Goal: Task Accomplishment & Management: Use online tool/utility

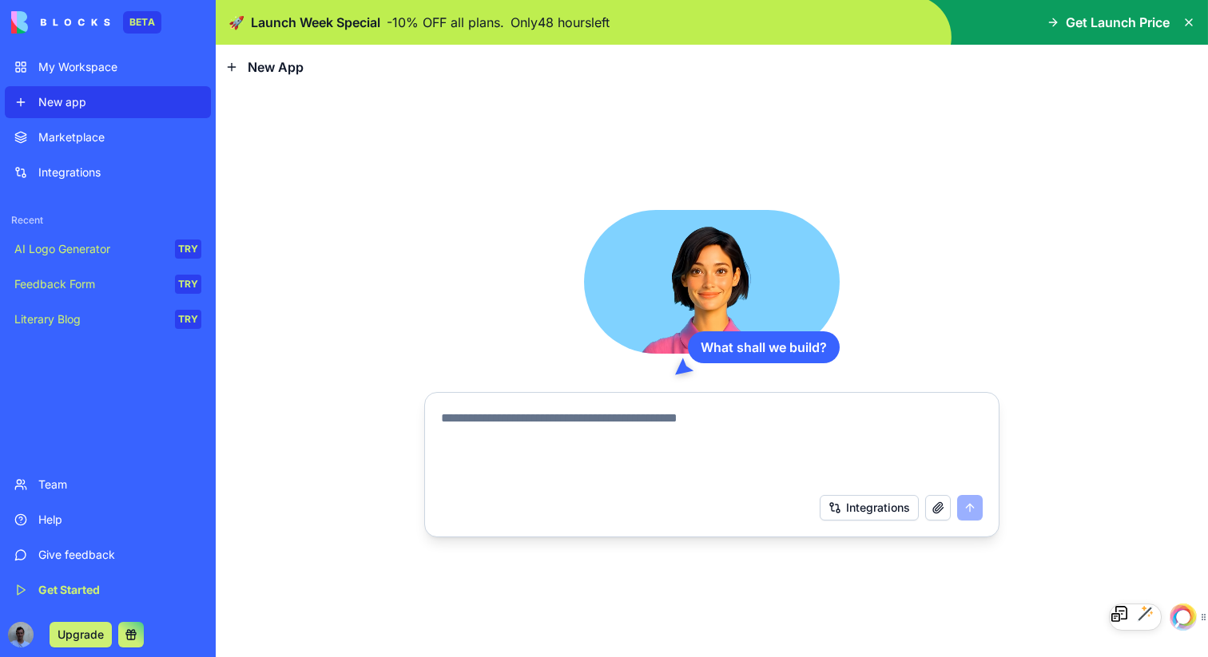
click at [48, 63] on div "My Workspace" at bounding box center [119, 67] width 163 height 16
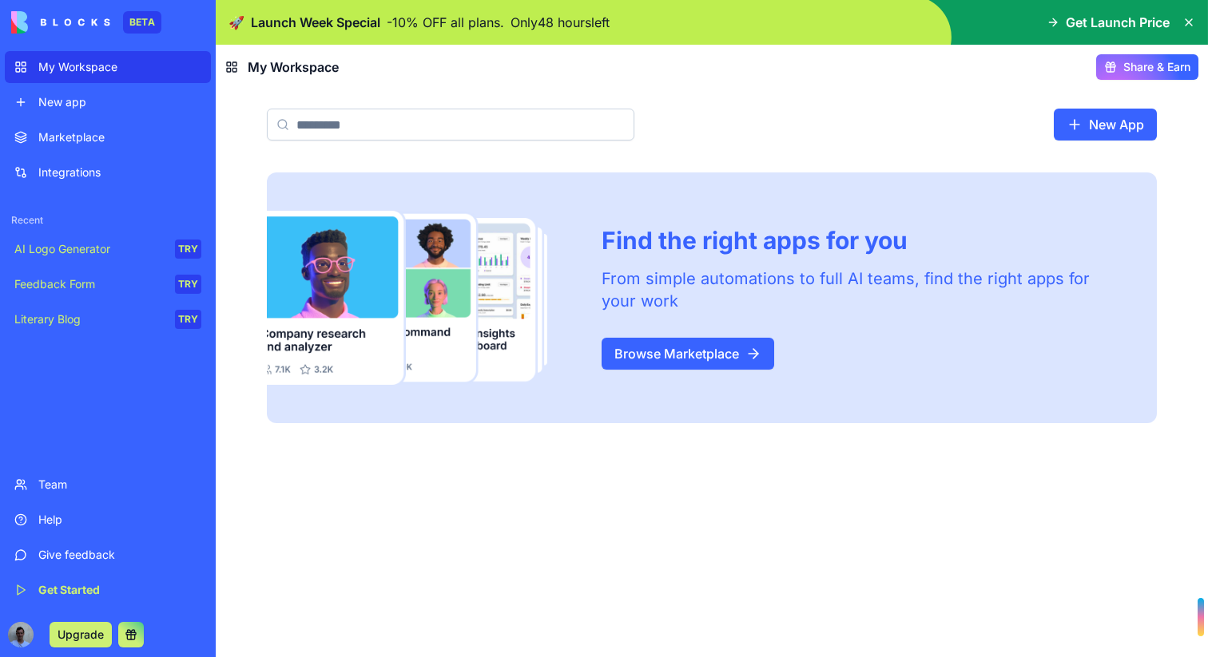
click at [53, 139] on div "Marketplace" at bounding box center [119, 137] width 163 height 16
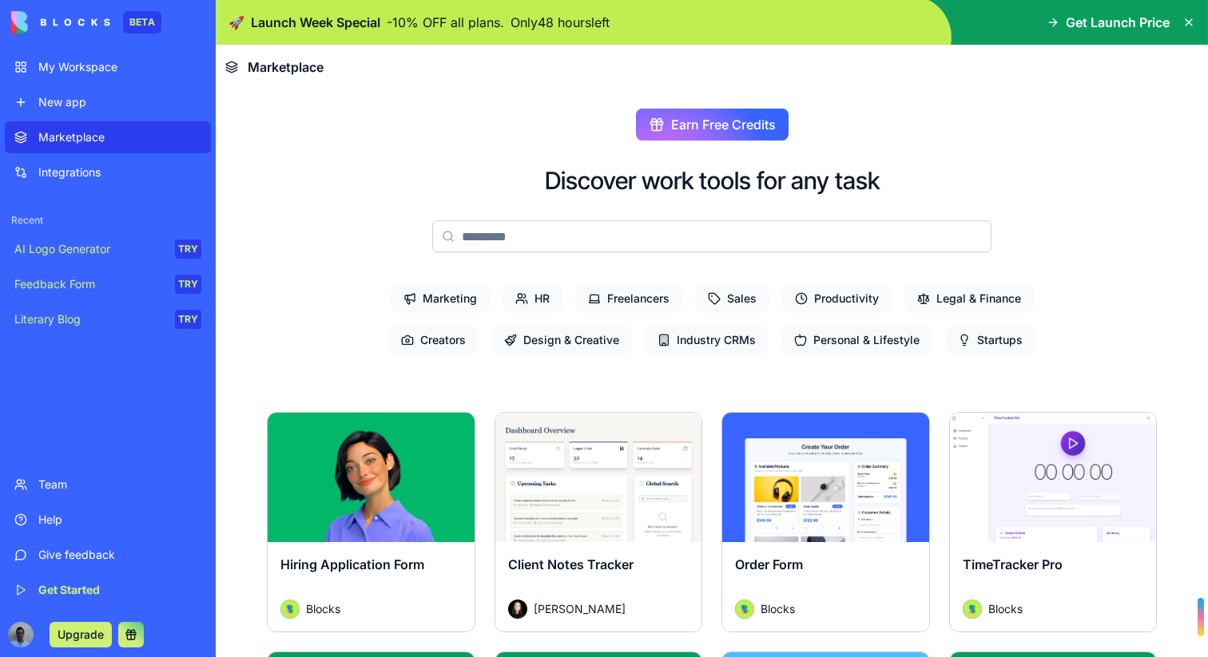
click at [62, 108] on div "New app" at bounding box center [119, 102] width 163 height 16
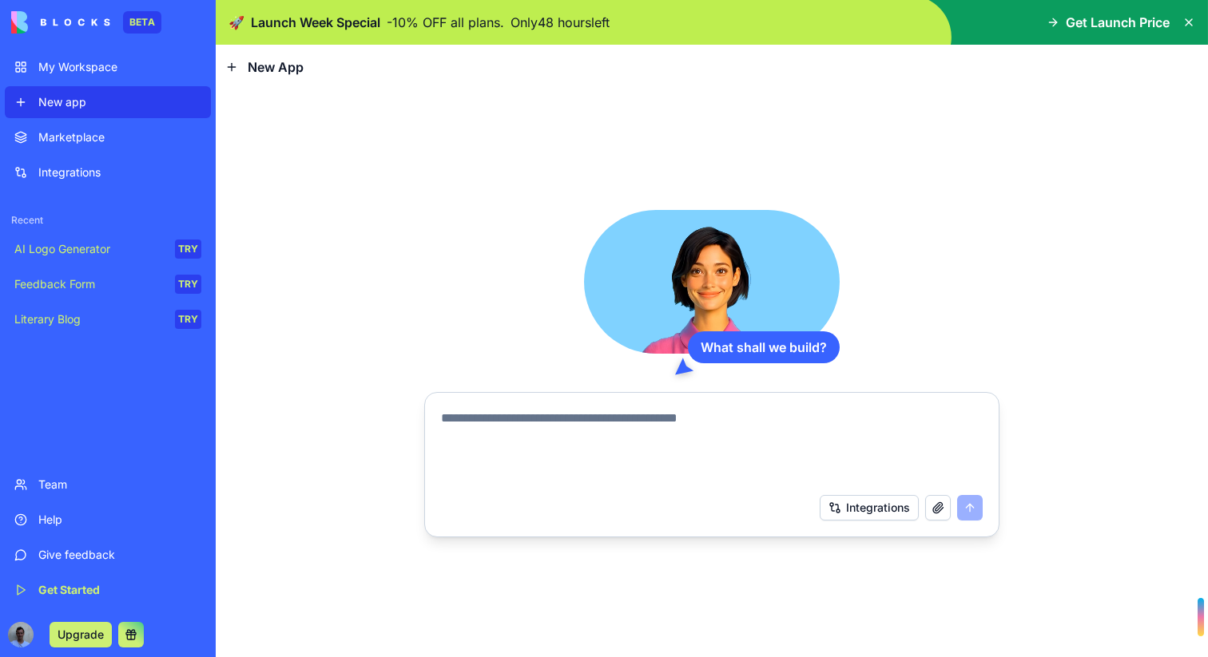
click at [54, 75] on link "My Workspace" at bounding box center [108, 67] width 206 height 32
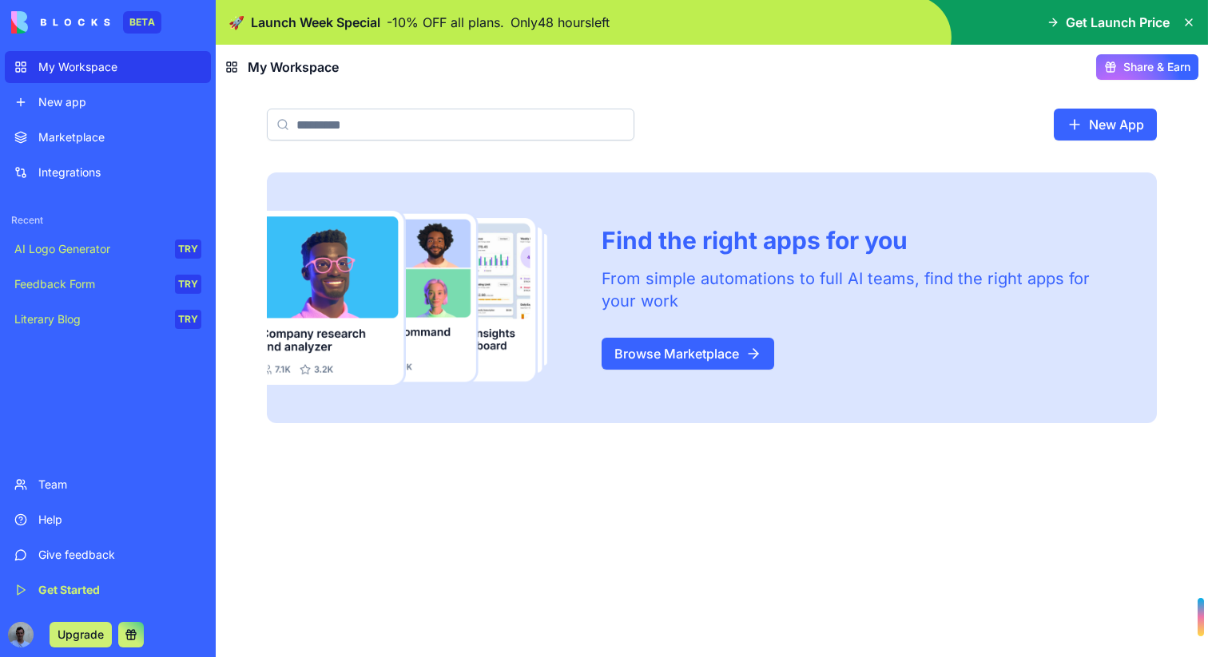
click at [43, 179] on div "Integrations" at bounding box center [119, 173] width 163 height 16
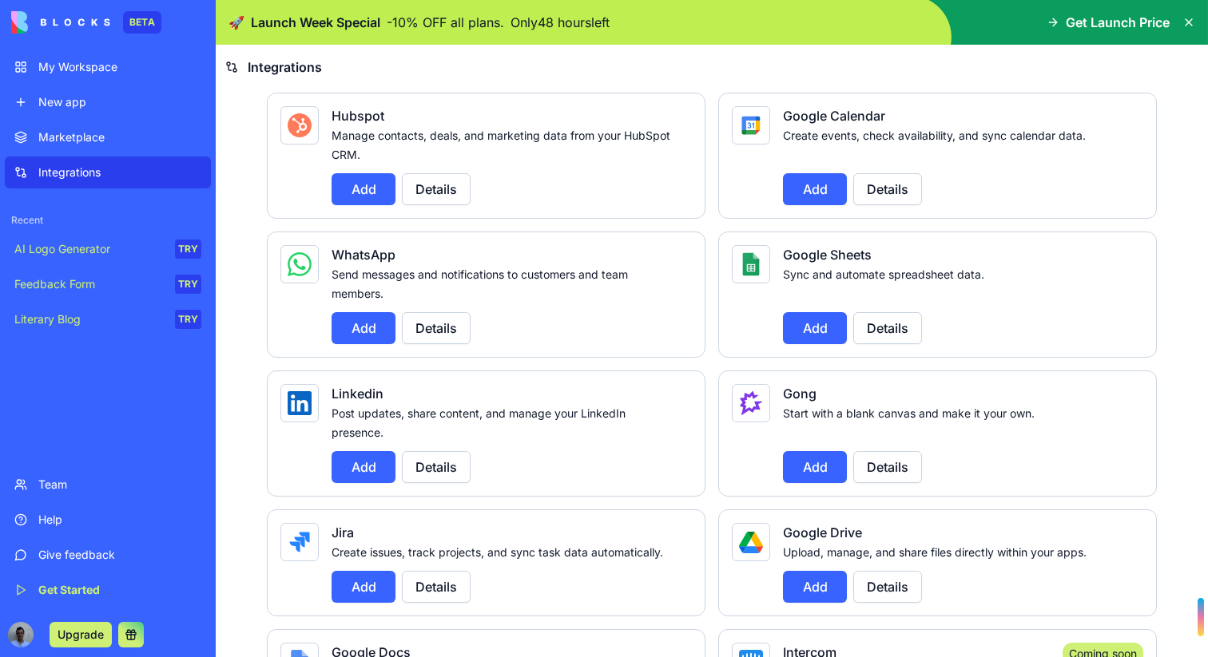
scroll to position [688, 0]
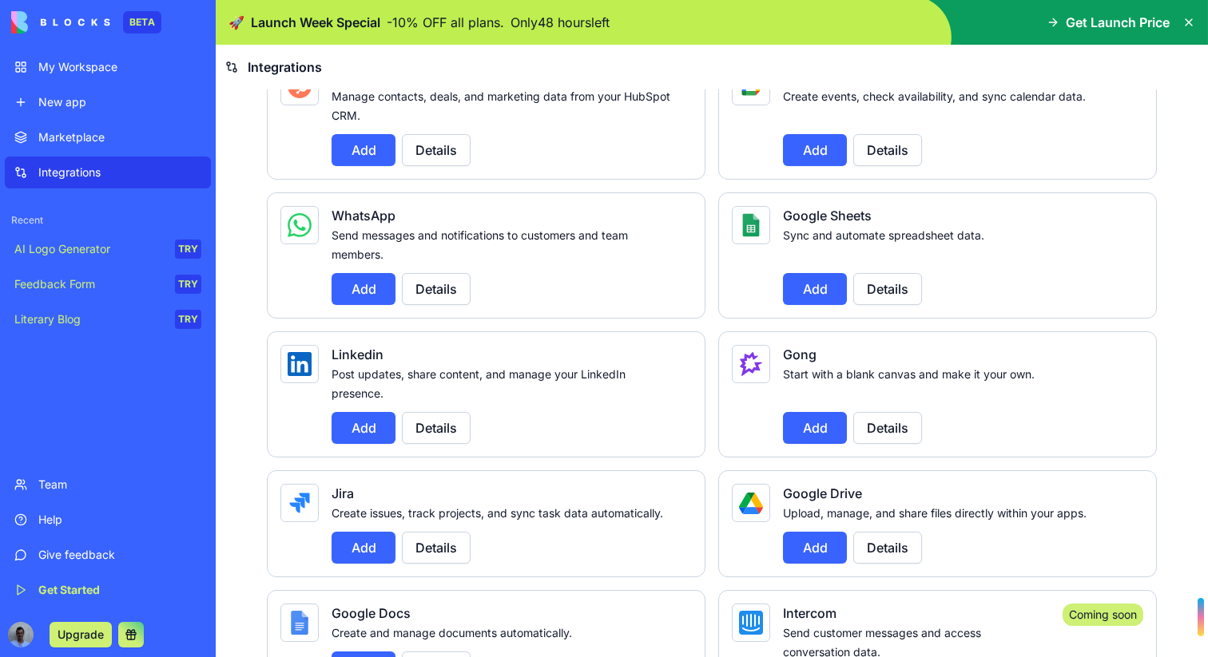
click at [355, 286] on button "Add" at bounding box center [363, 289] width 64 height 32
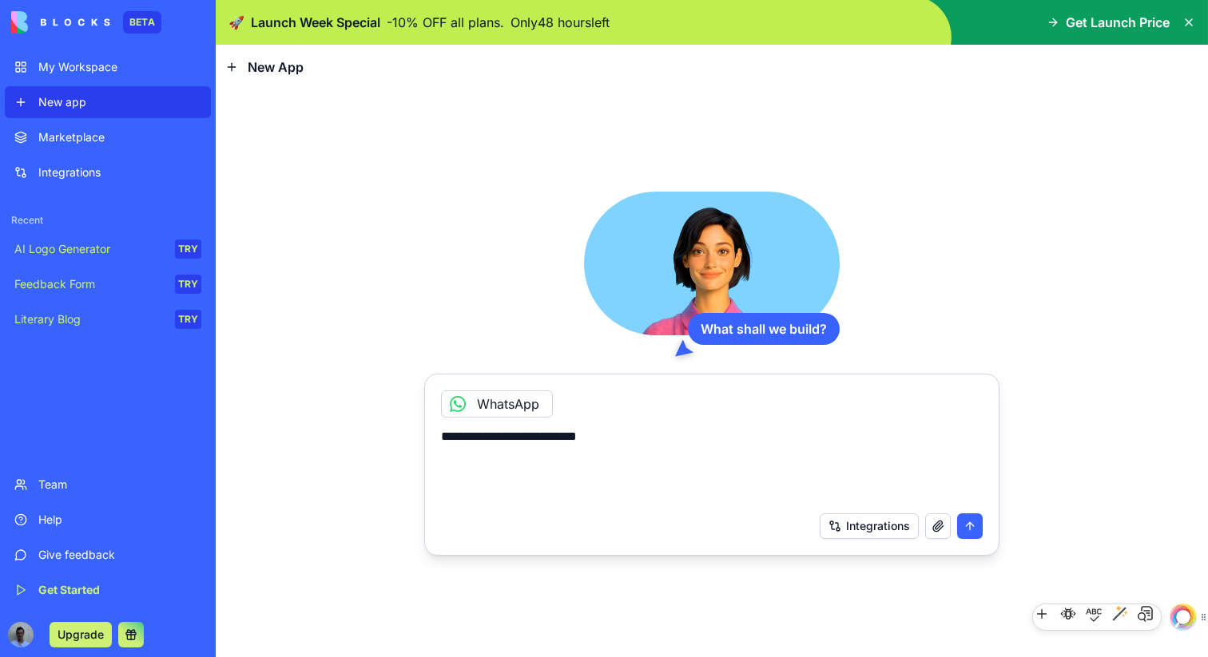
type textarea "**********"
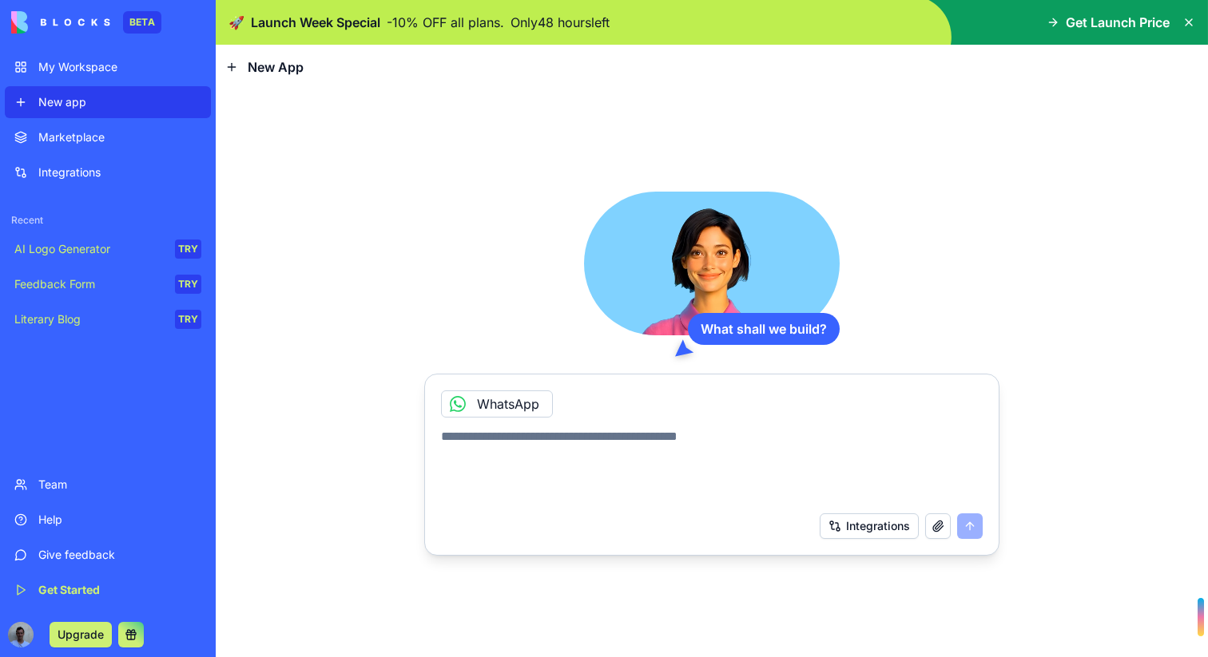
drag, startPoint x: 487, startPoint y: 394, endPoint x: 454, endPoint y: 404, distance: 35.1
click at [454, 404] on div "WhatsApp" at bounding box center [497, 404] width 112 height 27
click at [454, 404] on icon at bounding box center [457, 404] width 13 height 13
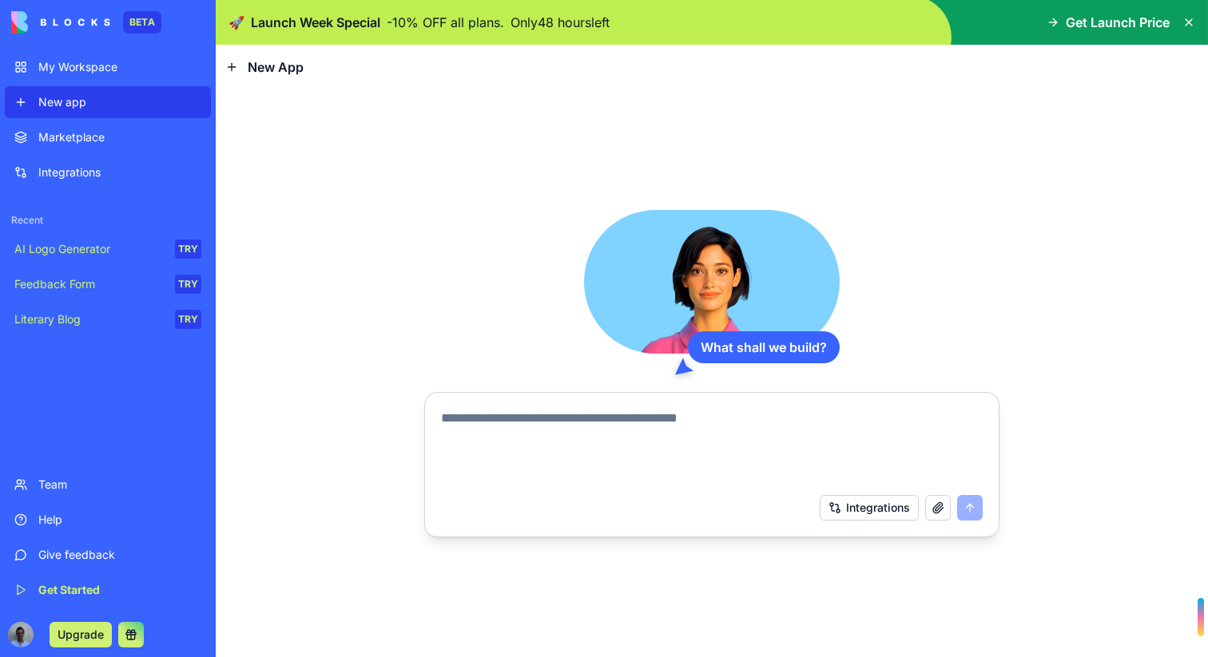
click at [486, 427] on textarea at bounding box center [712, 447] width 542 height 77
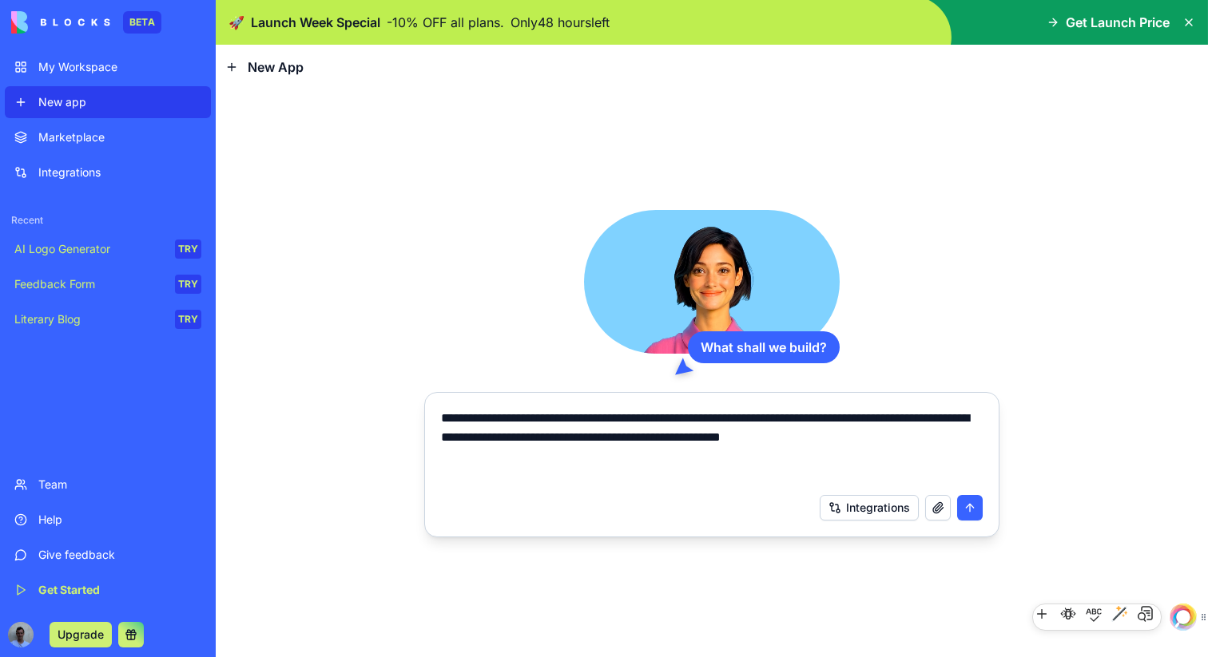
type textarea "**********"
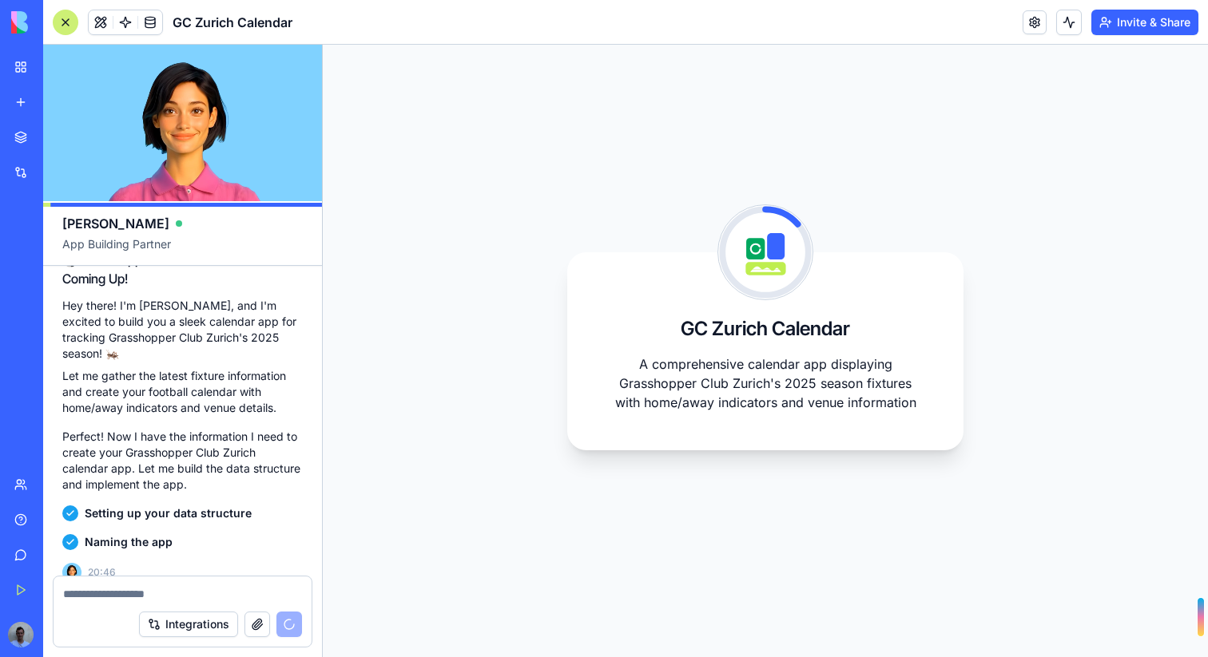
scroll to position [214, 0]
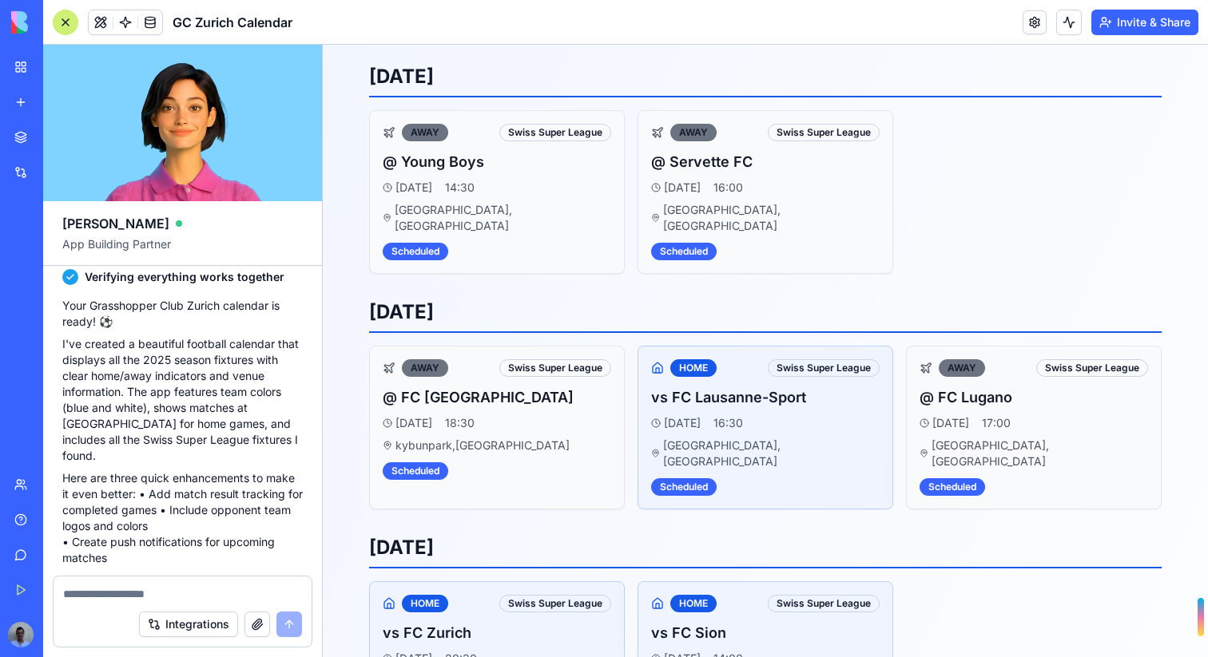
scroll to position [684, 0]
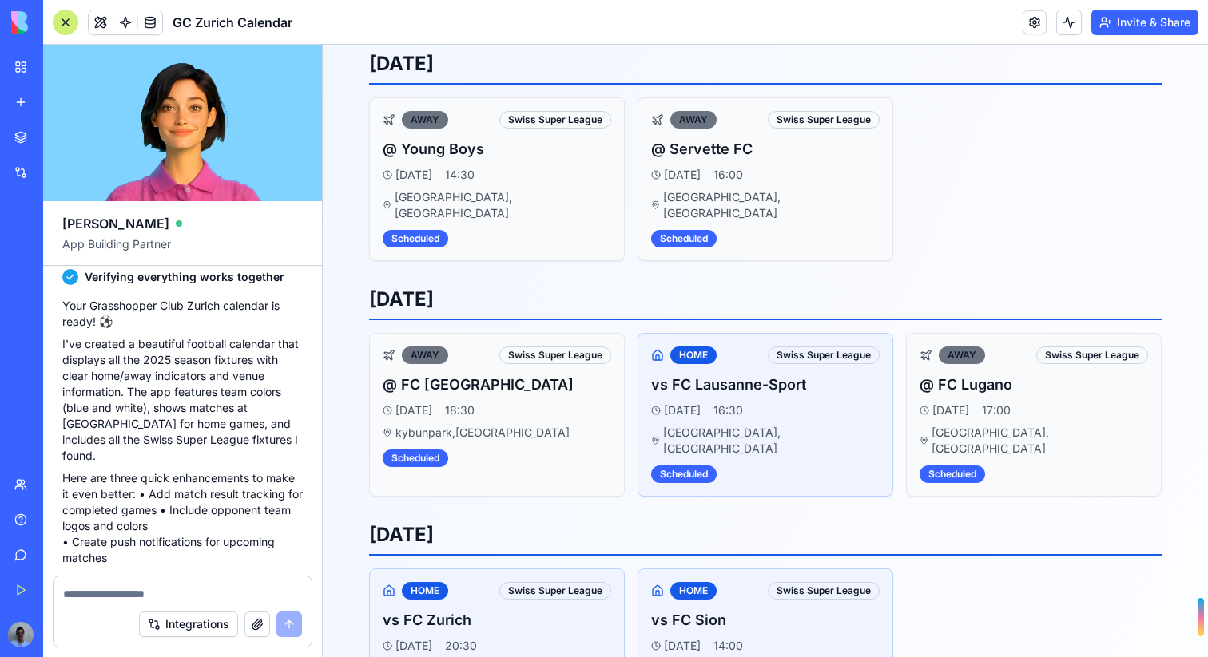
click at [123, 586] on textarea at bounding box center [182, 594] width 239 height 16
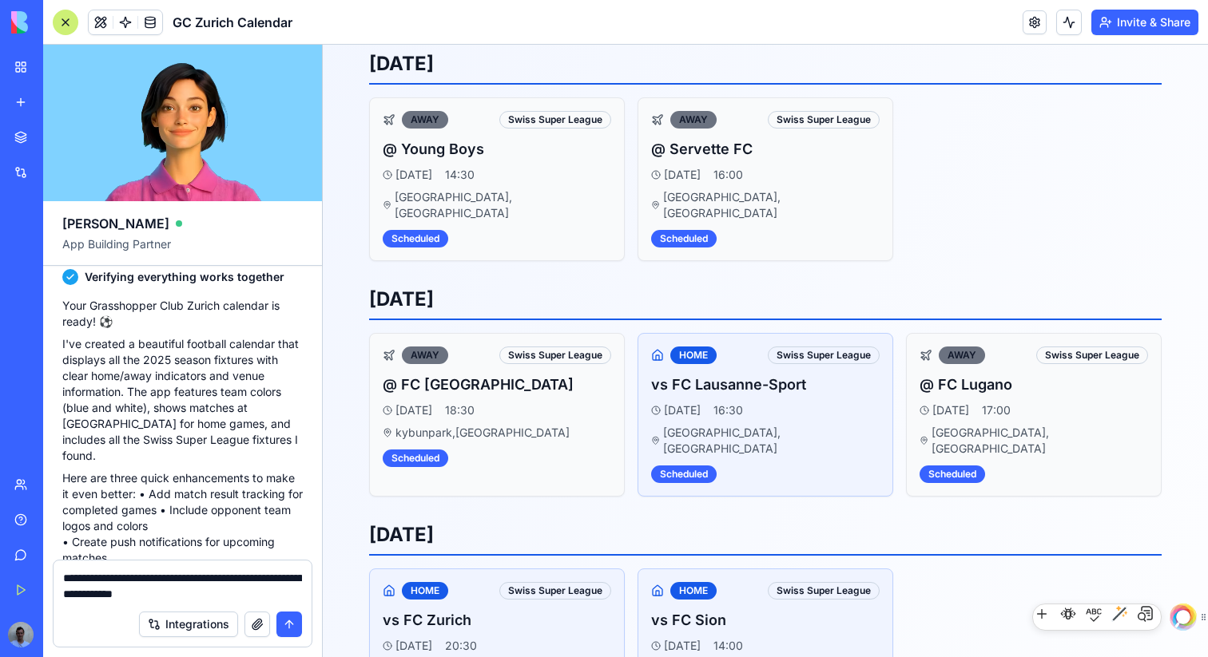
type textarea "**********"
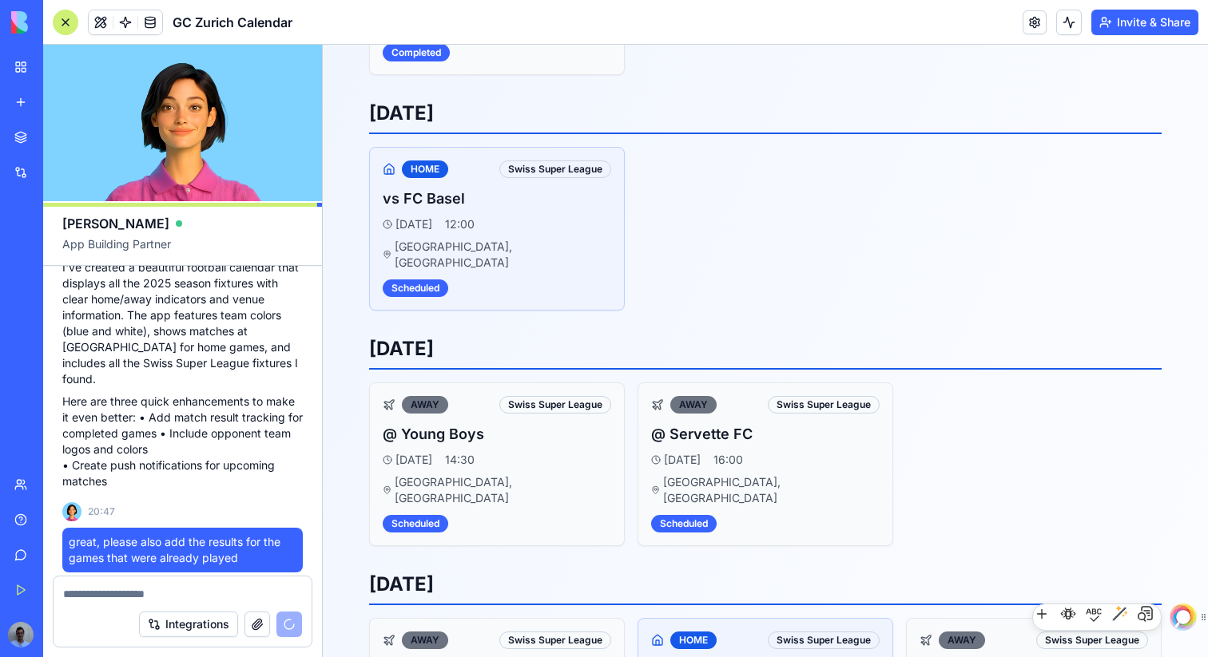
scroll to position [332, 0]
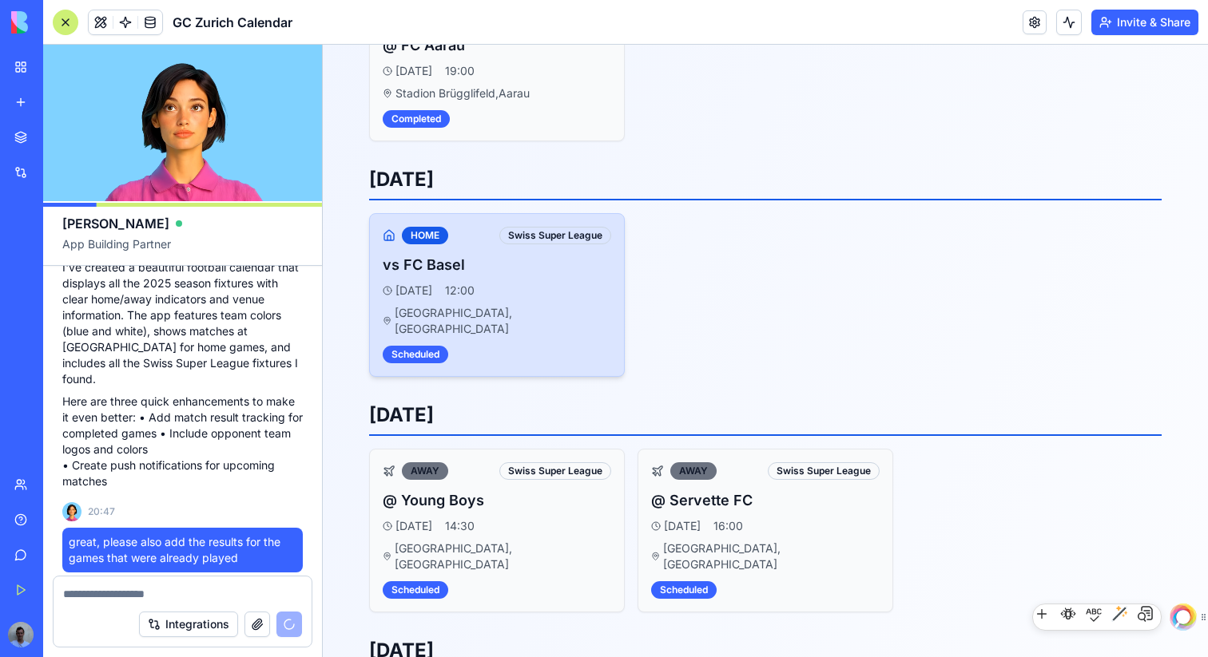
click at [572, 343] on div "Scheduled" at bounding box center [497, 353] width 228 height 20
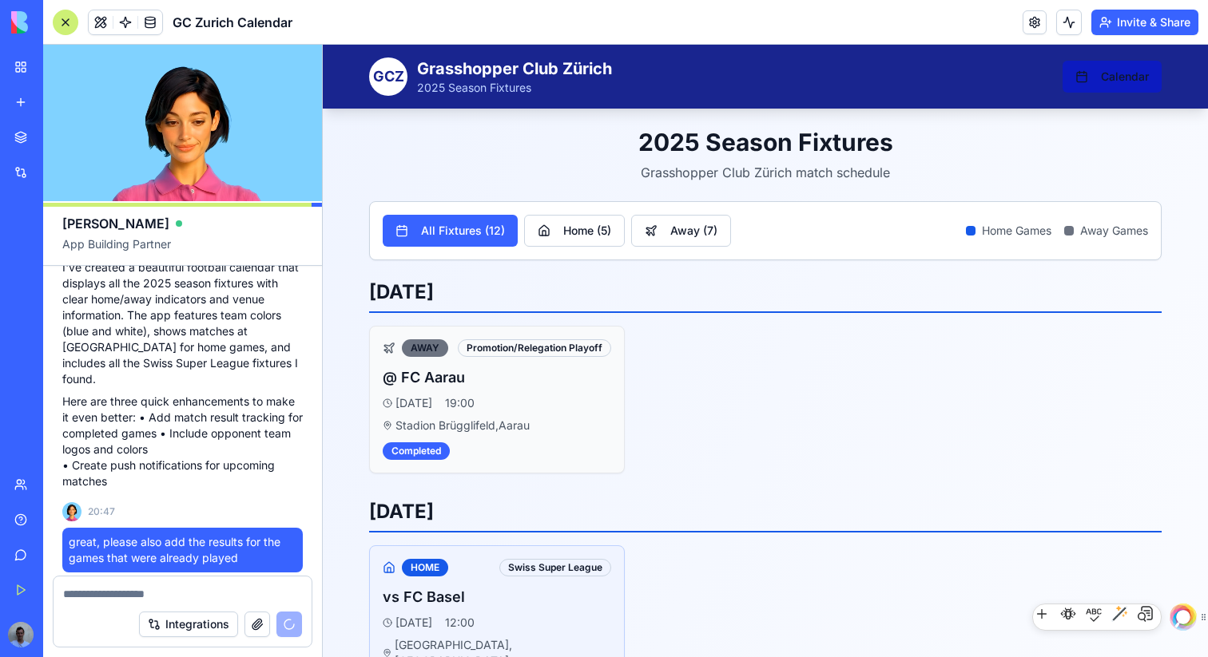
click at [1084, 78] on button "Calendar" at bounding box center [1111, 77] width 99 height 32
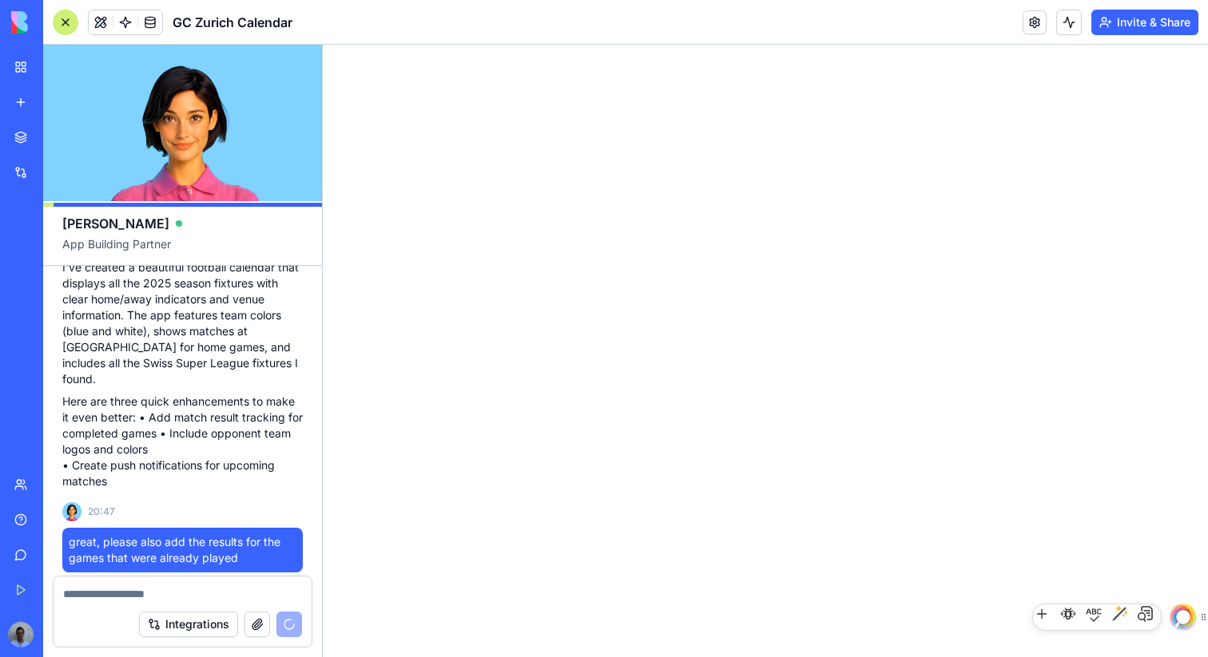
scroll to position [735, 0]
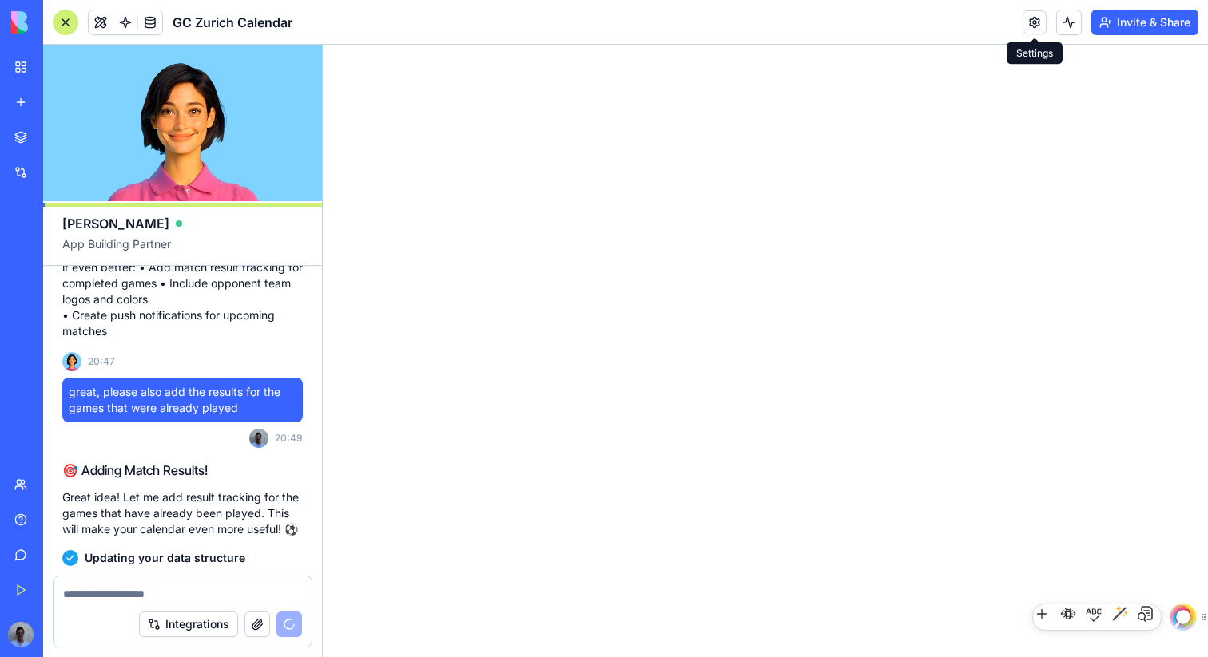
click at [1034, 22] on link at bounding box center [1034, 22] width 24 height 24
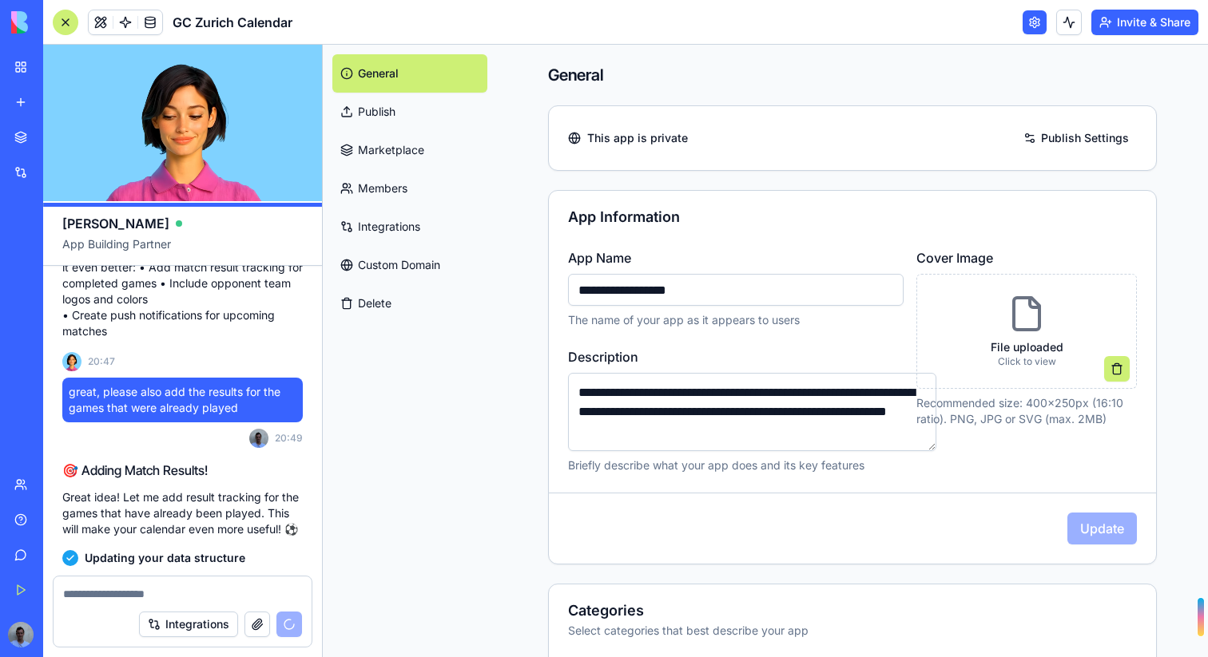
click at [1003, 309] on div "File uploaded Click to view" at bounding box center [1027, 331] width 98 height 99
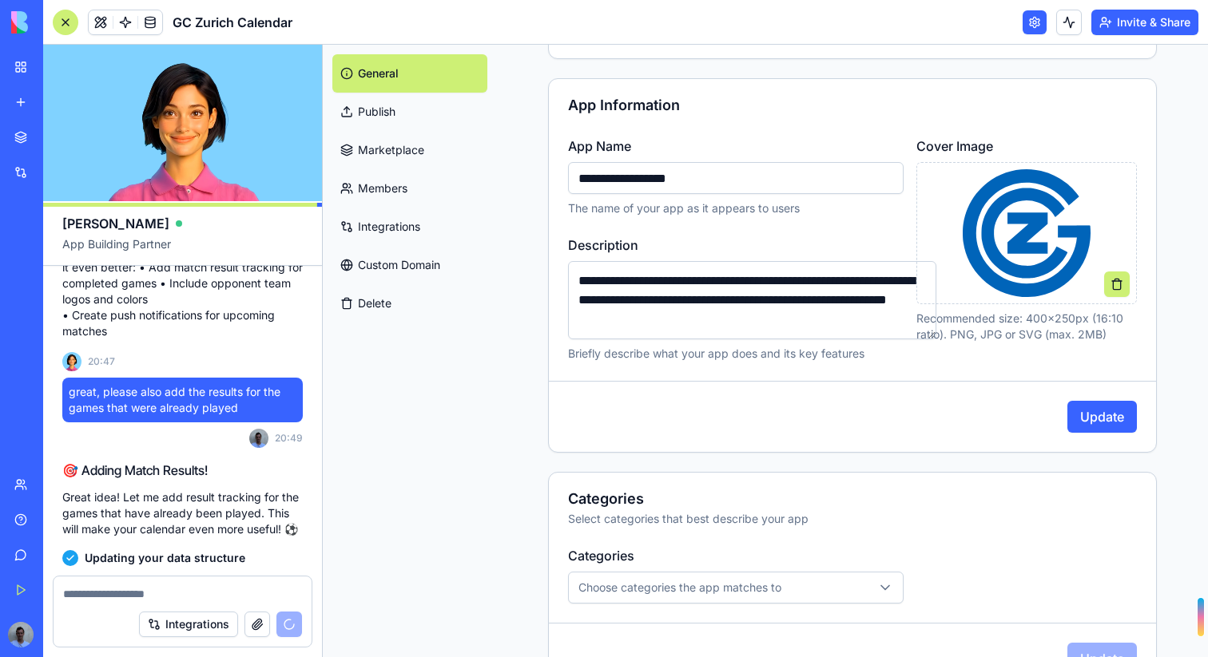
scroll to position [162, 0]
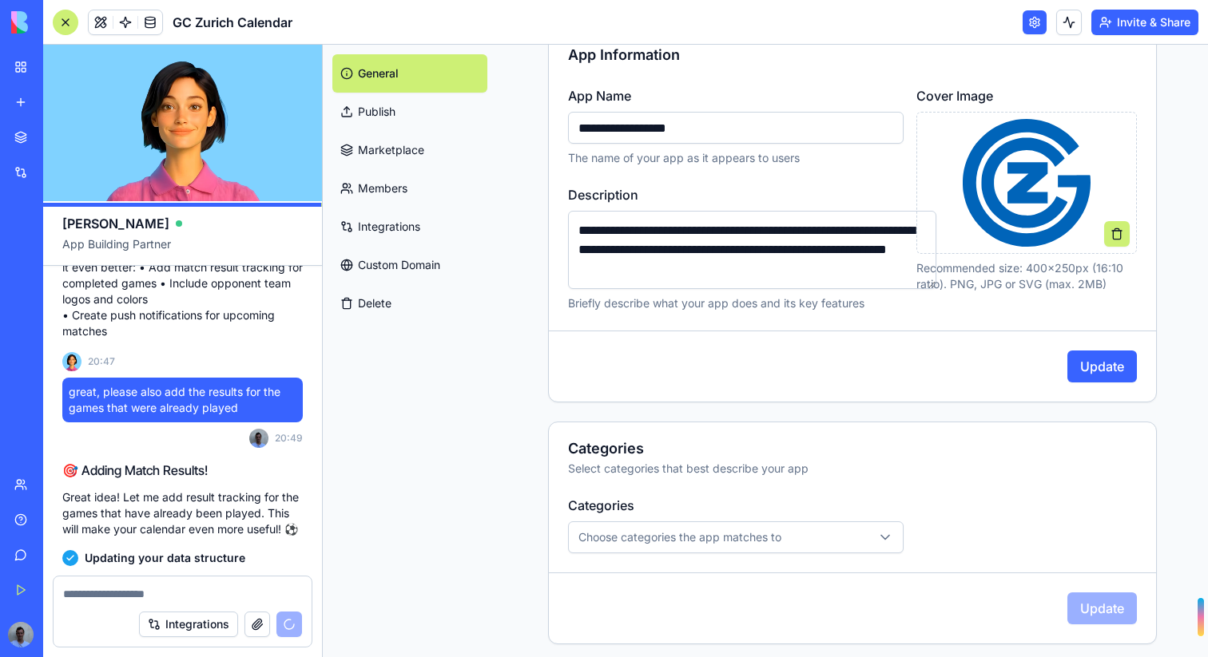
click at [684, 527] on button "Choose categories the app matches to" at bounding box center [735, 538] width 335 height 32
type input "****"
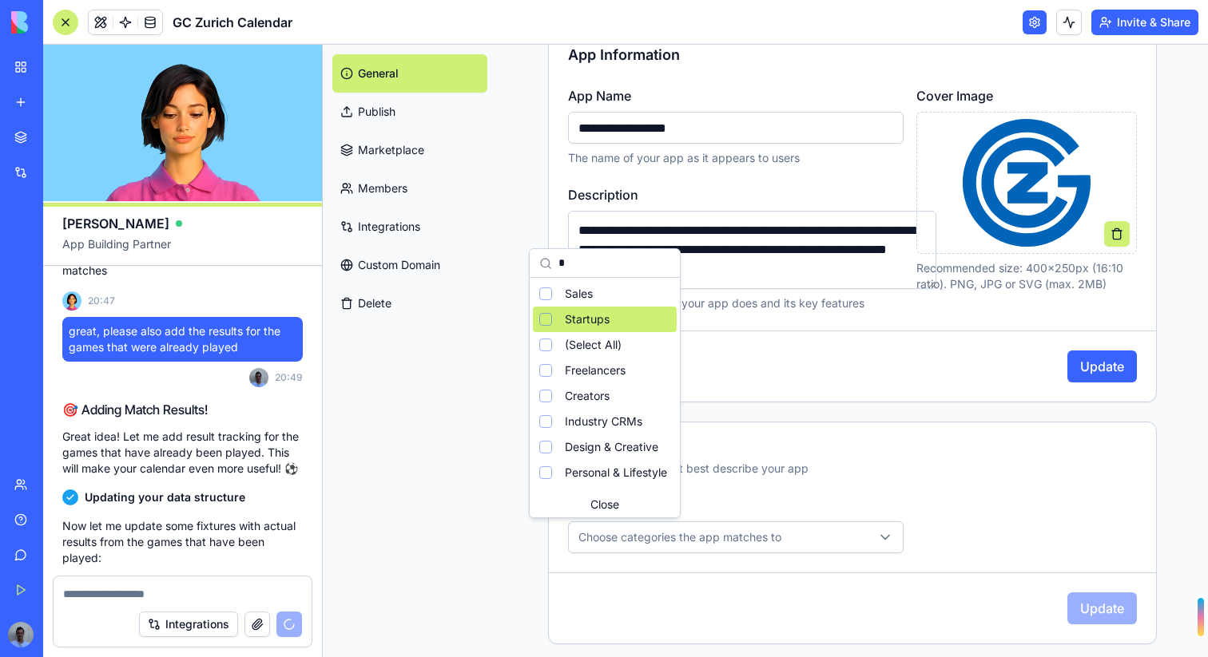
scroll to position [840, 0]
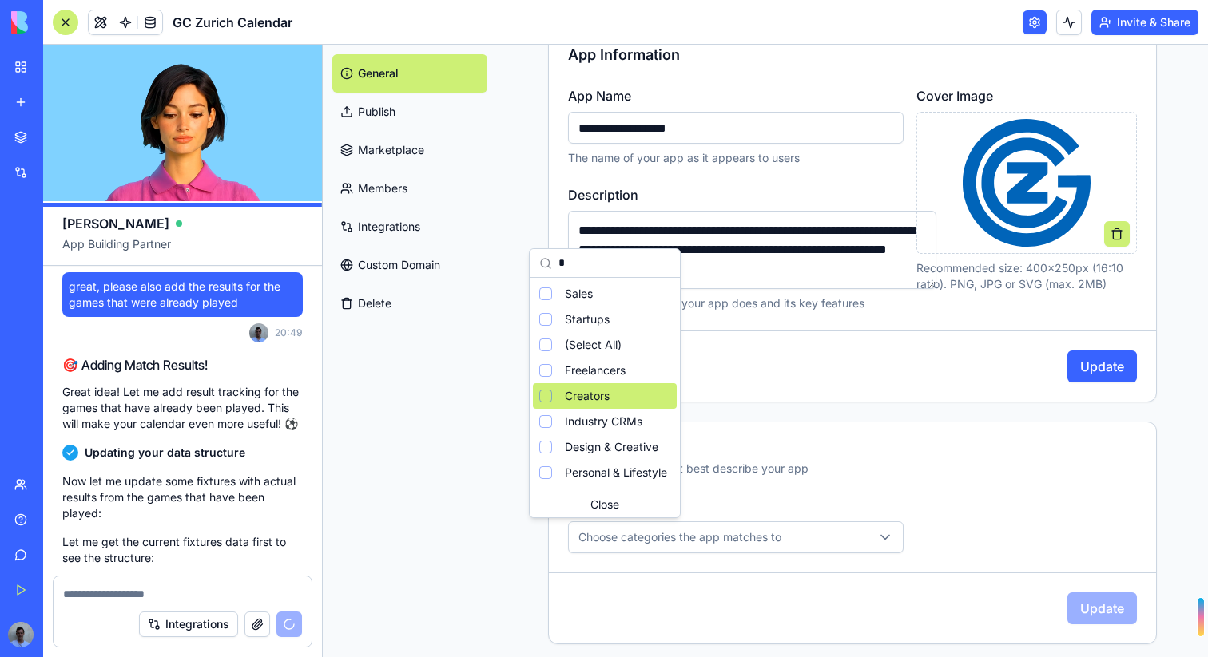
type input "*"
click at [734, 467] on html "BETA My Workspace New app Marketplace Integrations Recent New App AI Logo Gener…" at bounding box center [604, 328] width 1208 height 657
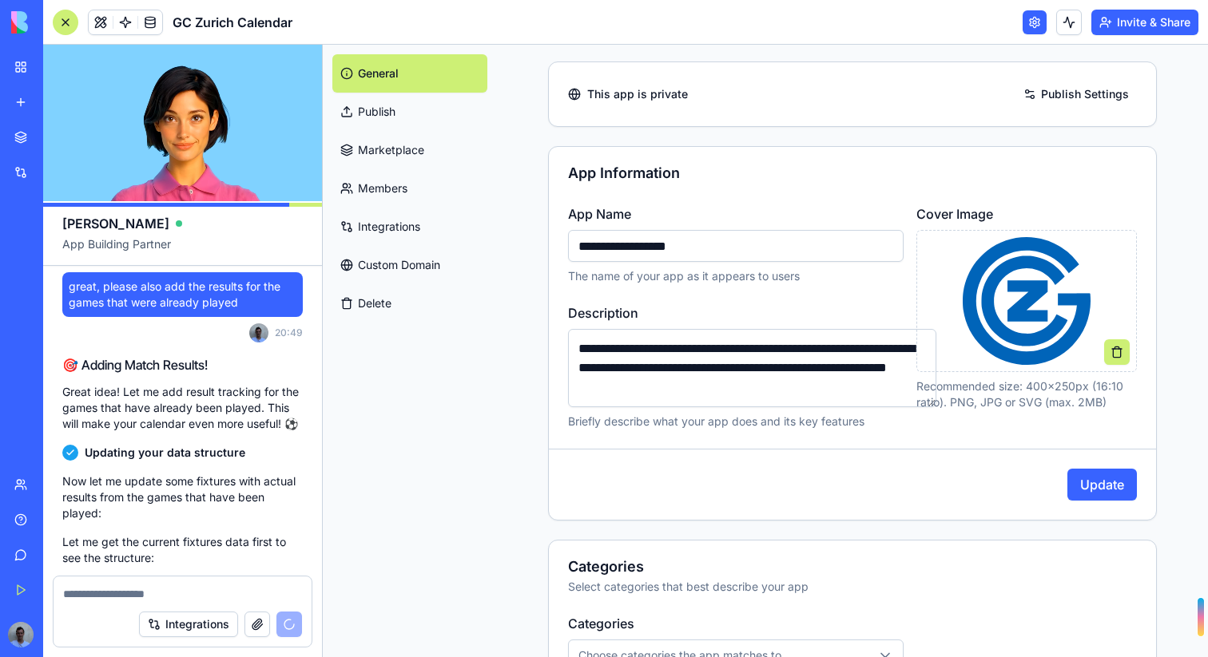
scroll to position [0, 0]
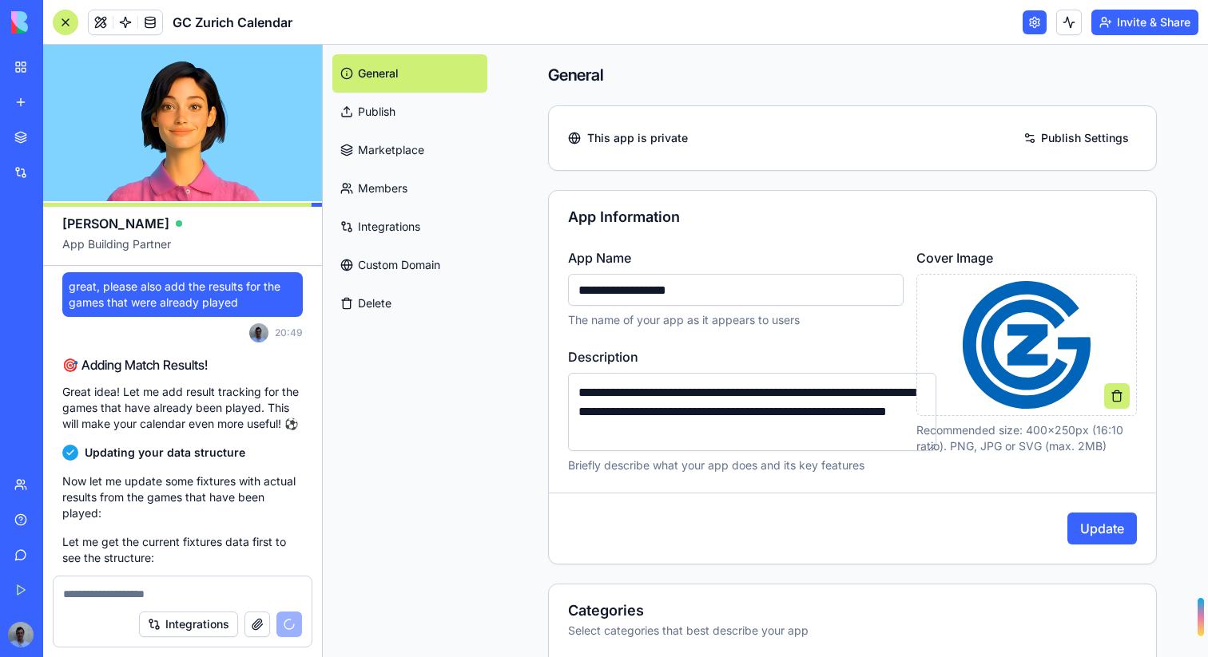
click at [349, 97] on link "Publish" at bounding box center [409, 112] width 155 height 38
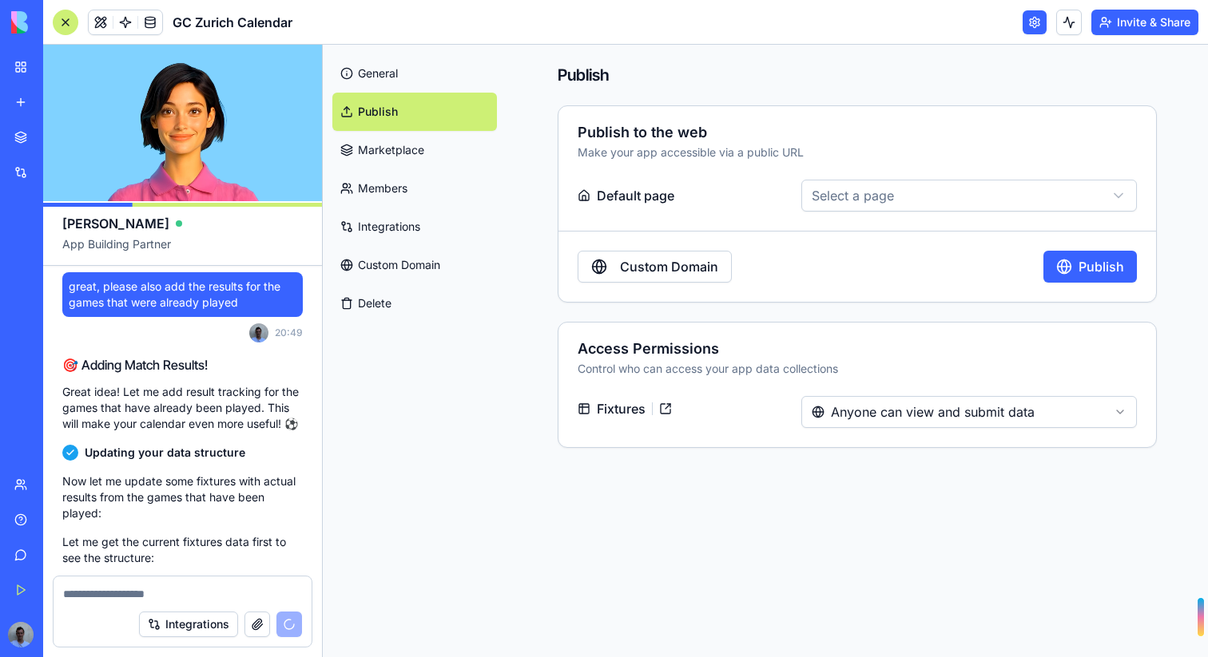
scroll to position [901, 0]
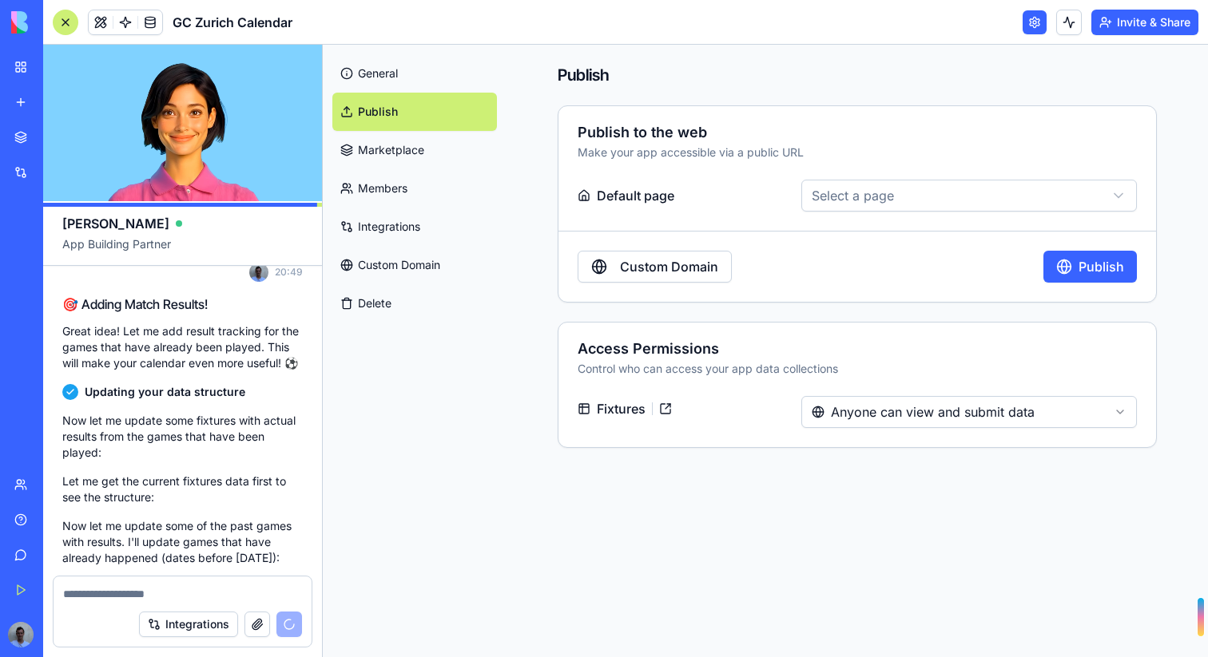
click at [851, 202] on html "BETA My Workspace New app Marketplace Integrations Recent New App AI Logo Gener…" at bounding box center [604, 328] width 1208 height 657
select select "**********"
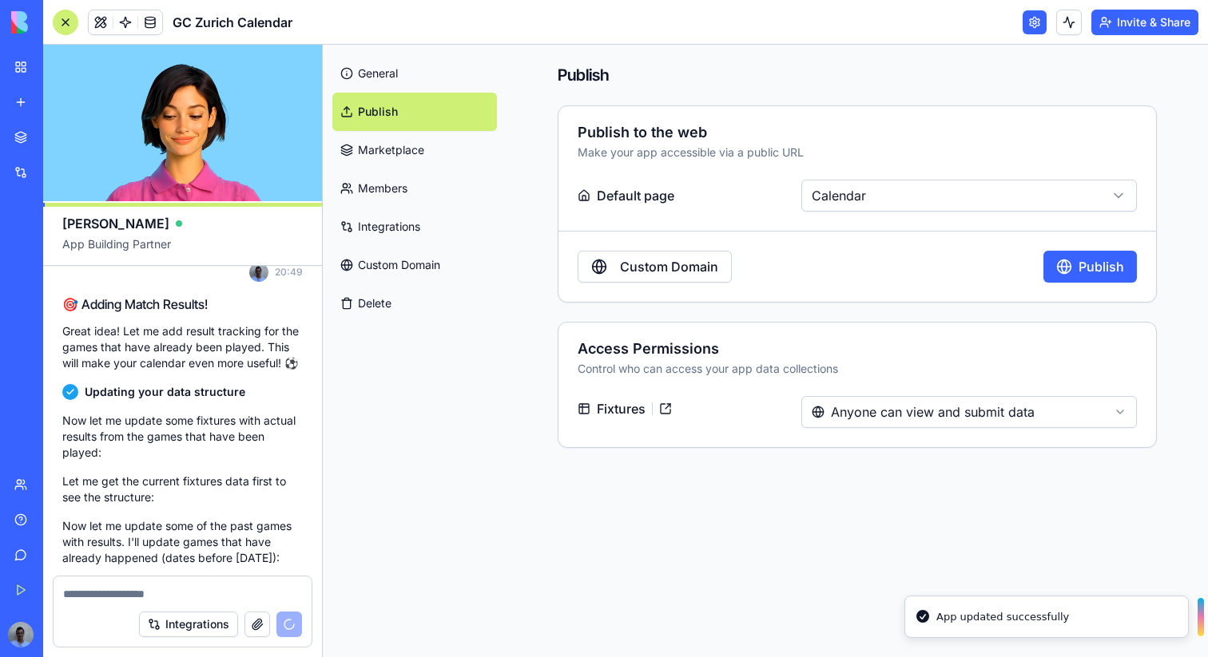
click at [647, 200] on label "Default page" at bounding box center [685, 196] width 217 height 32
click at [1086, 268] on button "Publish" at bounding box center [1089, 267] width 93 height 32
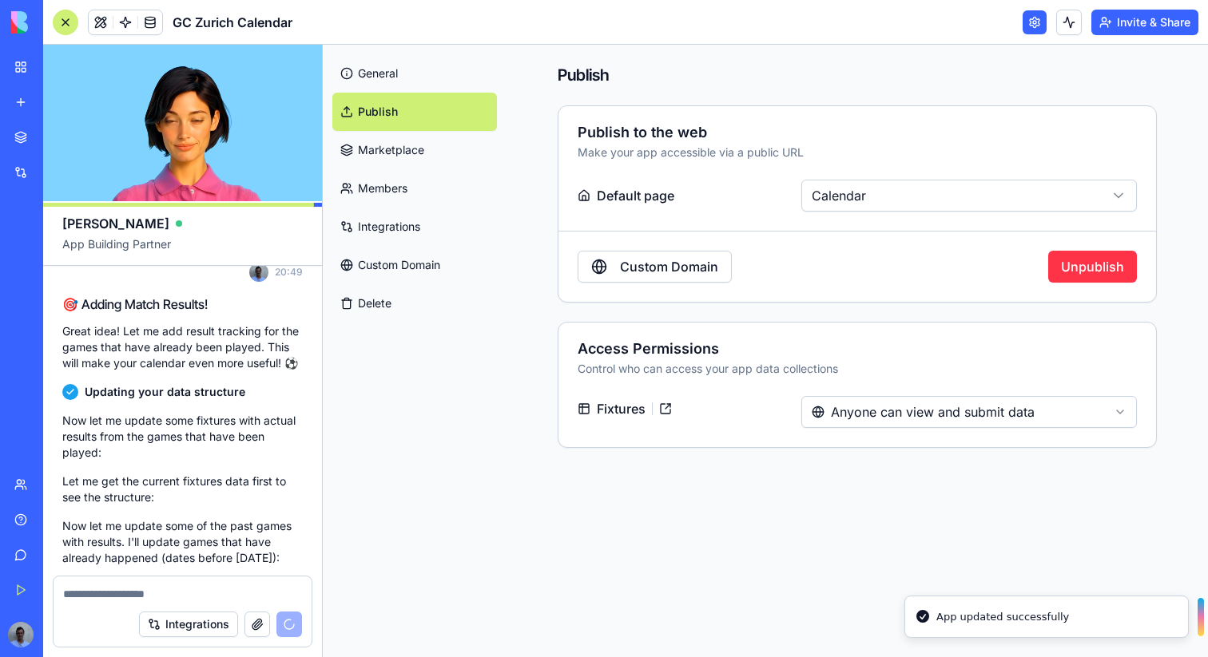
click at [666, 263] on link "Custom Domain" at bounding box center [654, 267] width 154 height 32
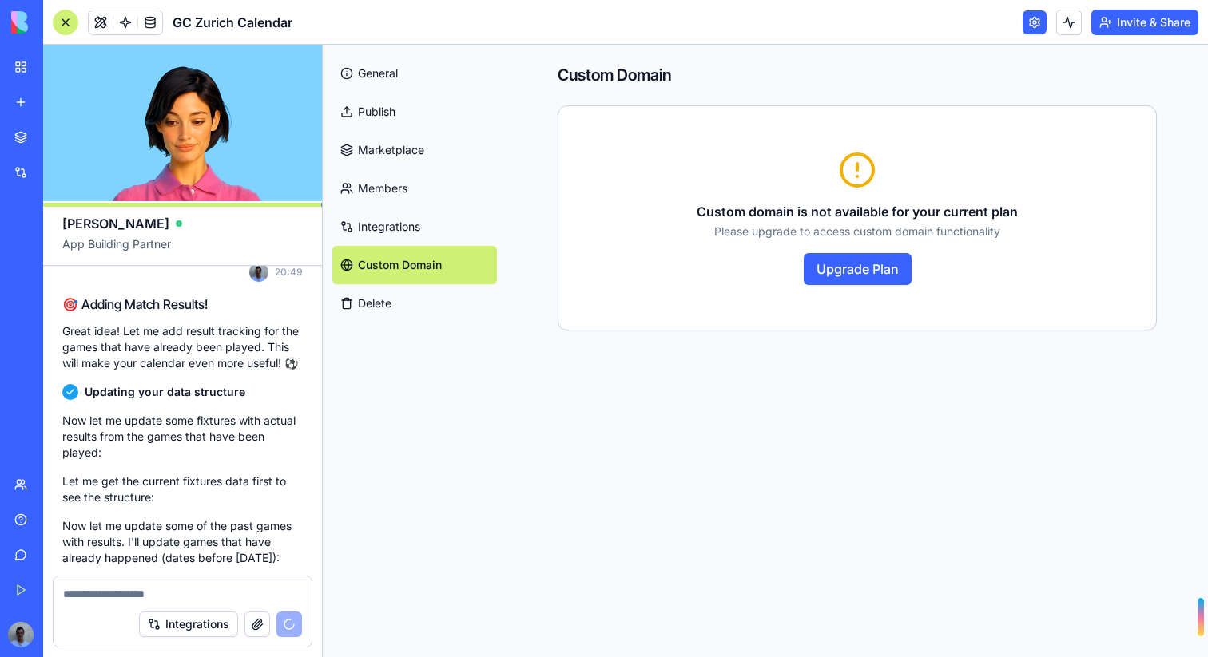
scroll to position [946, 0]
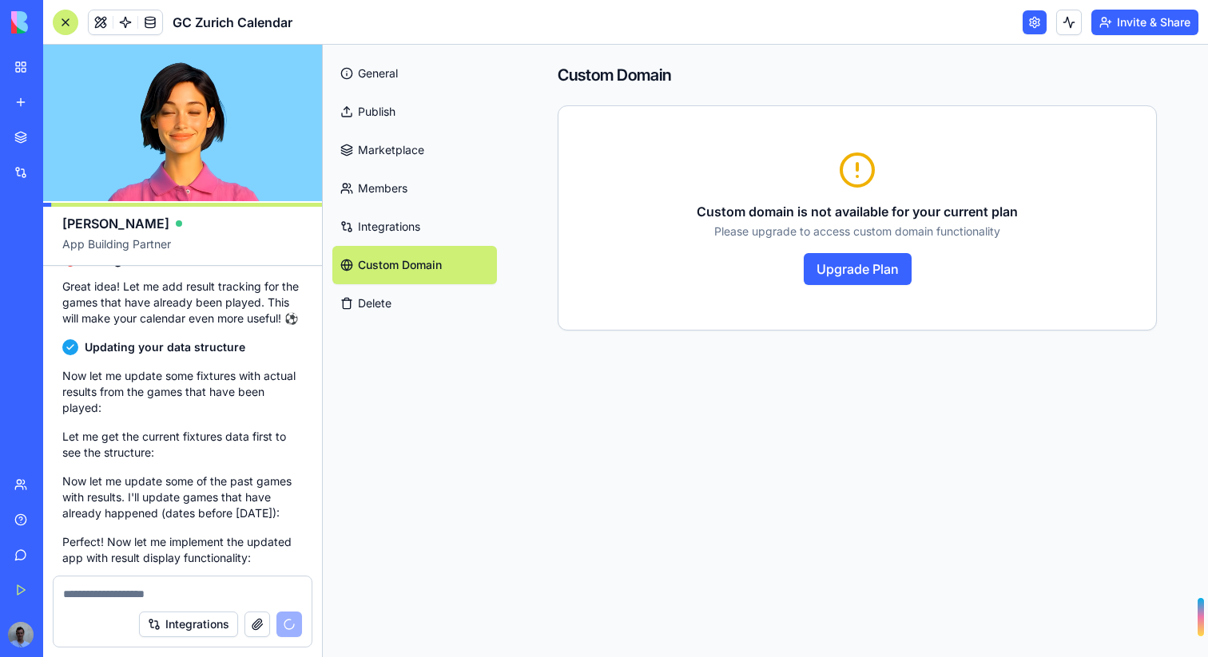
click at [415, 237] on link "Integrations" at bounding box center [414, 227] width 165 height 38
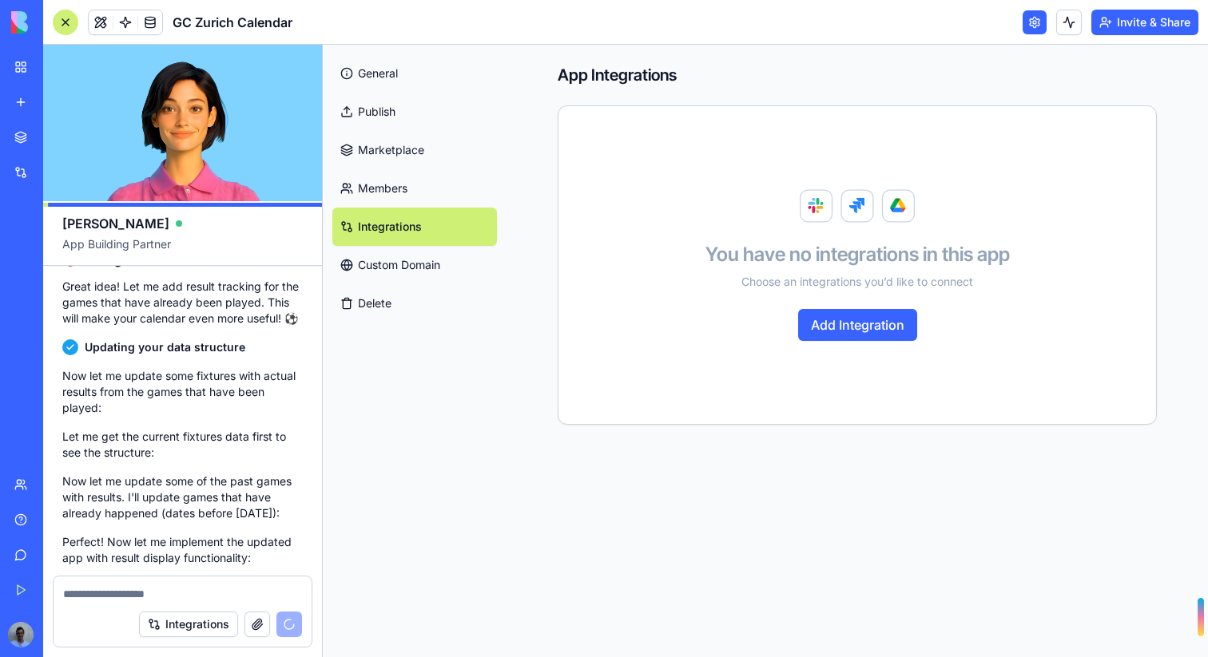
click at [859, 317] on button "Add Integration" at bounding box center [857, 325] width 119 height 32
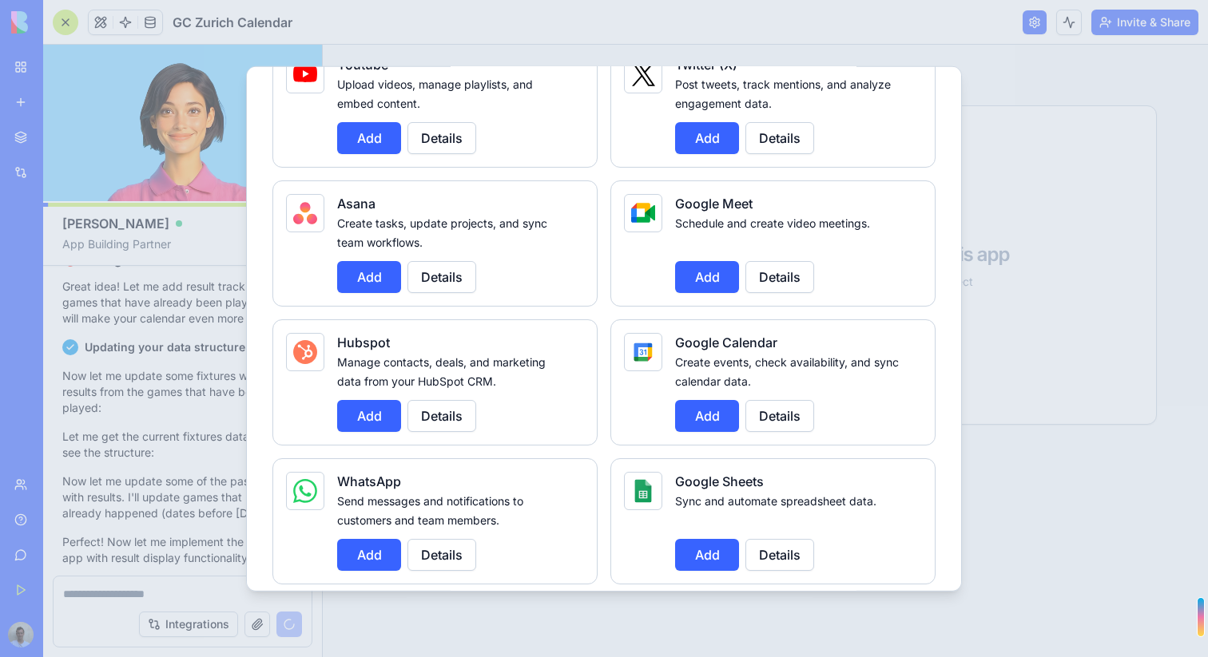
scroll to position [478, 0]
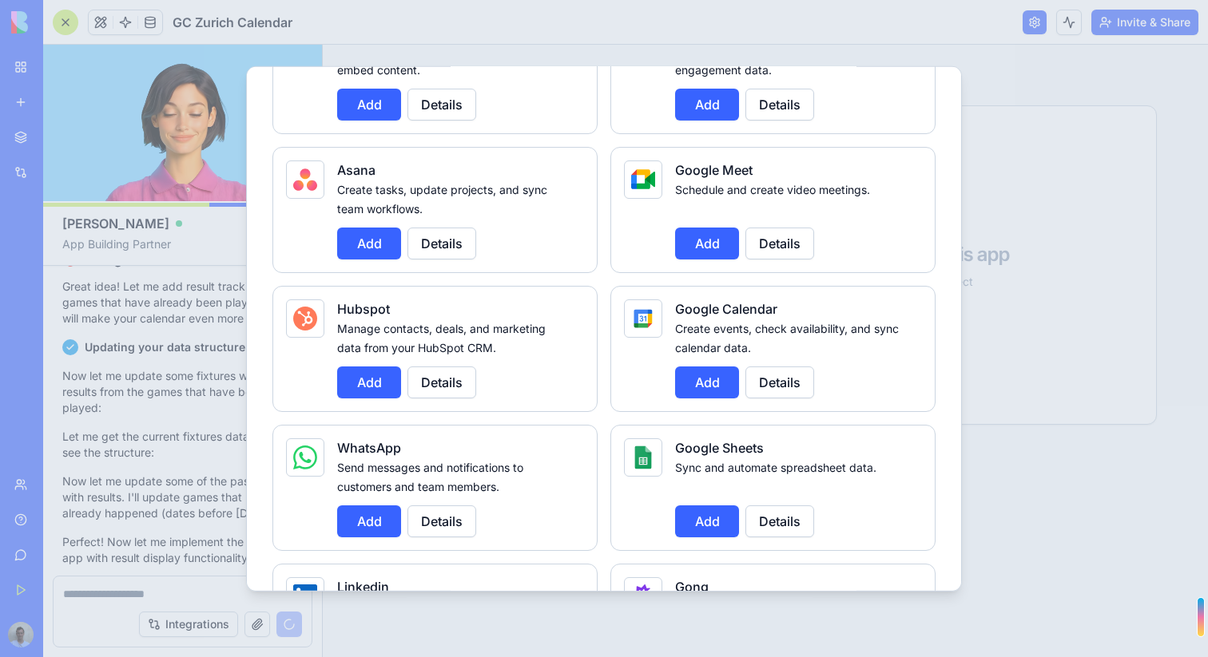
click at [363, 514] on button "Add" at bounding box center [369, 521] width 64 height 32
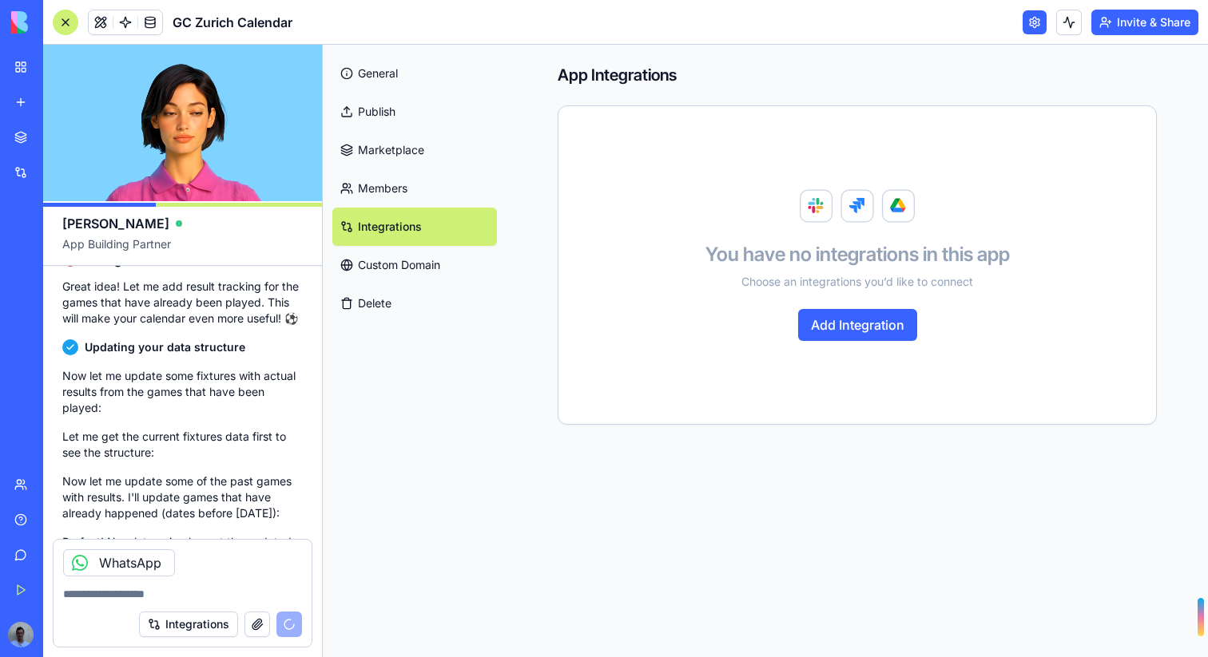
scroll to position [1011, 0]
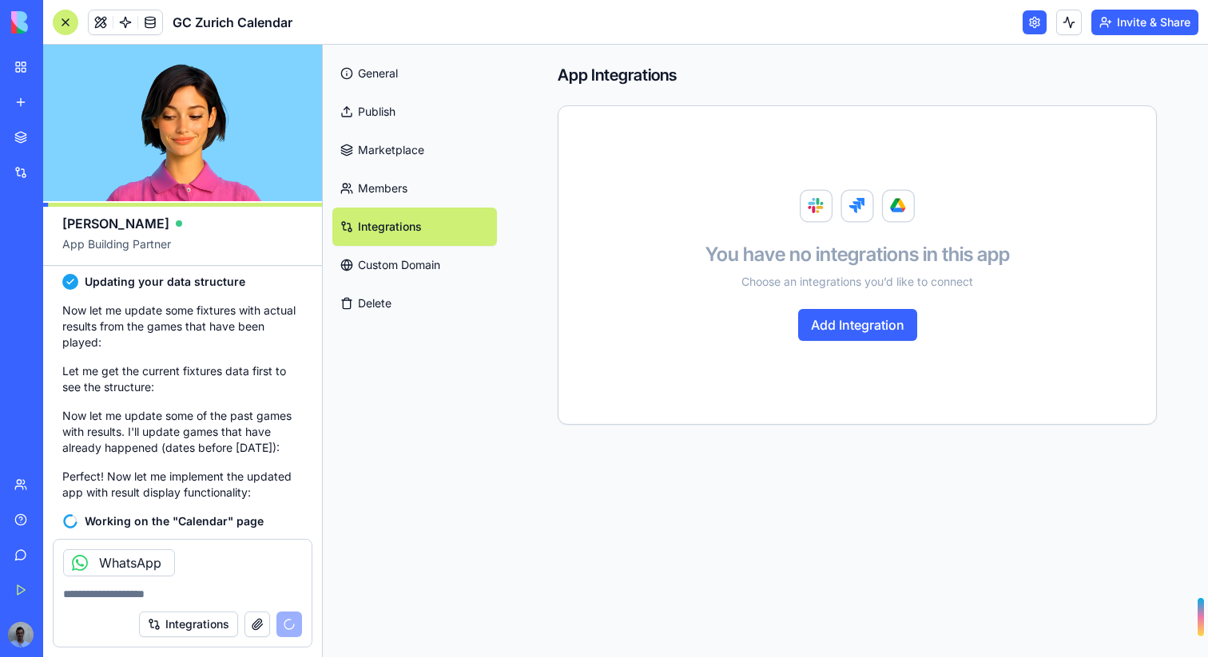
click at [837, 324] on button "Add Integration" at bounding box center [857, 325] width 119 height 32
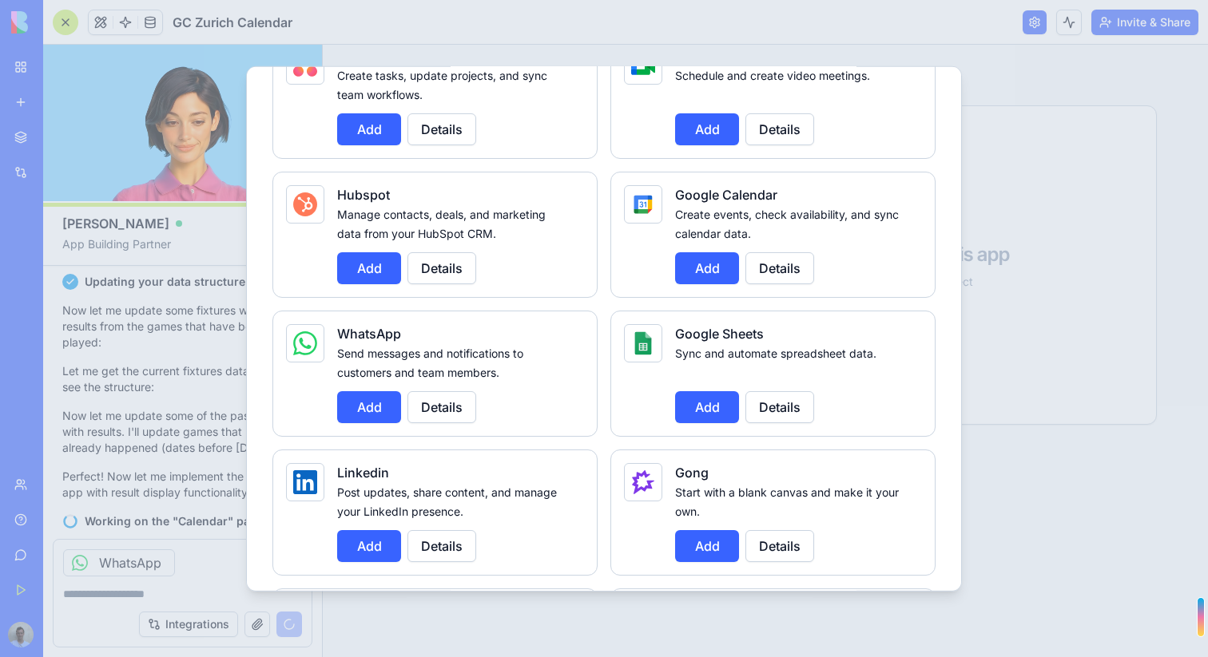
scroll to position [800, 0]
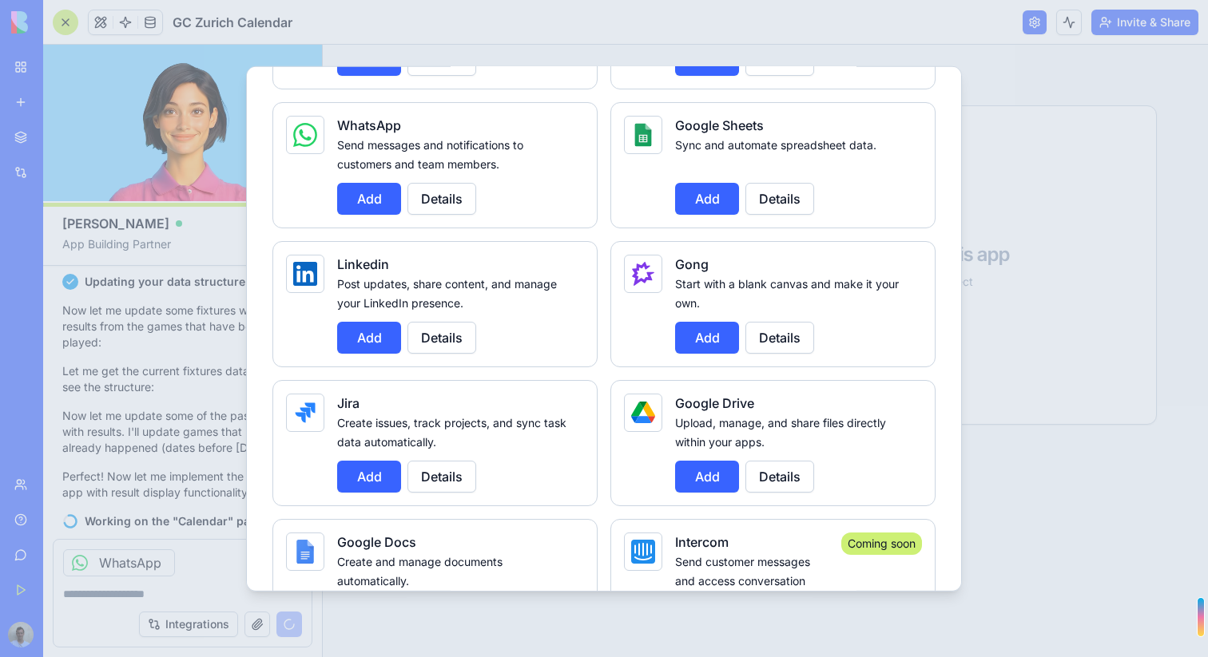
click at [373, 209] on button "Add" at bounding box center [369, 198] width 64 height 32
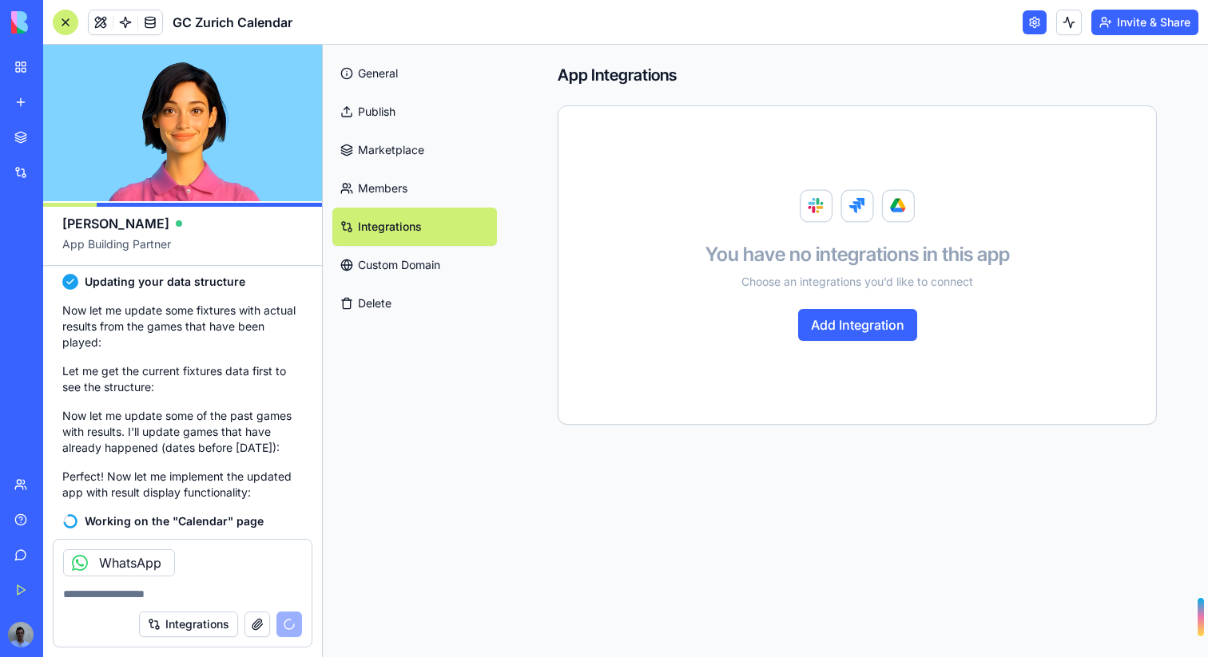
click at [375, 272] on link "Custom Domain" at bounding box center [414, 265] width 165 height 38
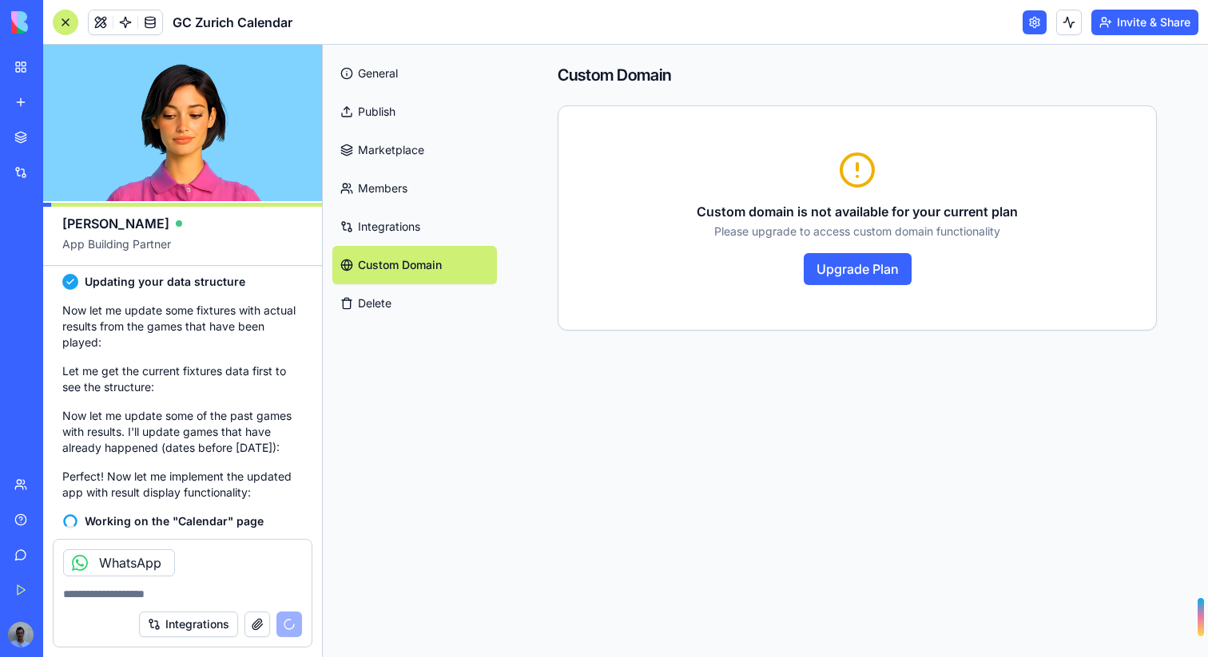
click at [374, 228] on link "Integrations" at bounding box center [414, 227] width 165 height 38
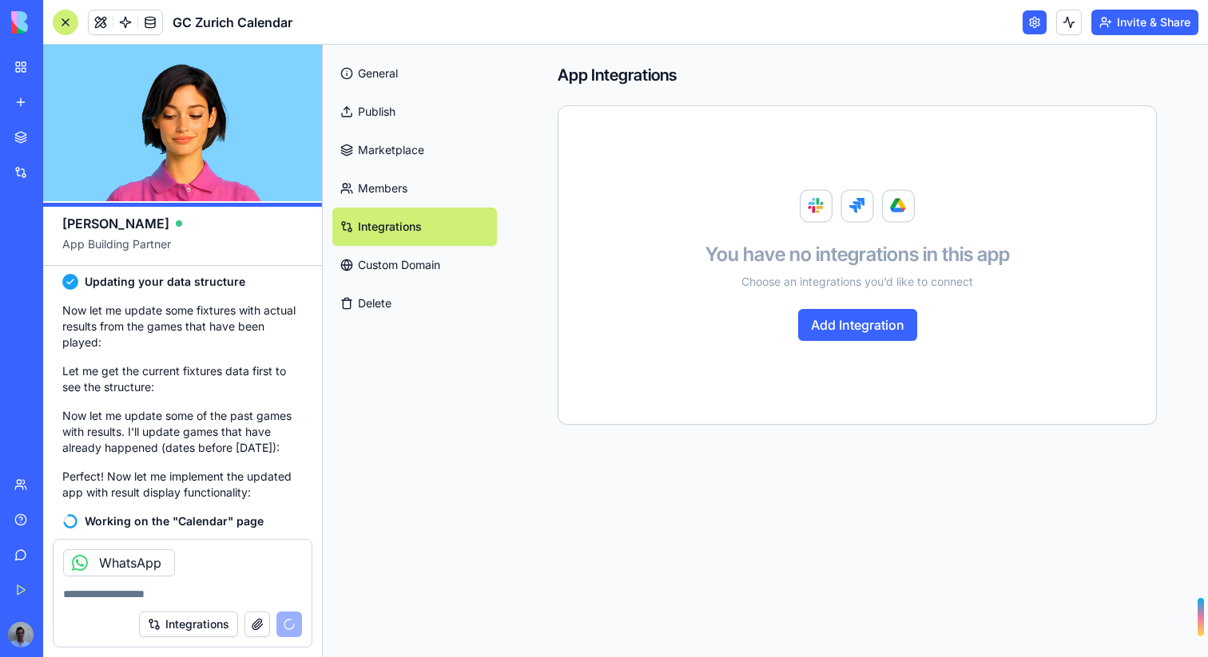
click at [374, 192] on link "Members" at bounding box center [414, 188] width 165 height 38
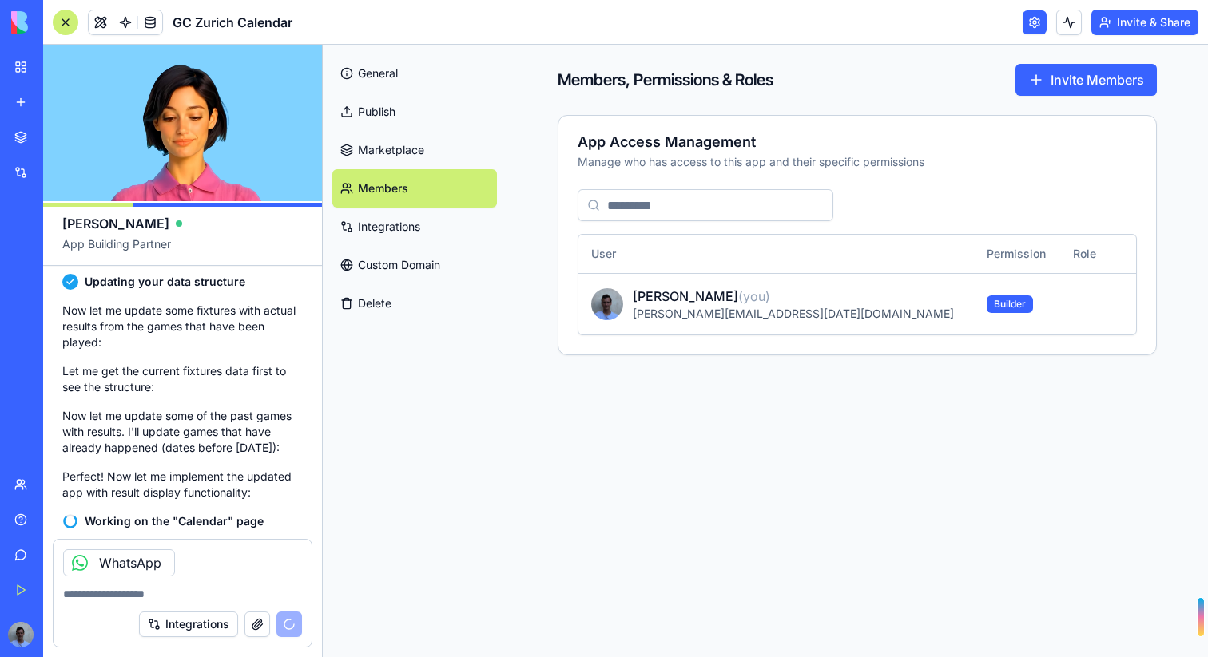
click at [379, 162] on link "Marketplace" at bounding box center [414, 150] width 165 height 38
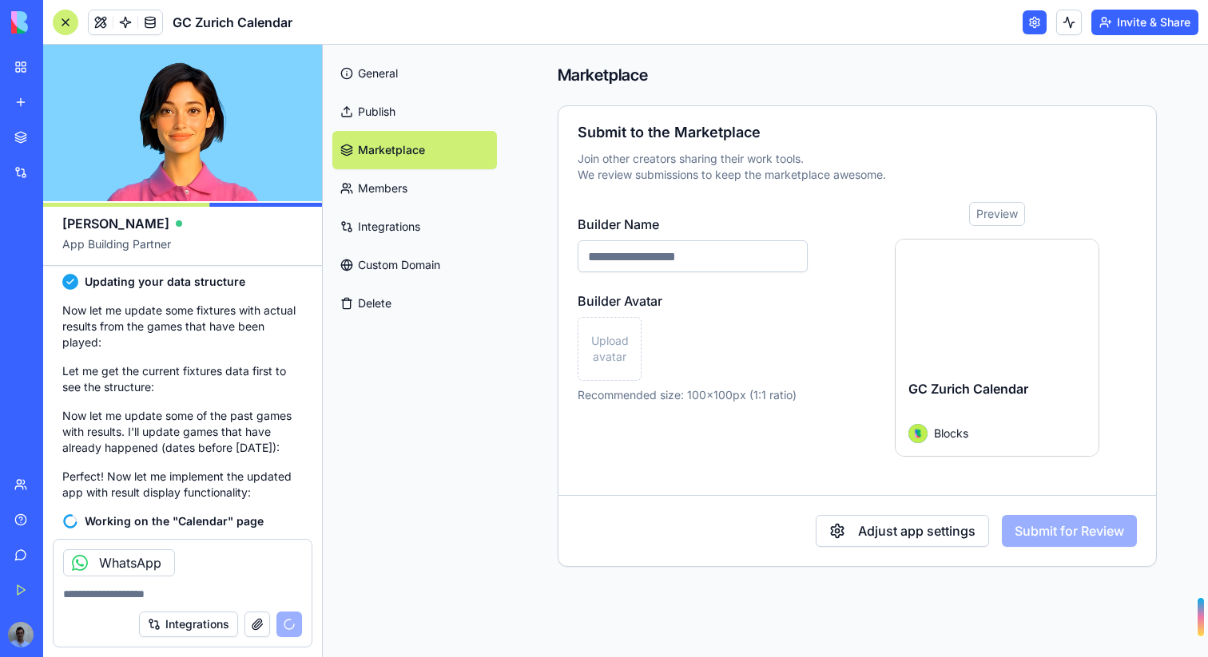
click at [399, 113] on link "Publish" at bounding box center [414, 112] width 165 height 38
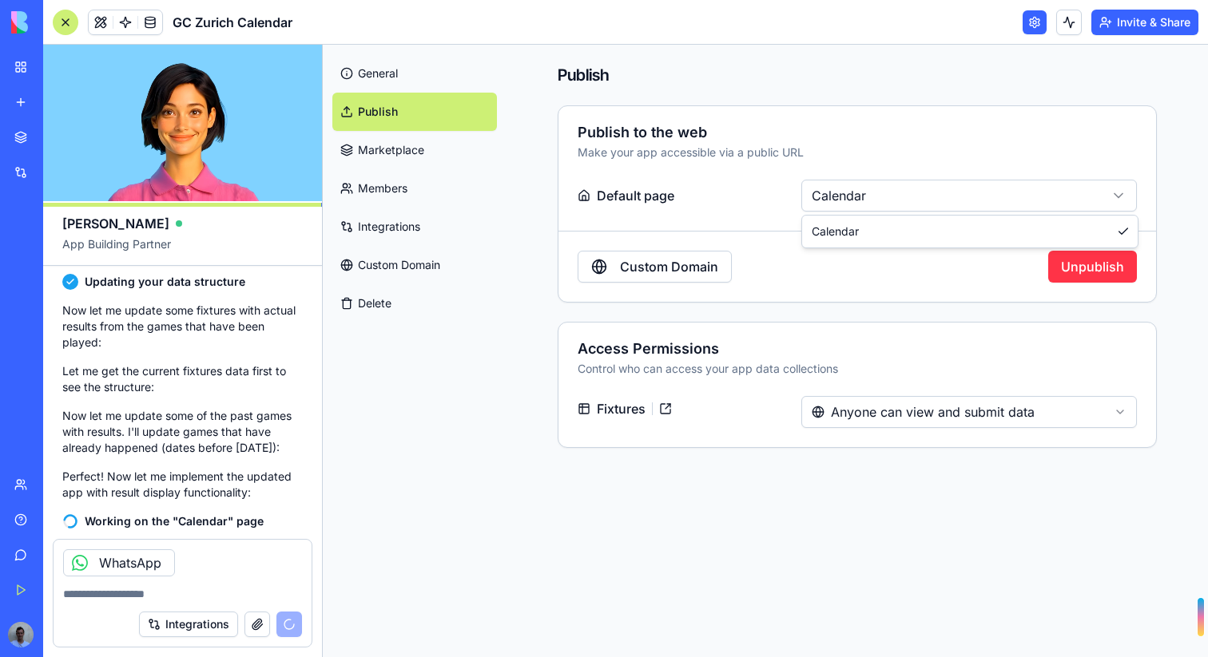
click at [850, 201] on html "BETA My Workspace New app Marketplace Integrations Recent New App AI Logo Gener…" at bounding box center [604, 328] width 1208 height 657
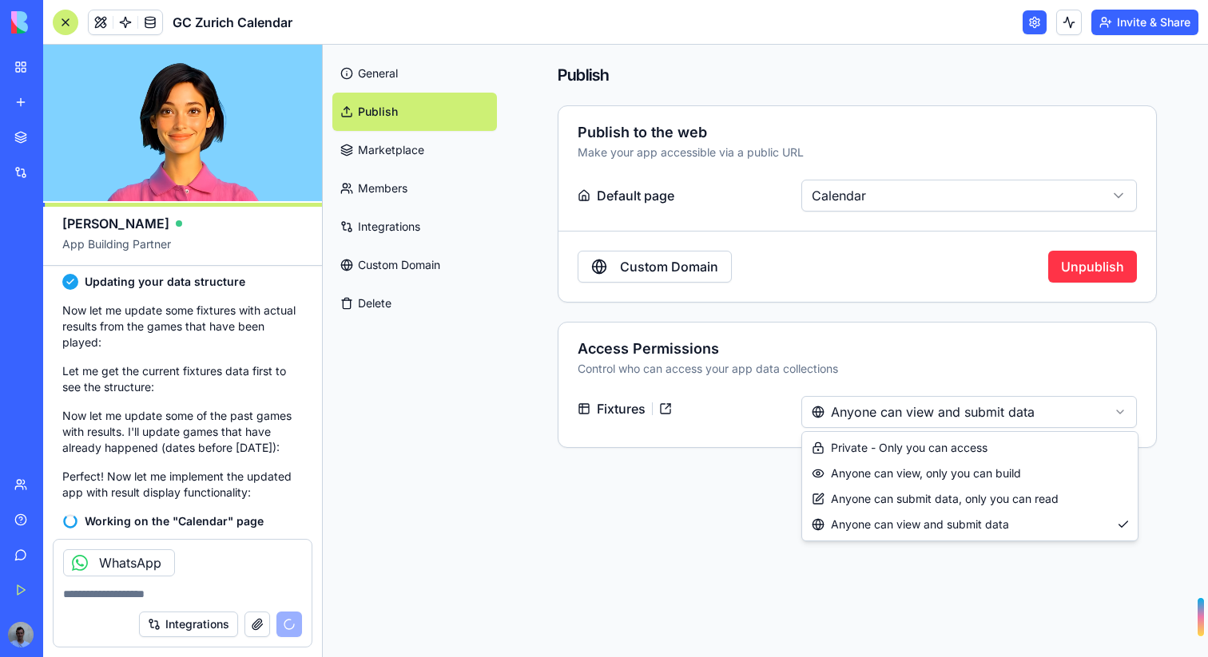
click at [885, 411] on html "BETA My Workspace New app Marketplace Integrations Recent New App AI Logo Gener…" at bounding box center [604, 328] width 1208 height 657
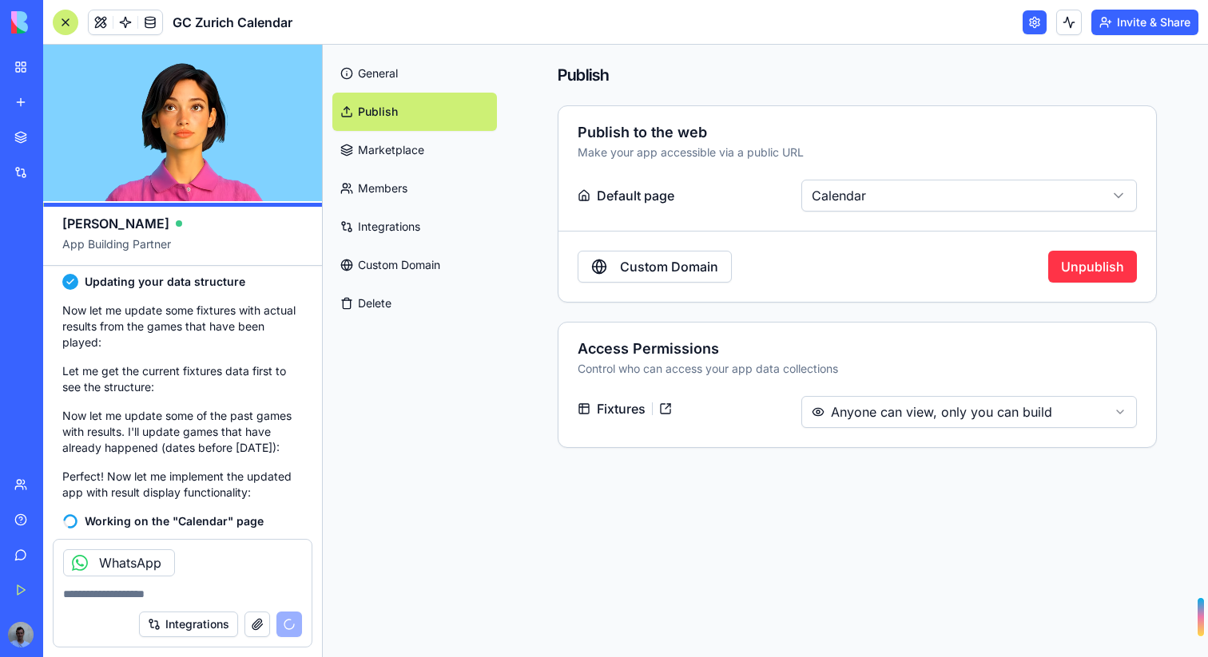
scroll to position [1040, 0]
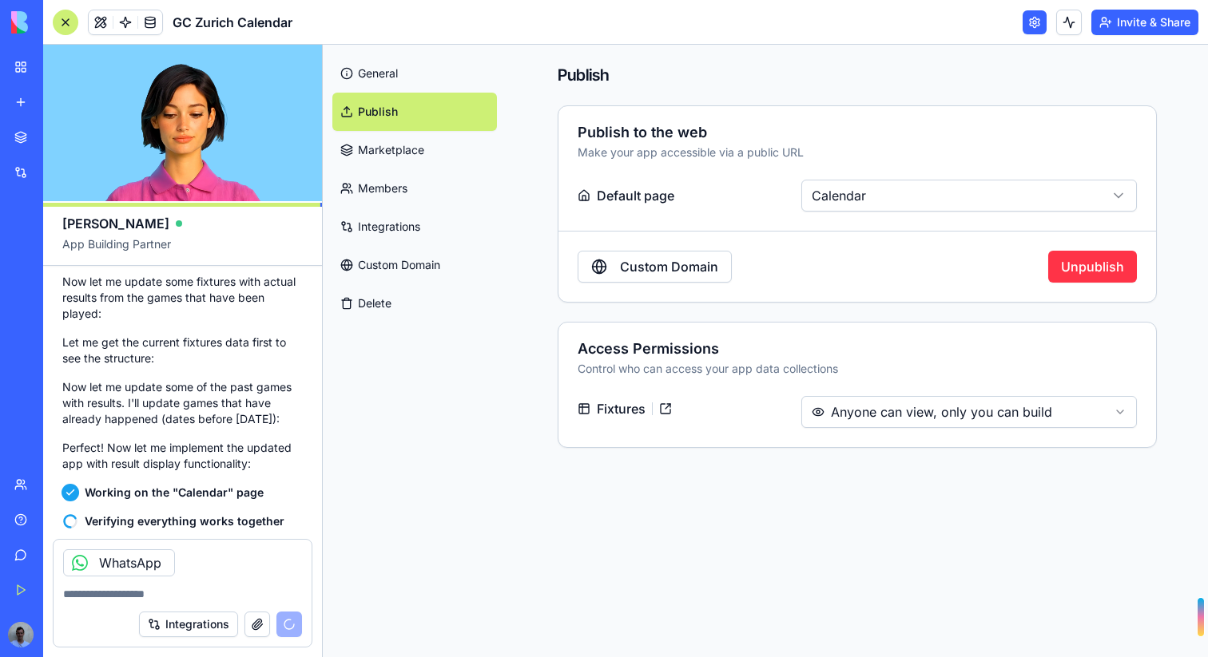
click at [668, 408] on link at bounding box center [666, 409] width 26 height 26
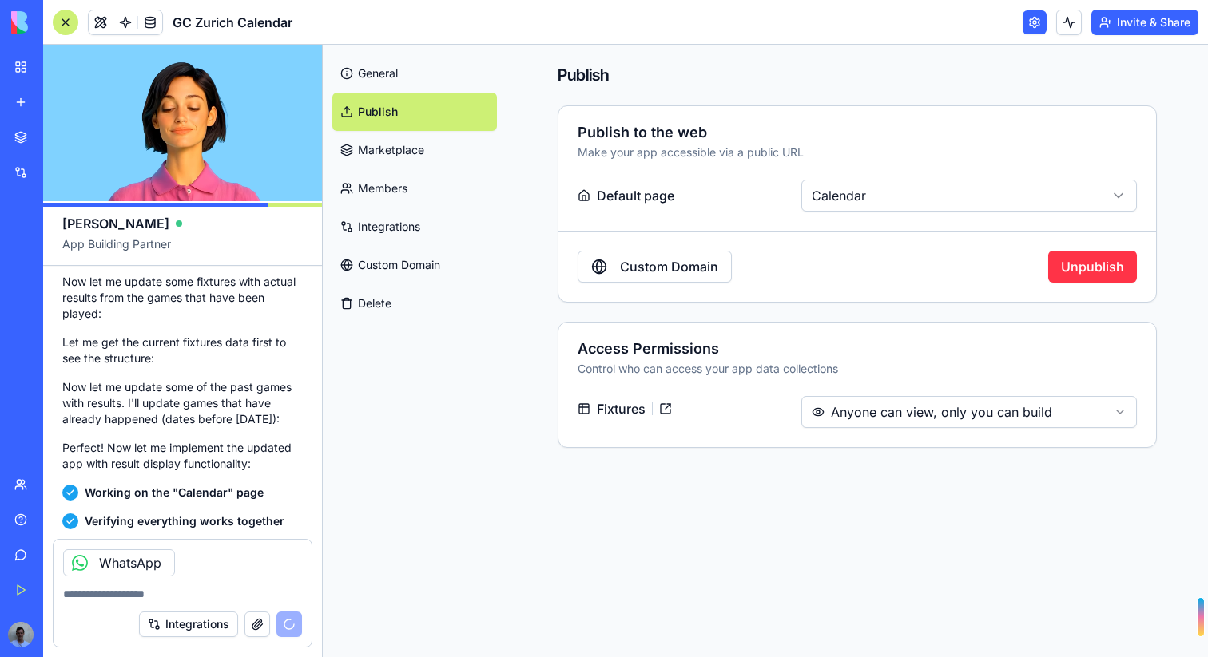
click at [370, 65] on link "General" at bounding box center [414, 73] width 165 height 38
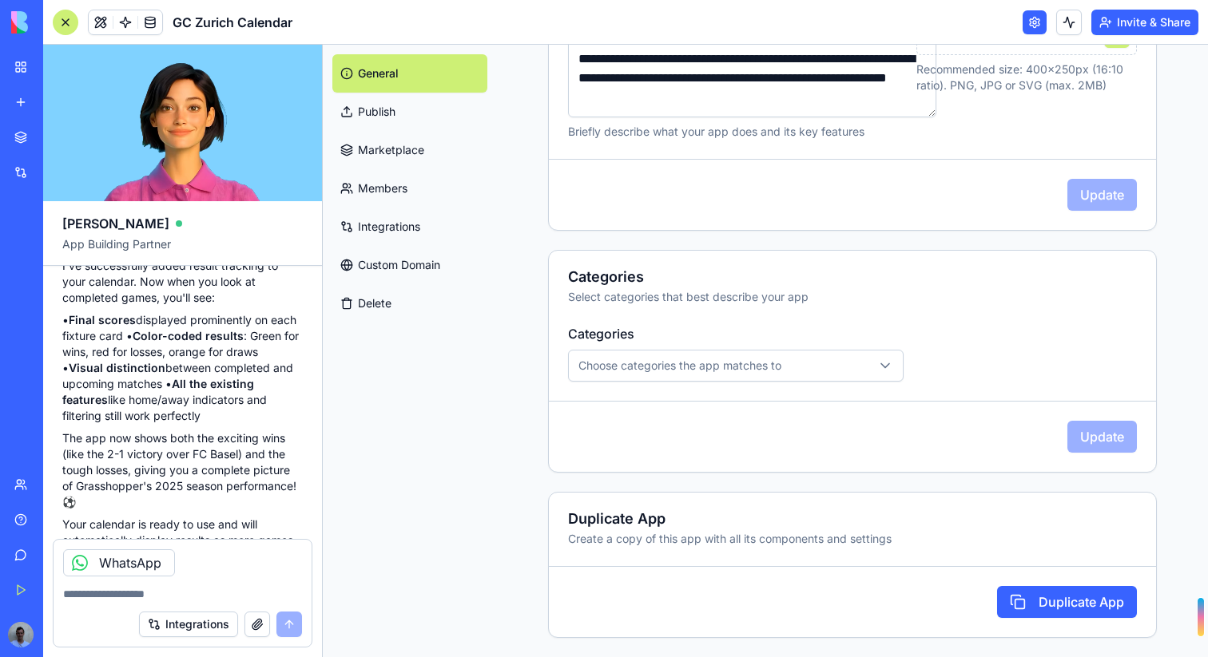
scroll to position [1398, 0]
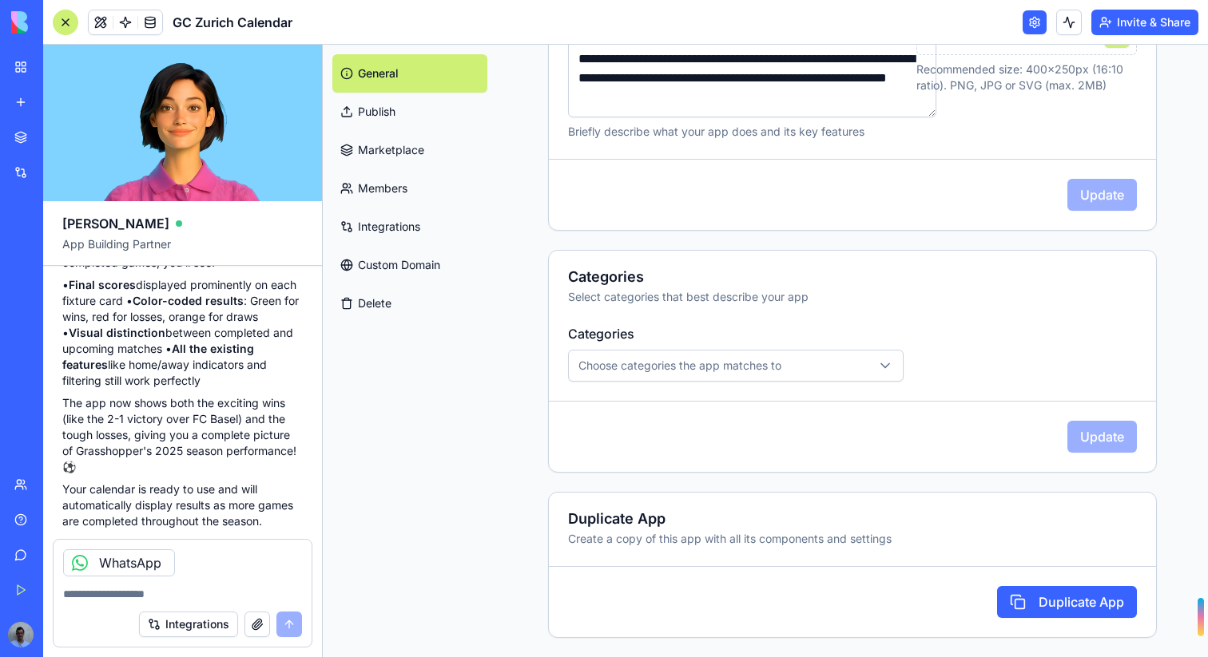
click at [142, 595] on textarea at bounding box center [182, 594] width 239 height 16
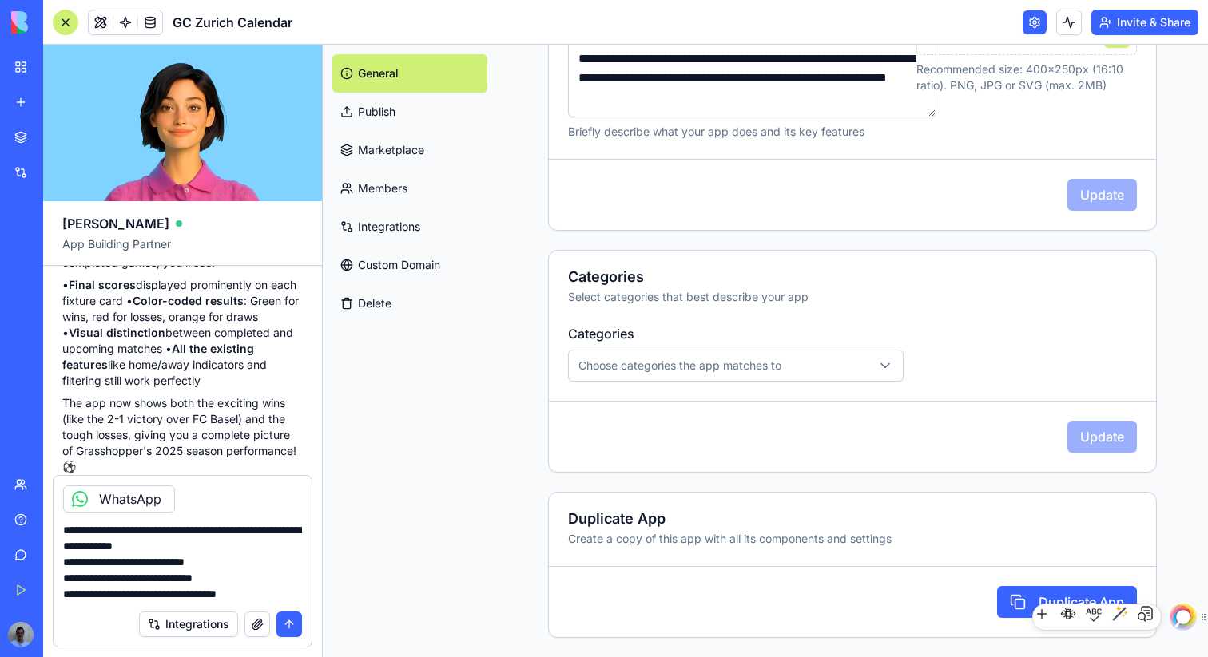
type textarea "**********"
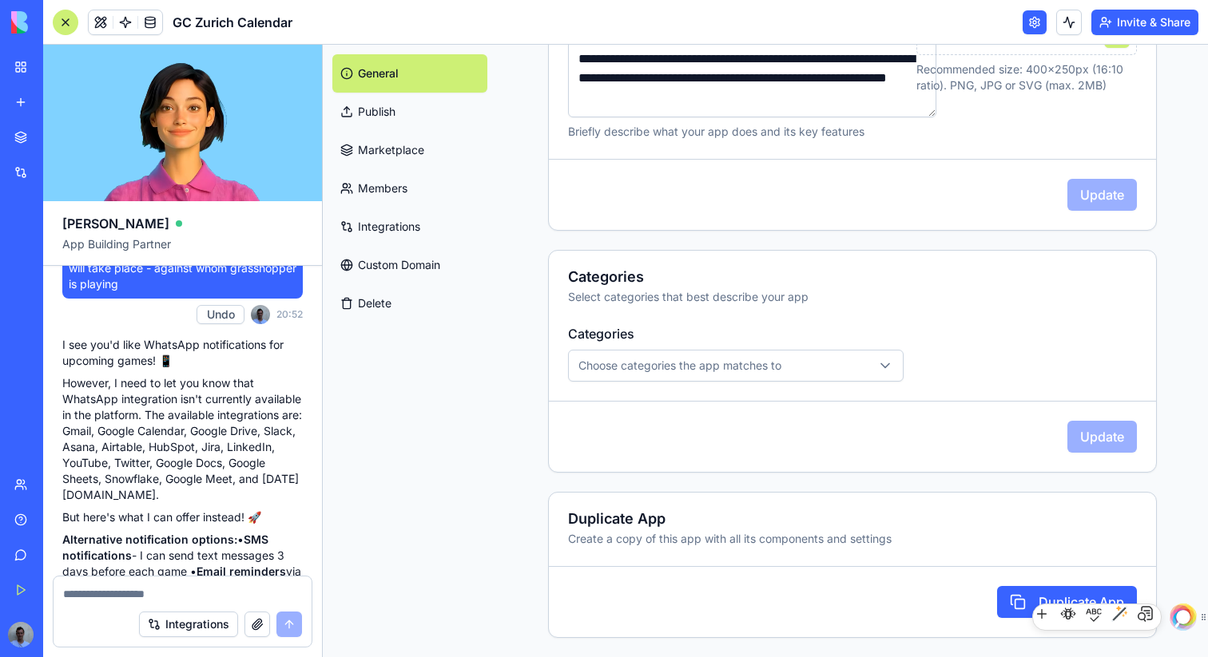
scroll to position [1721, 0]
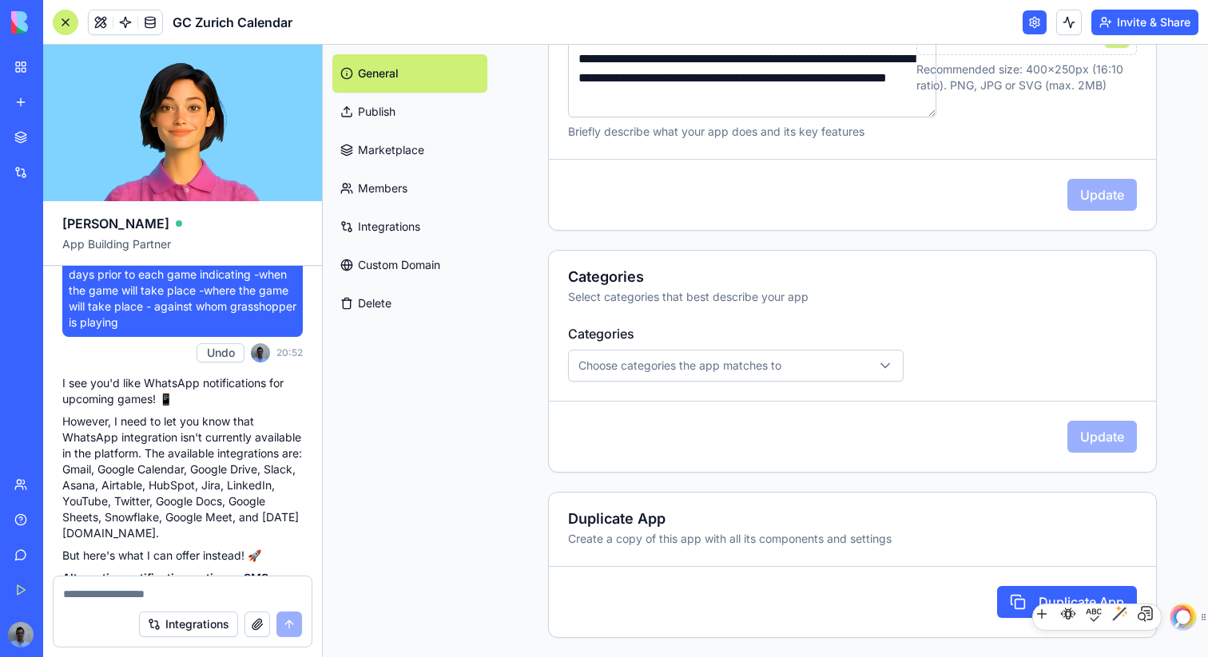
click at [176, 628] on button "Integrations" at bounding box center [188, 625] width 99 height 26
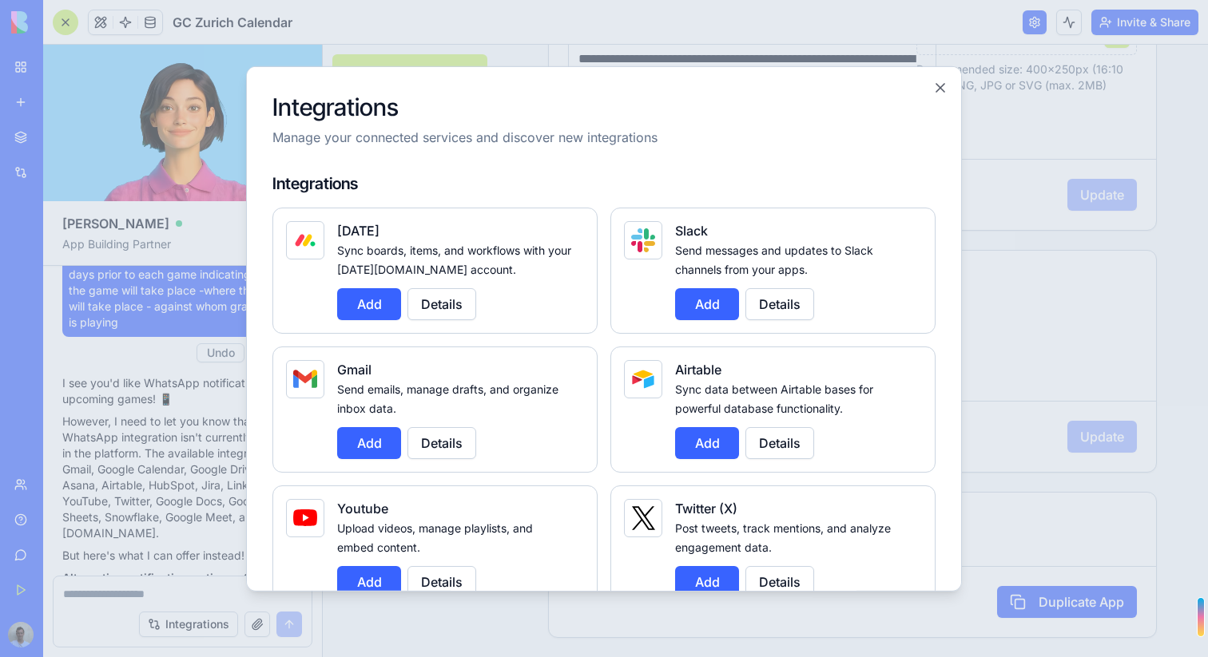
click at [361, 300] on button "Add" at bounding box center [369, 304] width 64 height 32
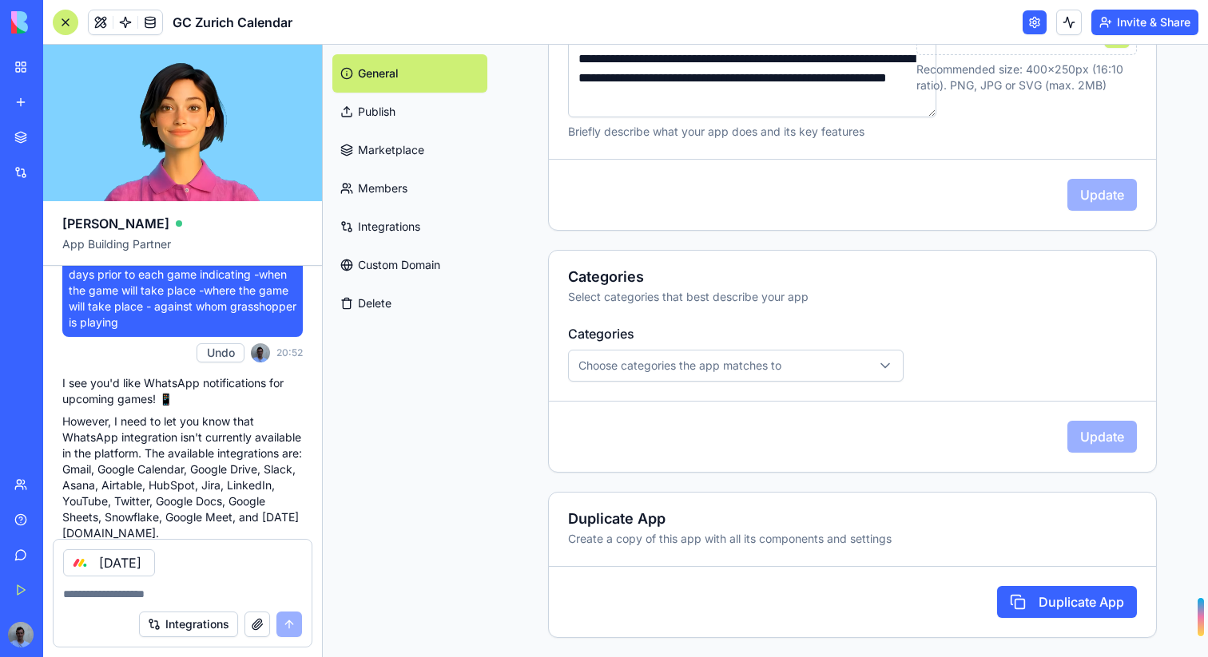
click at [221, 572] on div "[DATE]" at bounding box center [183, 558] width 258 height 37
click at [182, 595] on textarea at bounding box center [182, 594] width 239 height 16
type textarea "**********"
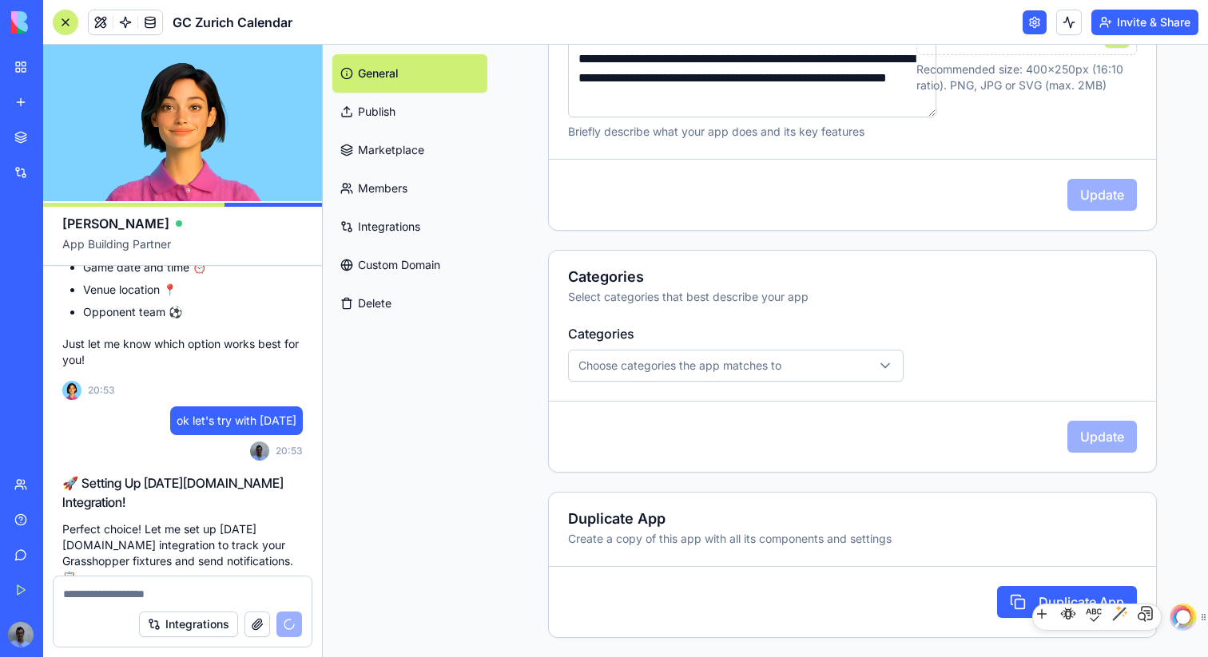
scroll to position [2329, 0]
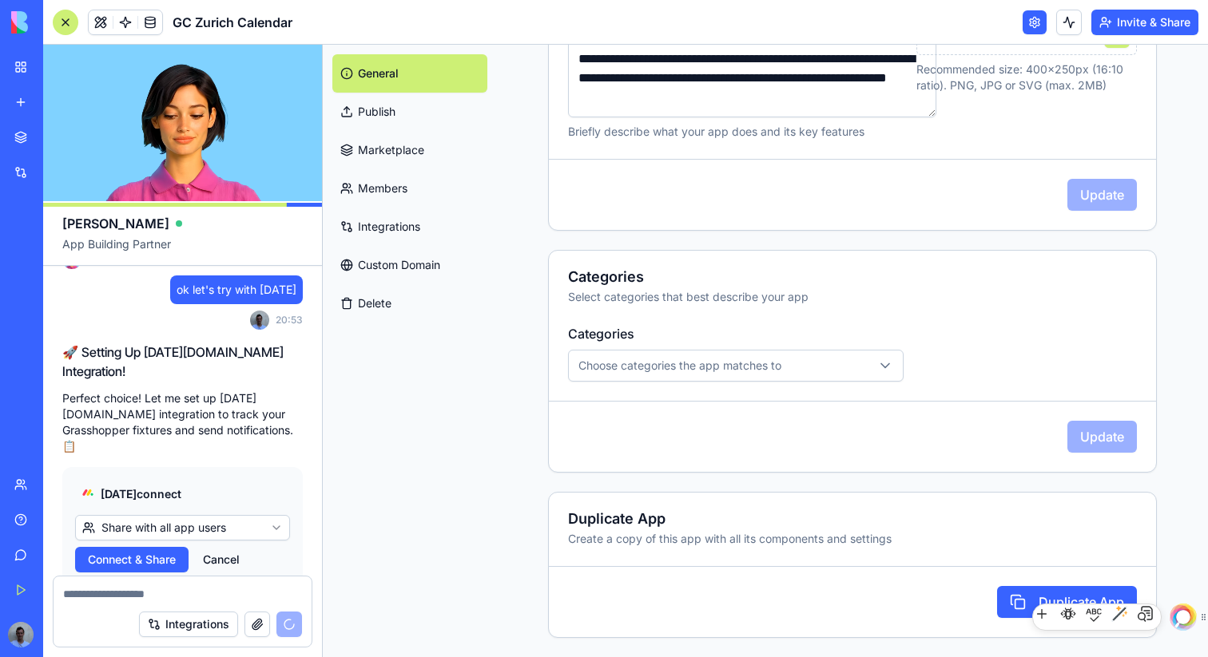
click at [153, 477] on html "BETA My Workspace New app Marketplace Integrations Recent New App AI Logo Gener…" at bounding box center [604, 328] width 1208 height 657
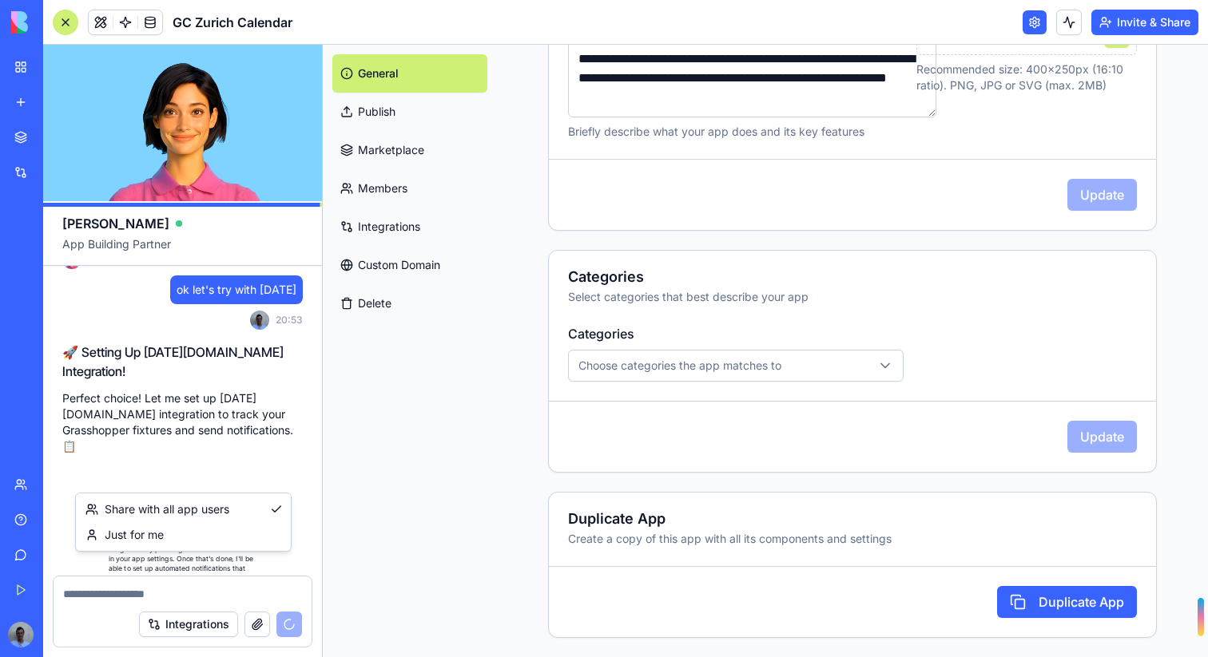
scroll to position [2553, 0]
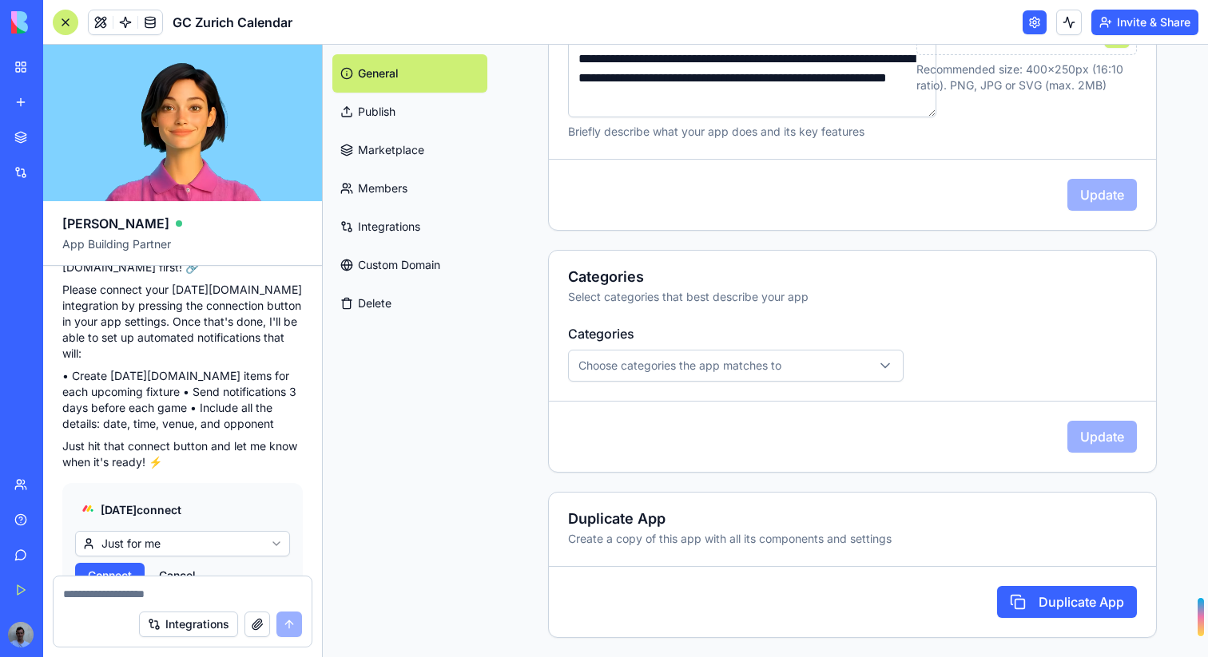
click at [120, 568] on span "Connect" at bounding box center [110, 576] width 44 height 16
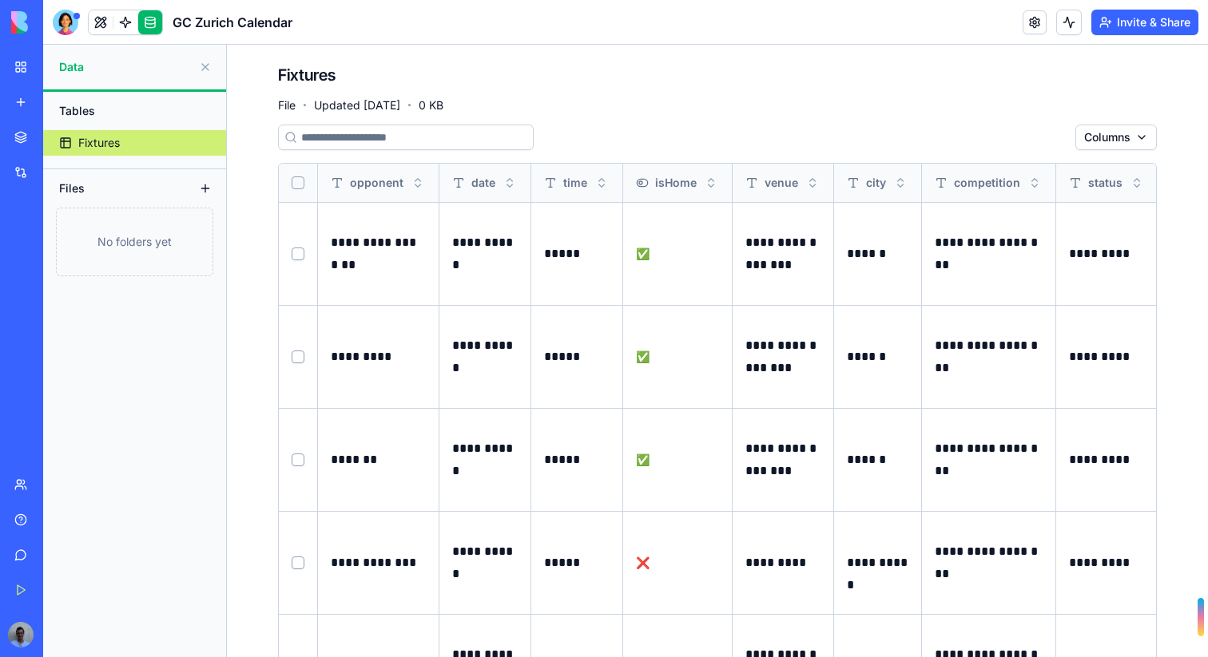
click at [104, 107] on div "Tables" at bounding box center [134, 111] width 167 height 26
click at [72, 109] on div "Tables" at bounding box center [134, 111] width 167 height 26
click at [72, 112] on div "Tables" at bounding box center [134, 111] width 167 height 26
click at [121, 21] on link at bounding box center [125, 22] width 24 height 24
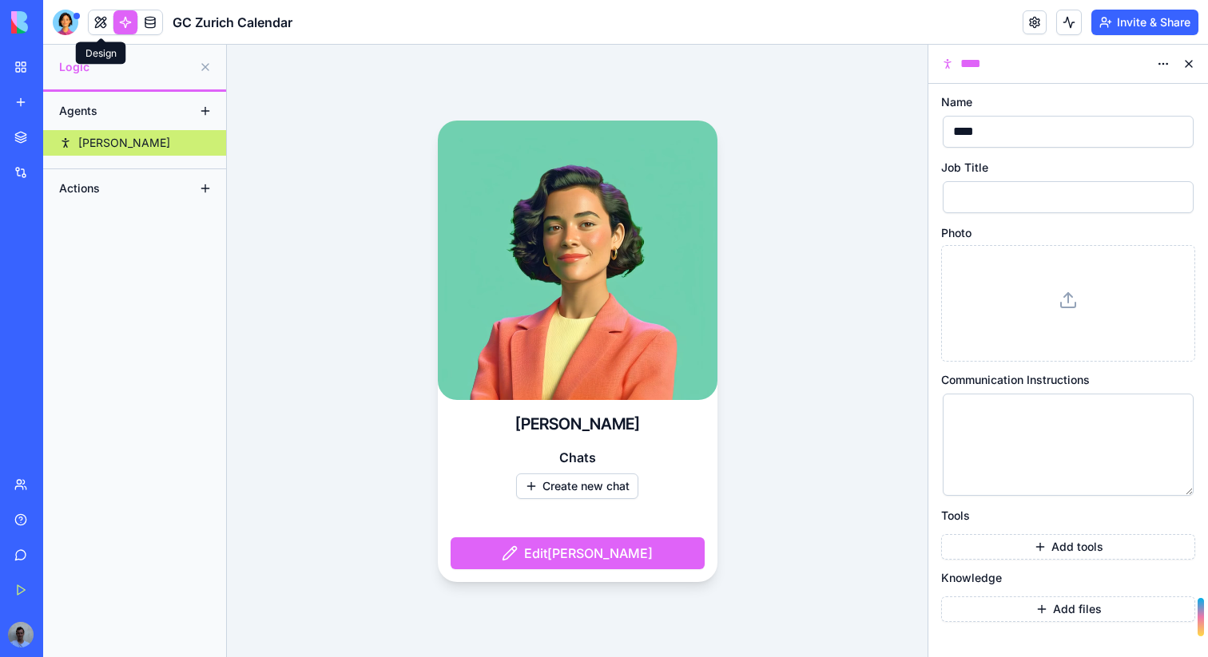
click at [101, 28] on link at bounding box center [101, 22] width 24 height 24
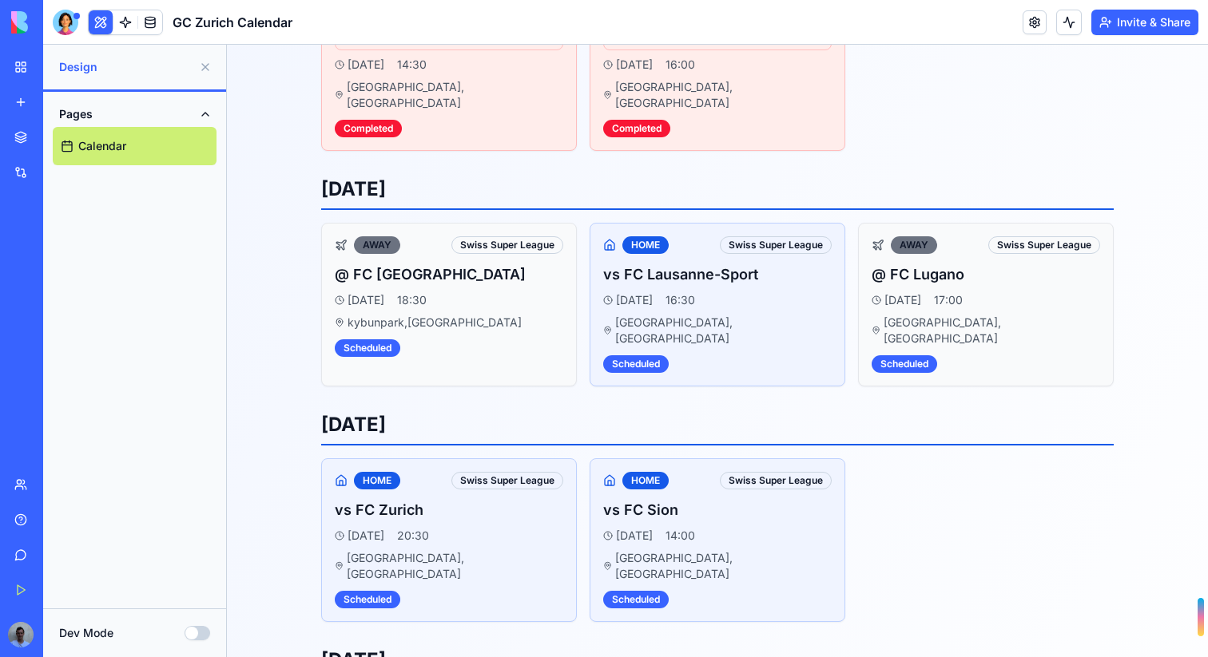
scroll to position [1016, 0]
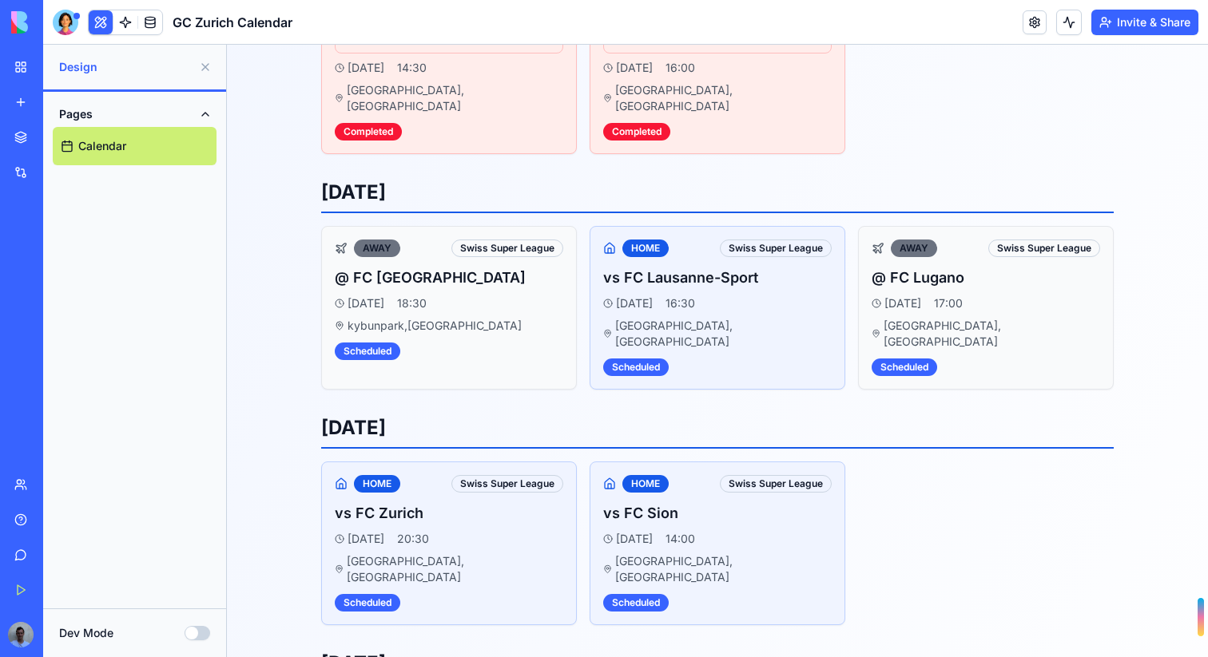
click at [101, 66] on span "Design" at bounding box center [125, 67] width 133 height 16
click at [81, 66] on span "Design" at bounding box center [125, 67] width 133 height 16
click at [192, 633] on button "Dev Mode" at bounding box center [198, 633] width 26 height 14
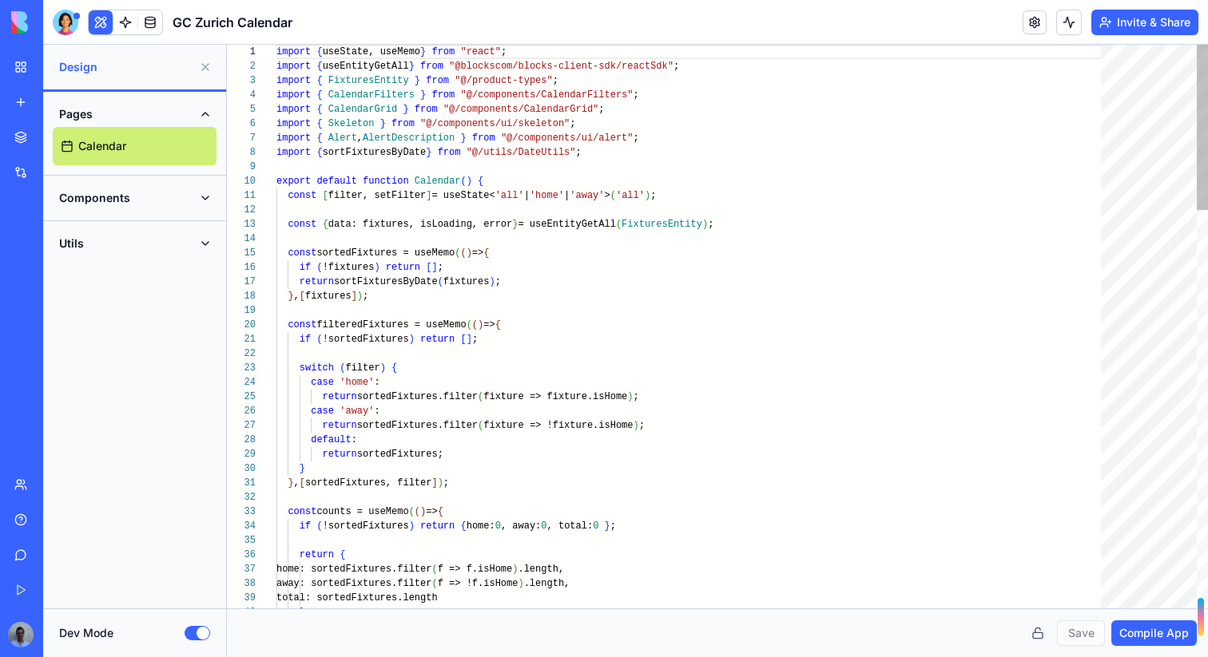
scroll to position [144, 0]
click at [99, 206] on button "Components" at bounding box center [135, 198] width 164 height 26
click at [92, 392] on button "Utils" at bounding box center [135, 397] width 164 height 26
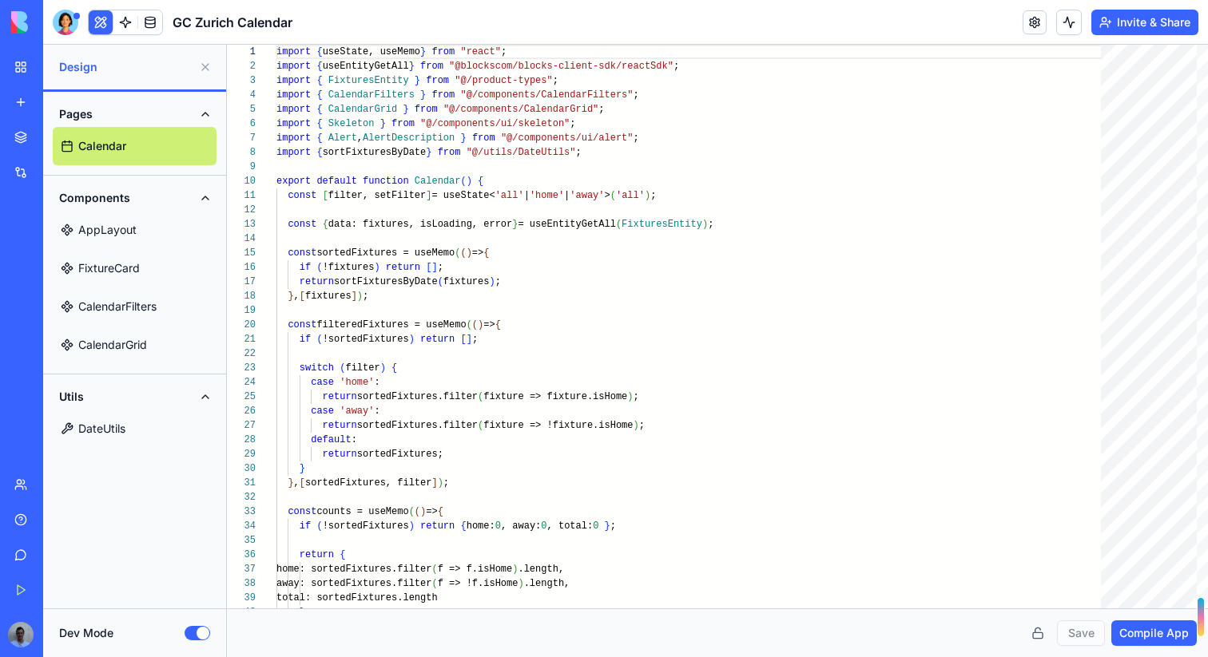
click at [92, 392] on button "Utils" at bounding box center [135, 397] width 164 height 26
click at [105, 194] on button "Components" at bounding box center [135, 198] width 164 height 26
click at [93, 115] on button "Pages" at bounding box center [135, 114] width 164 height 26
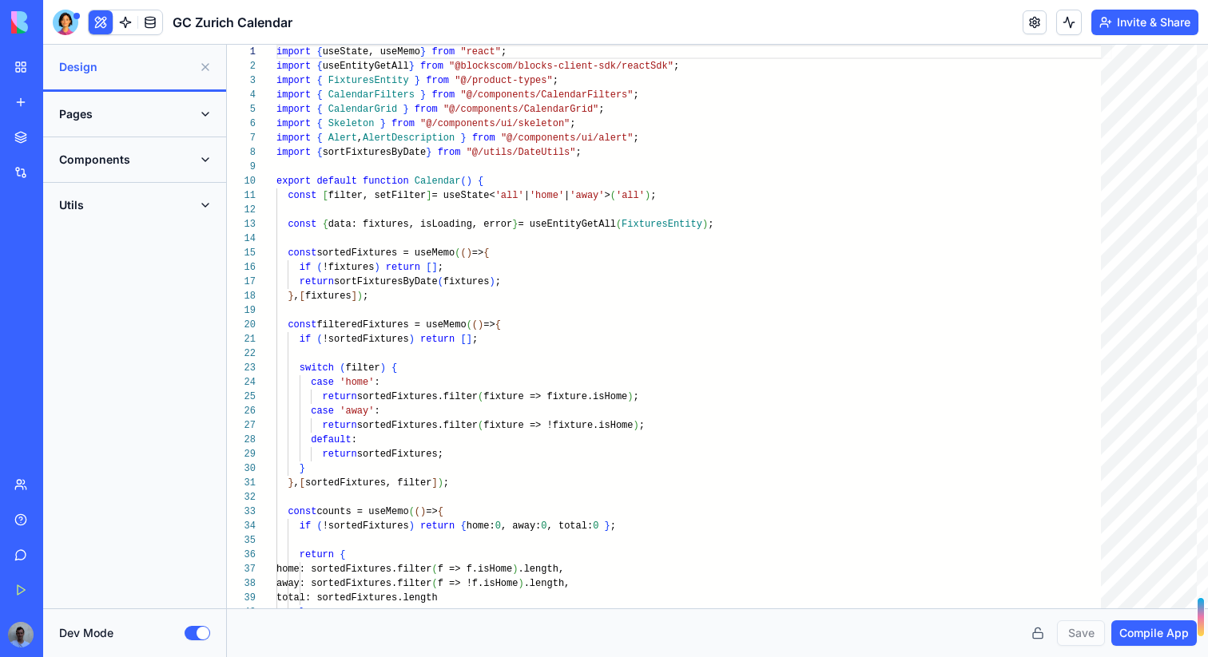
click at [81, 66] on span "Design" at bounding box center [125, 67] width 133 height 16
click at [124, 15] on span at bounding box center [125, 22] width 45 height 45
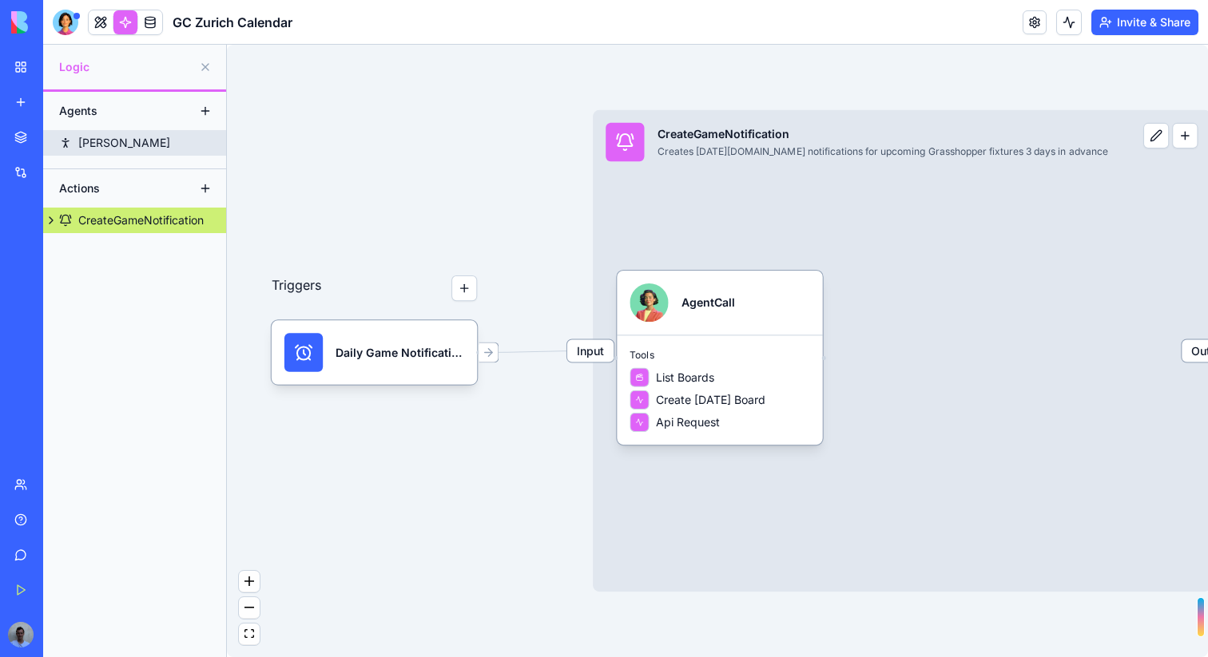
click at [94, 140] on div "Nina" at bounding box center [124, 143] width 92 height 16
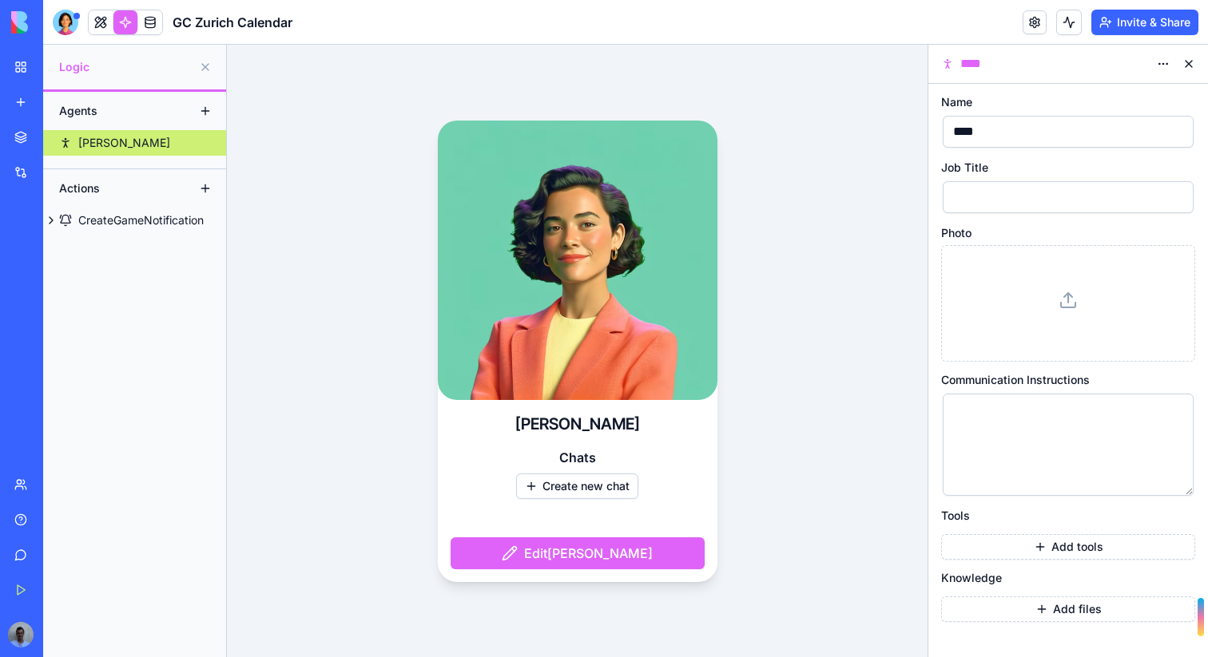
click at [81, 179] on div "Actions" at bounding box center [115, 189] width 128 height 26
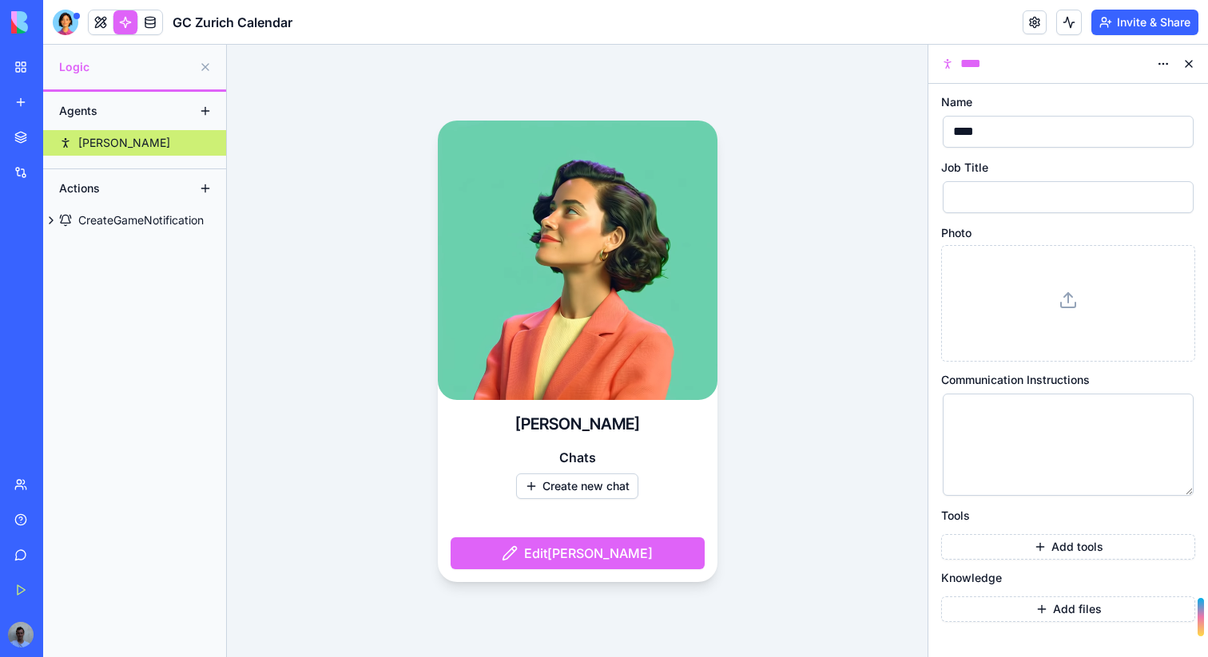
click at [81, 192] on div "Actions" at bounding box center [115, 189] width 128 height 26
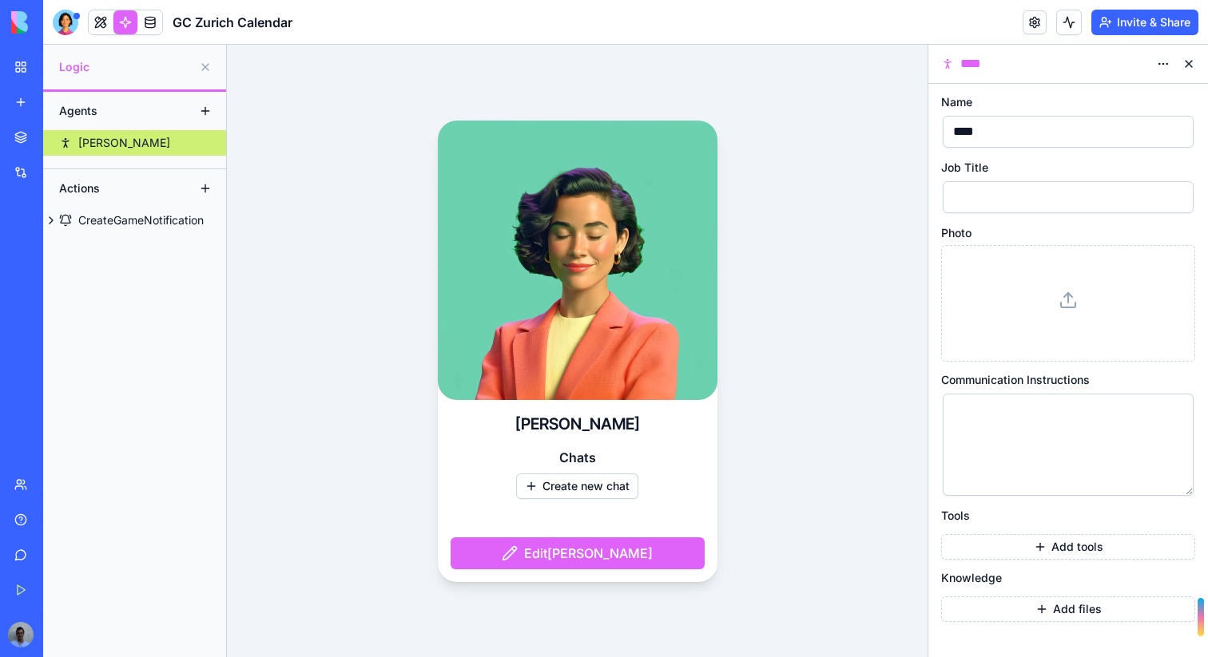
click at [199, 183] on button at bounding box center [205, 189] width 26 height 26
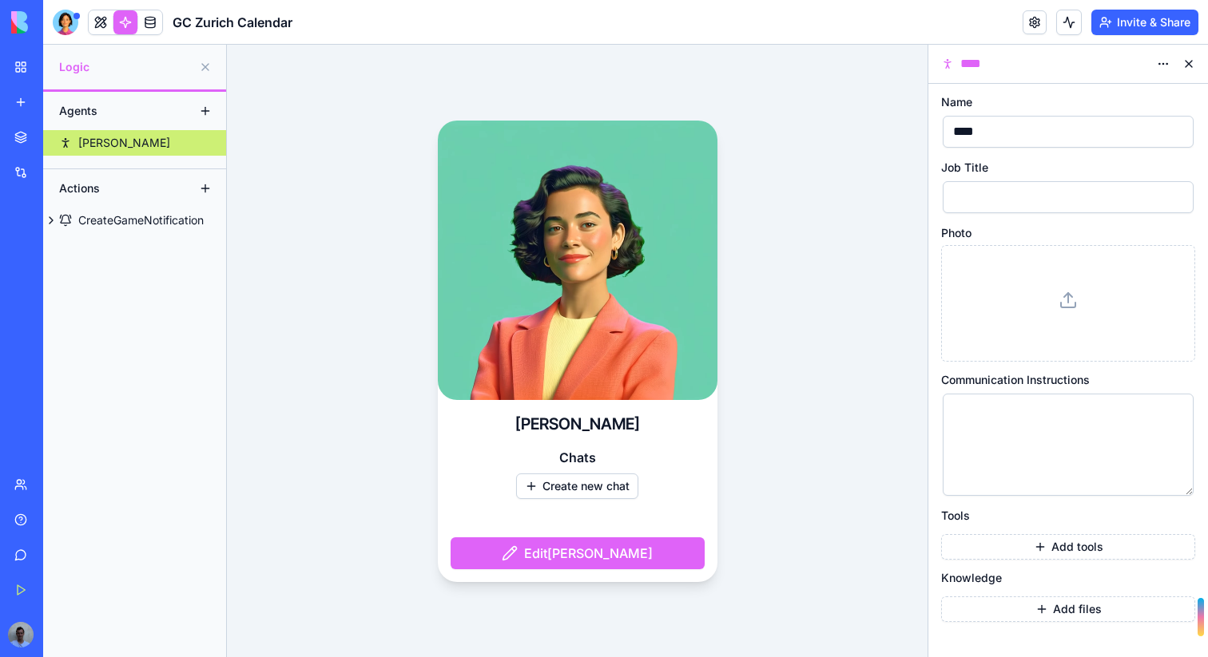
click at [203, 188] on button at bounding box center [205, 189] width 26 height 26
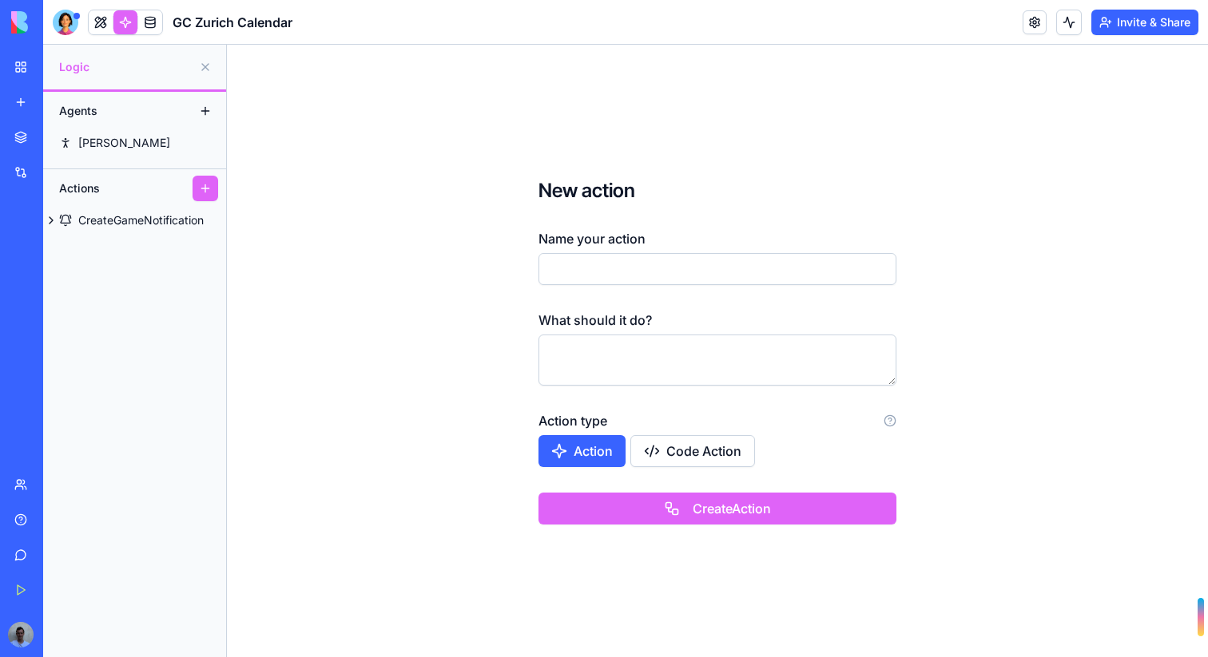
click at [203, 188] on button at bounding box center [205, 189] width 26 height 26
click at [166, 125] on div "Agents" at bounding box center [134, 111] width 183 height 38
click at [163, 143] on link "Nina" at bounding box center [134, 143] width 183 height 26
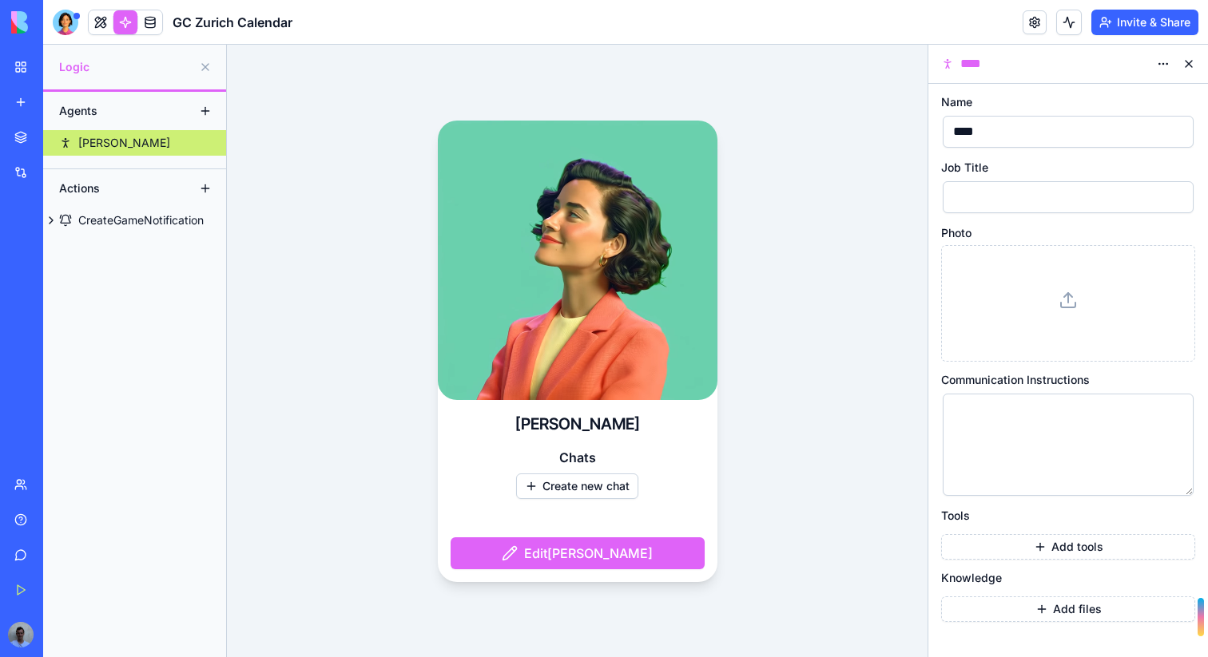
click at [205, 65] on button at bounding box center [205, 67] width 26 height 26
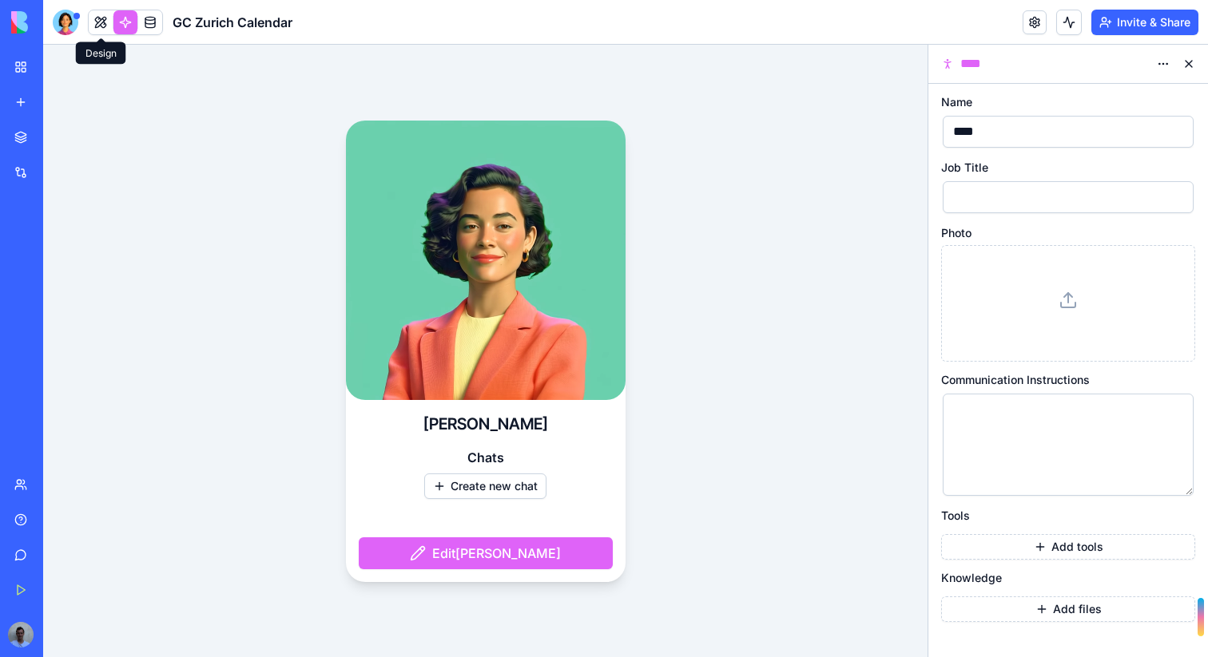
click at [98, 22] on link at bounding box center [101, 22] width 24 height 24
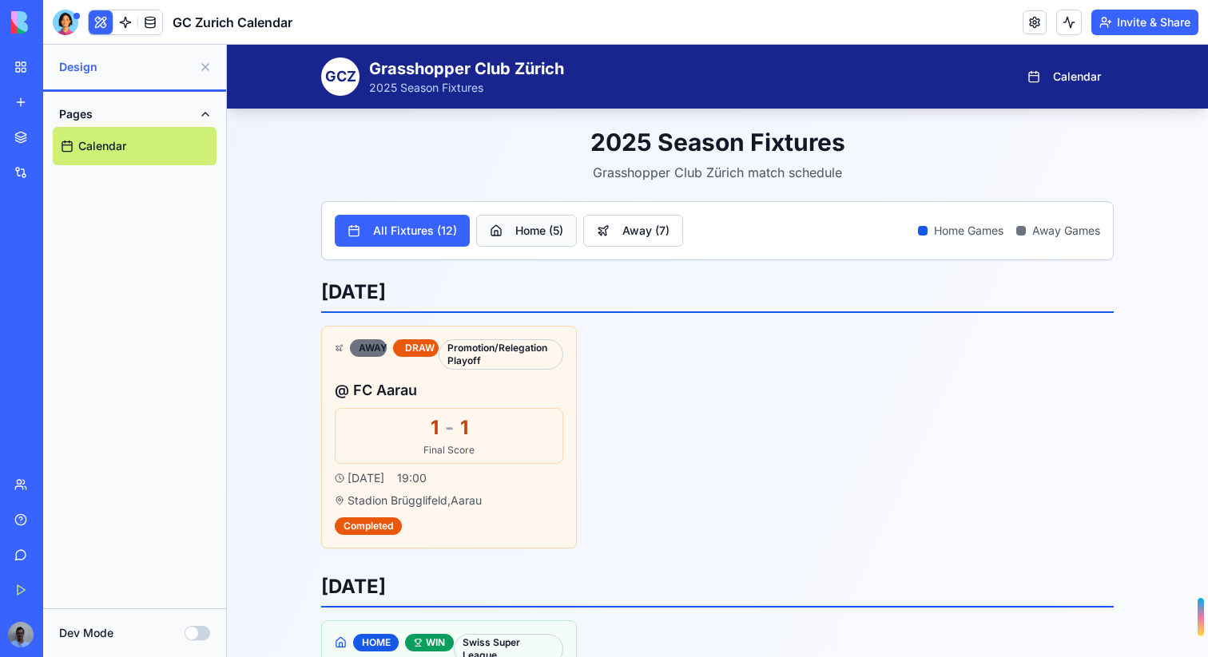
click at [529, 228] on span "Home ( 5 )" at bounding box center [539, 231] width 48 height 16
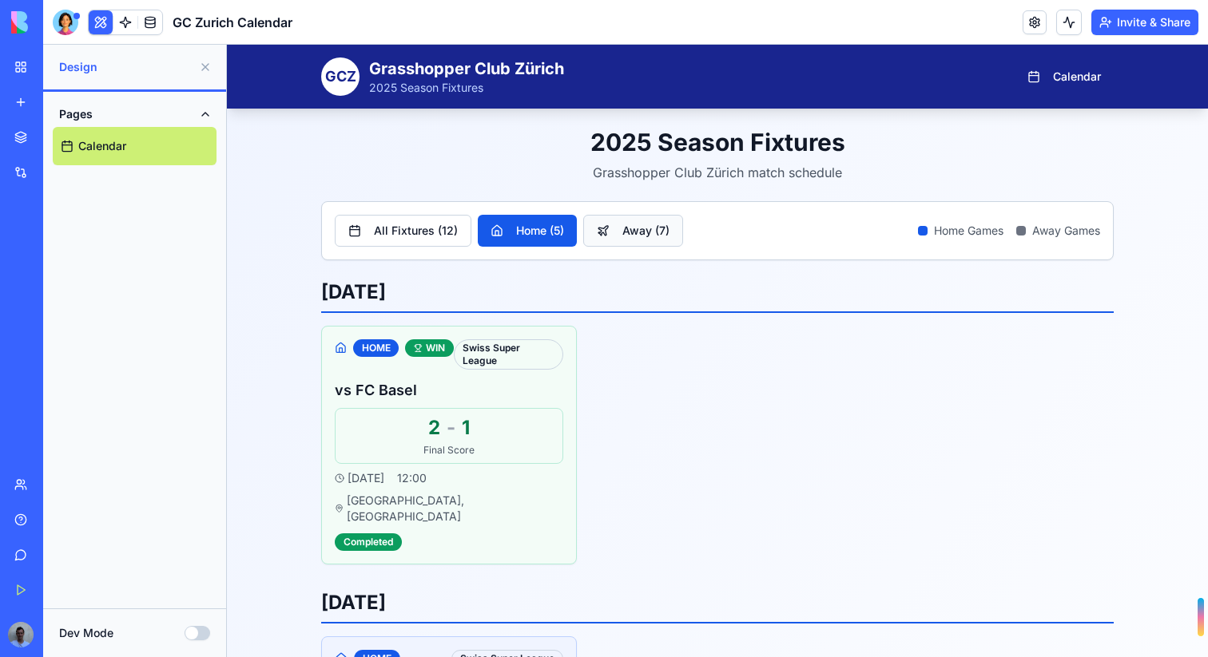
click at [619, 242] on button "Away ( 7 )" at bounding box center [633, 231] width 100 height 32
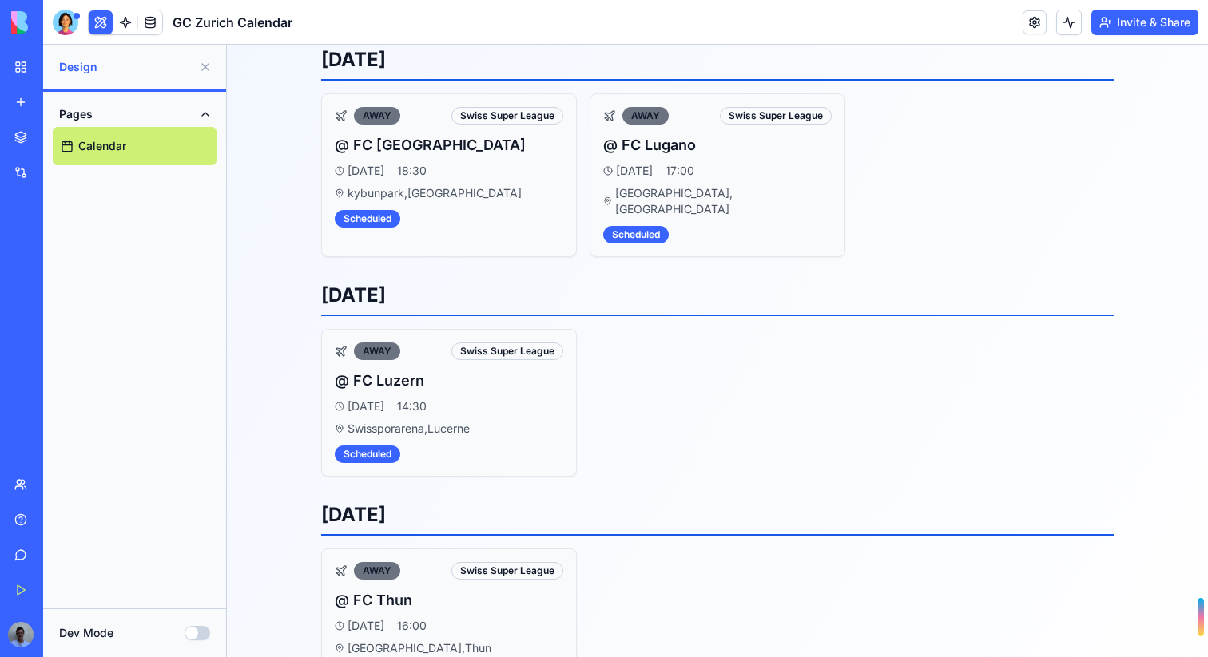
scroll to position [958, 0]
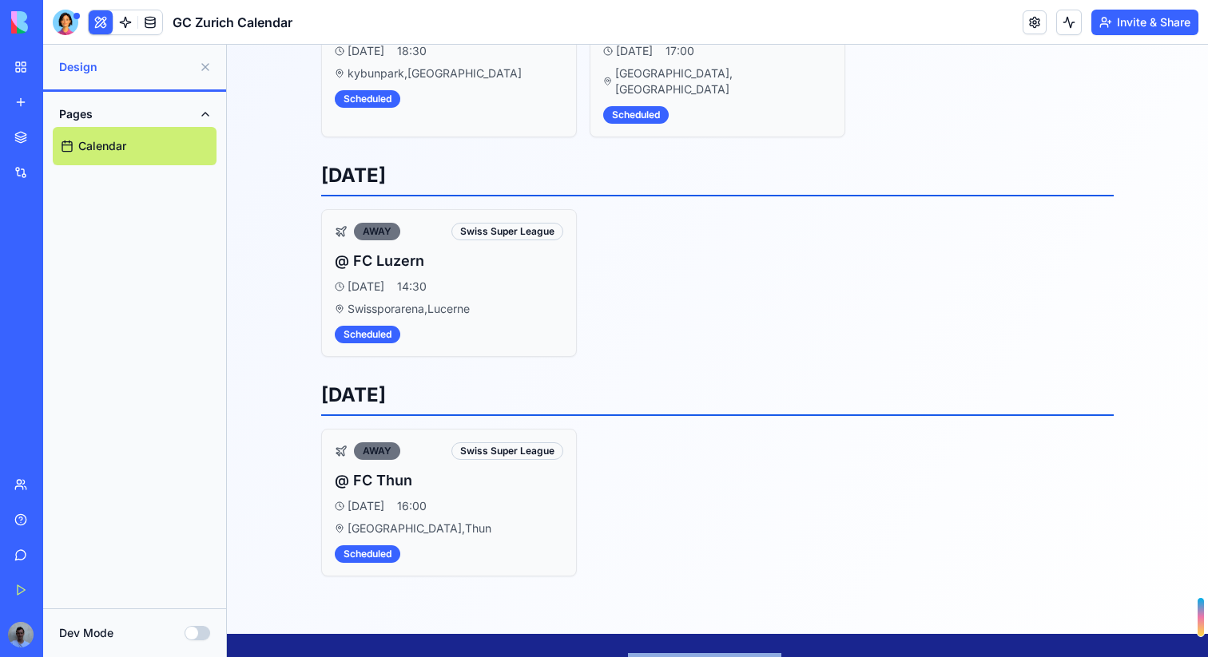
drag, startPoint x: 628, startPoint y: 629, endPoint x: 780, endPoint y: 629, distance: 152.6
click at [780, 653] on p "© 2025 Grasshopper Club Zürich" at bounding box center [717, 662] width 792 height 19
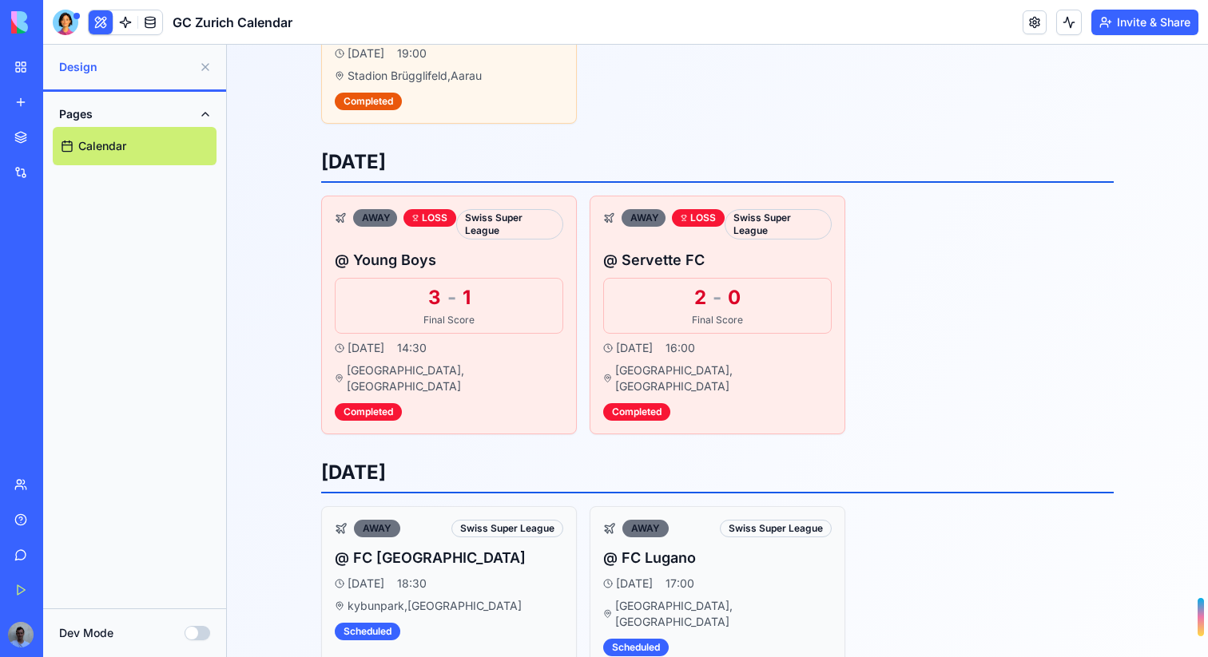
scroll to position [0, 0]
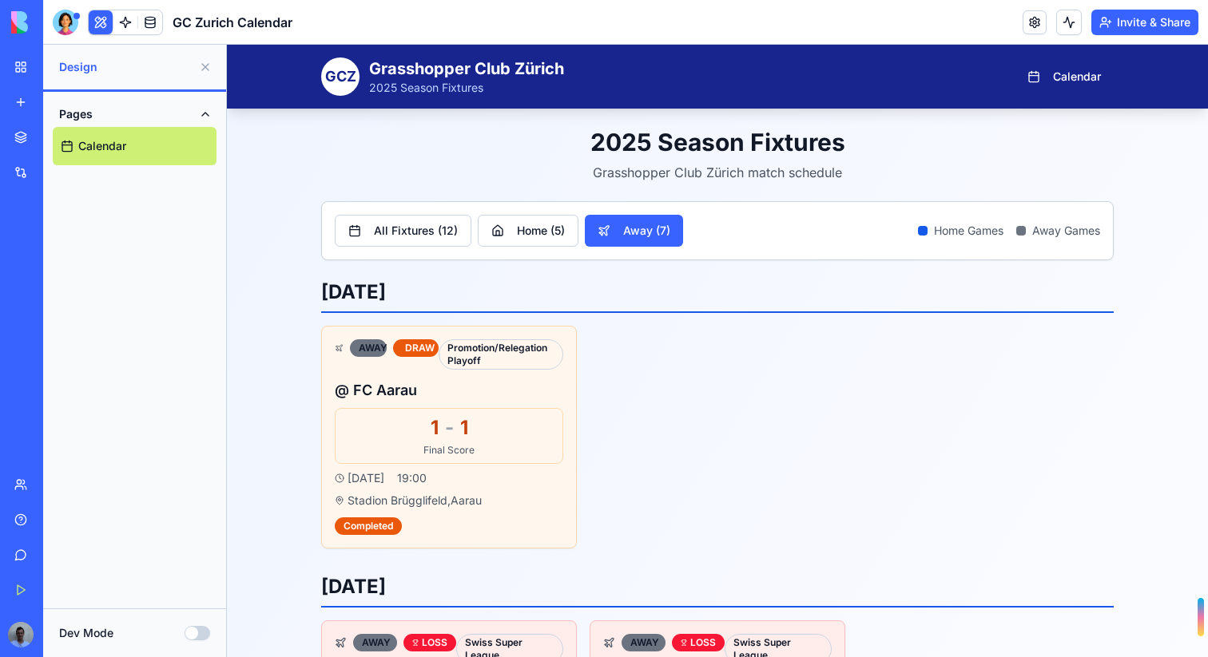
click at [339, 83] on span "GCZ" at bounding box center [340, 76] width 31 height 22
click at [1062, 77] on button "Calendar" at bounding box center [1063, 77] width 99 height 32
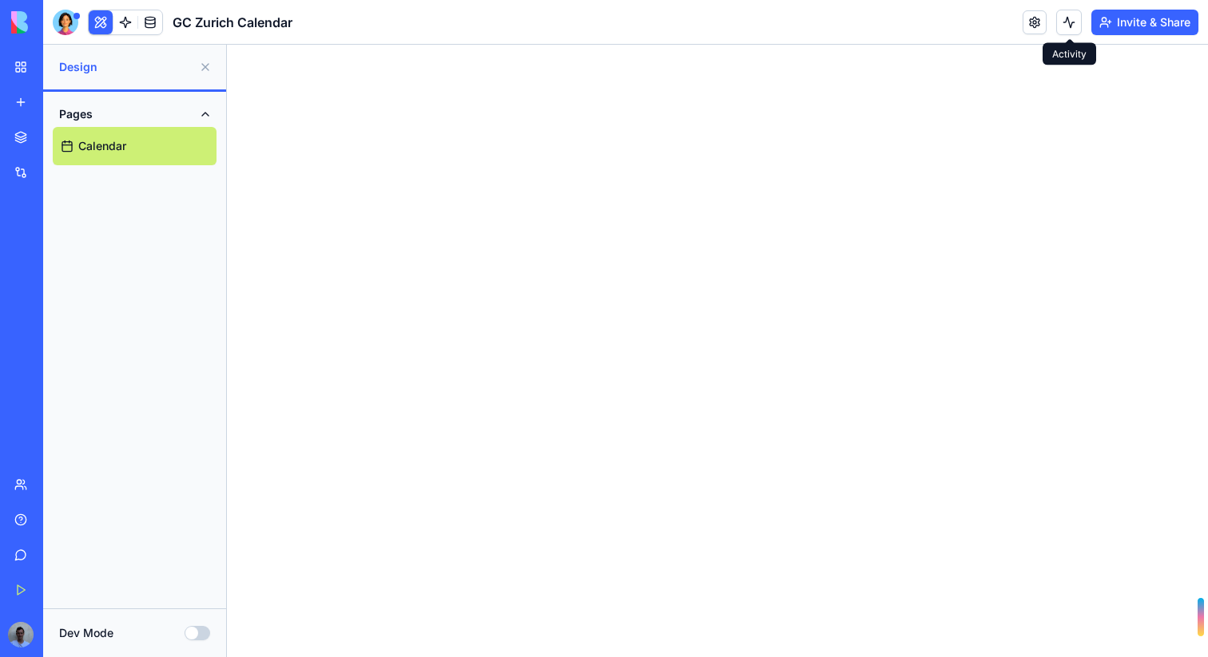
click at [1065, 15] on button at bounding box center [1069, 23] width 26 height 26
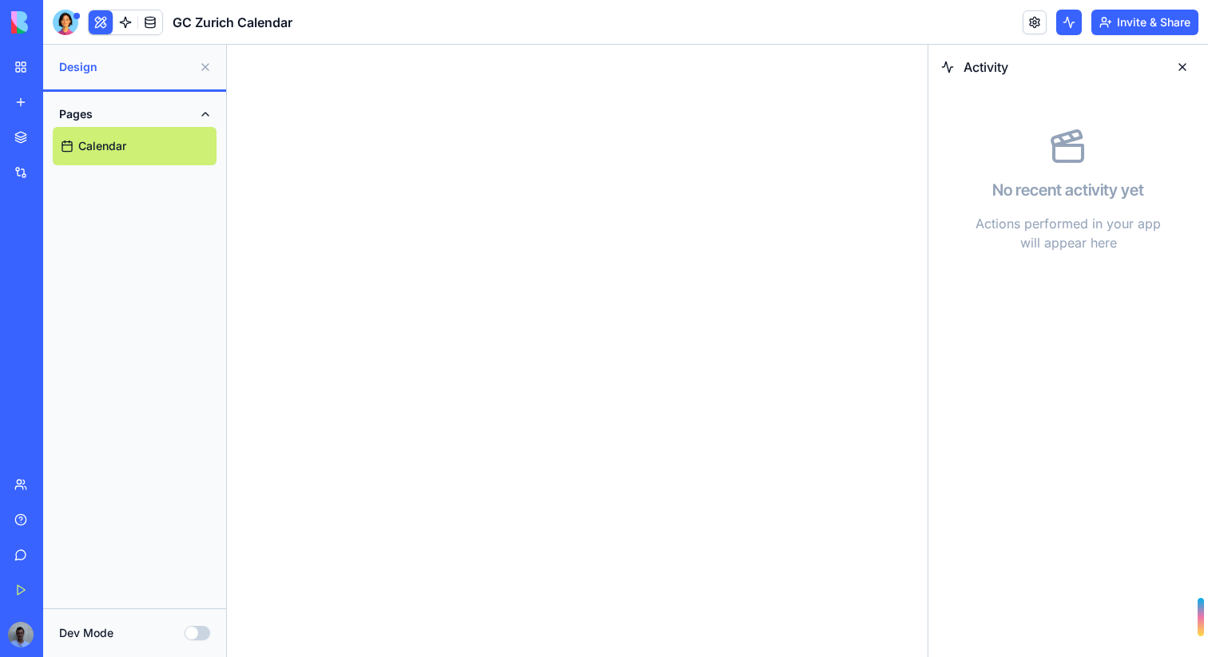
click at [1186, 73] on button at bounding box center [1182, 67] width 26 height 26
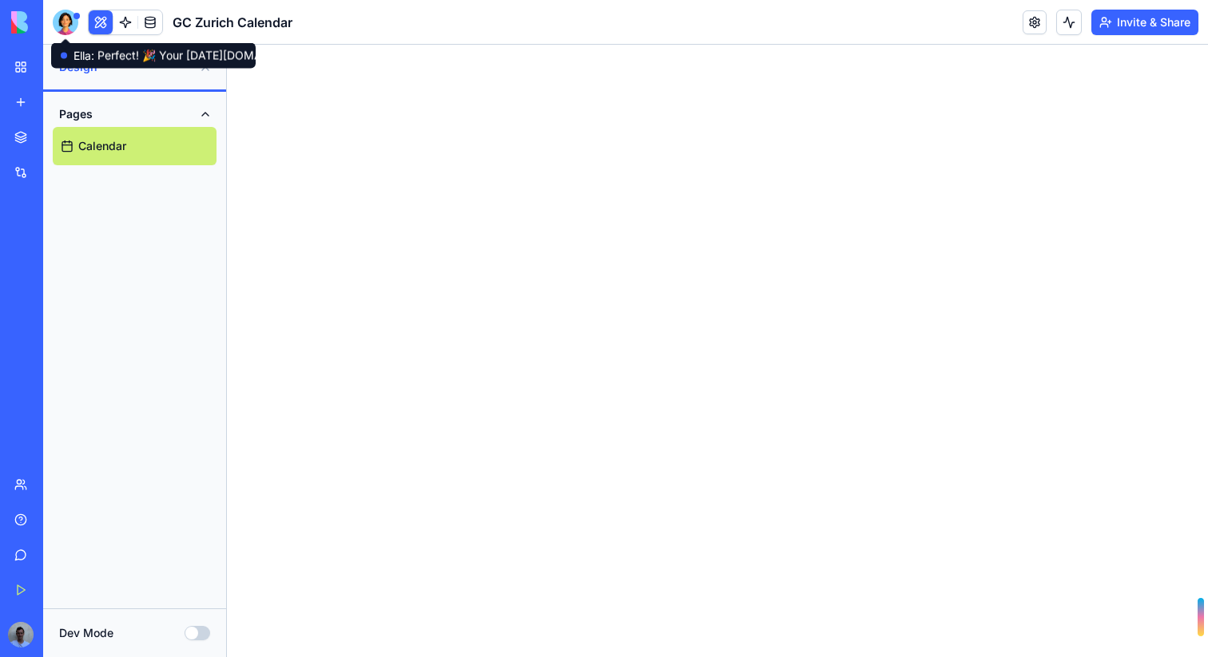
click at [17, 75] on link "My Workspace" at bounding box center [37, 67] width 64 height 32
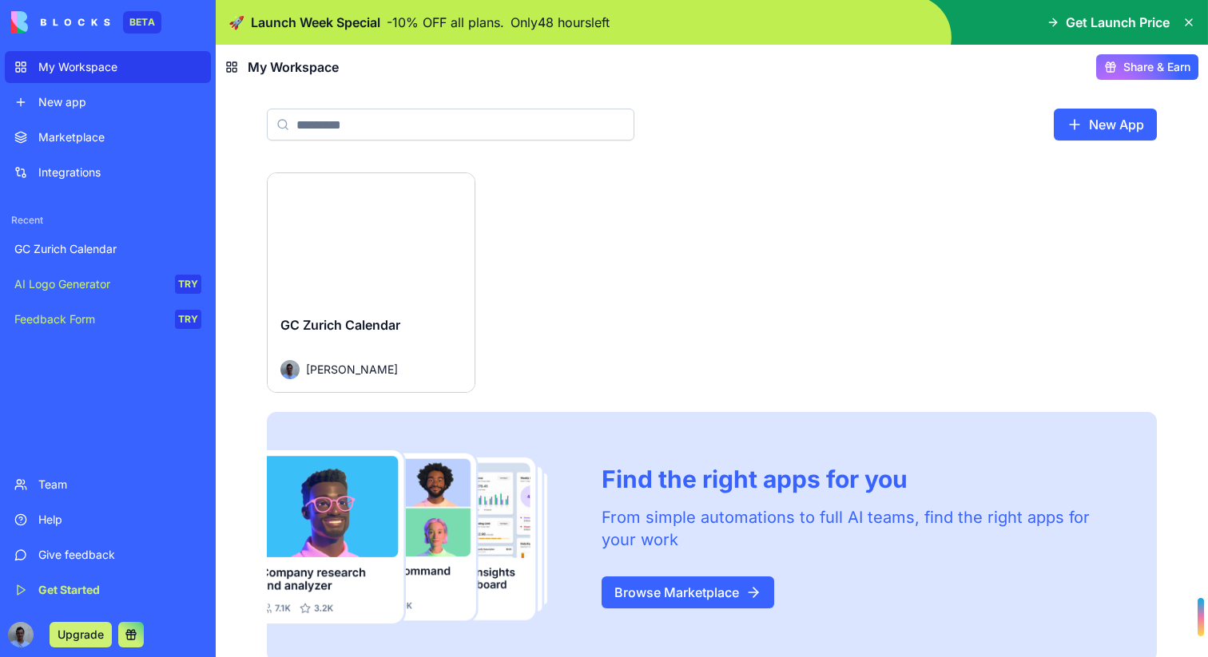
click at [331, 252] on button "Launch" at bounding box center [371, 238] width 122 height 32
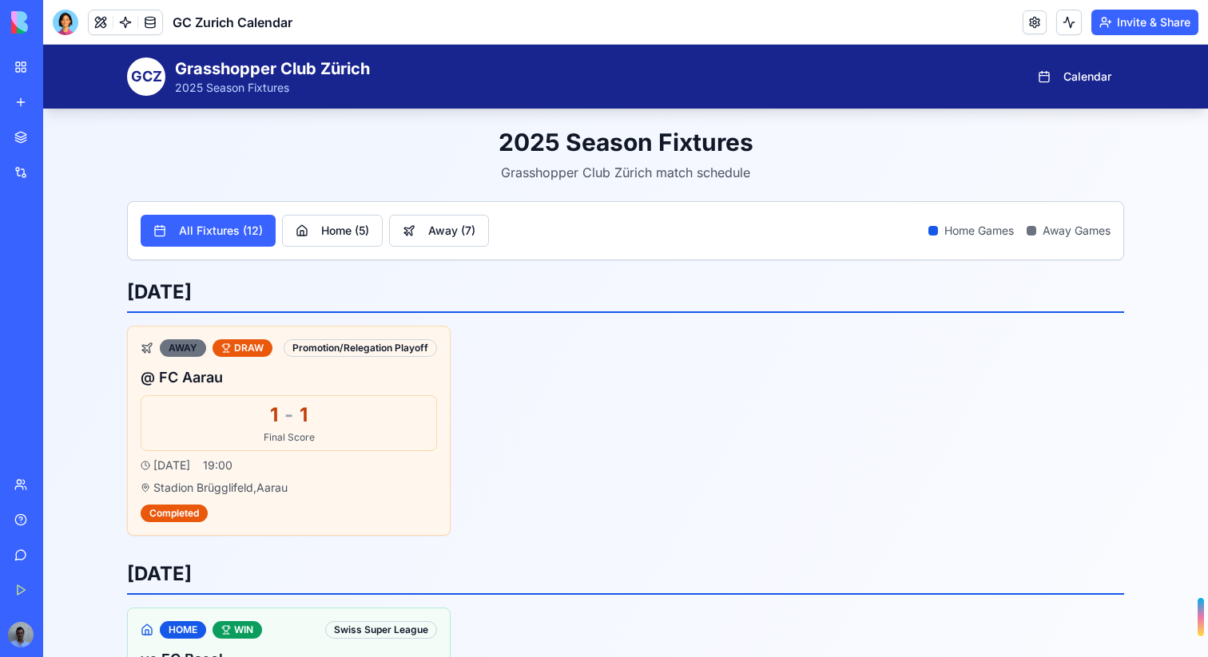
click at [22, 284] on div "AI Logo Generator" at bounding box center [17, 284] width 7 height 16
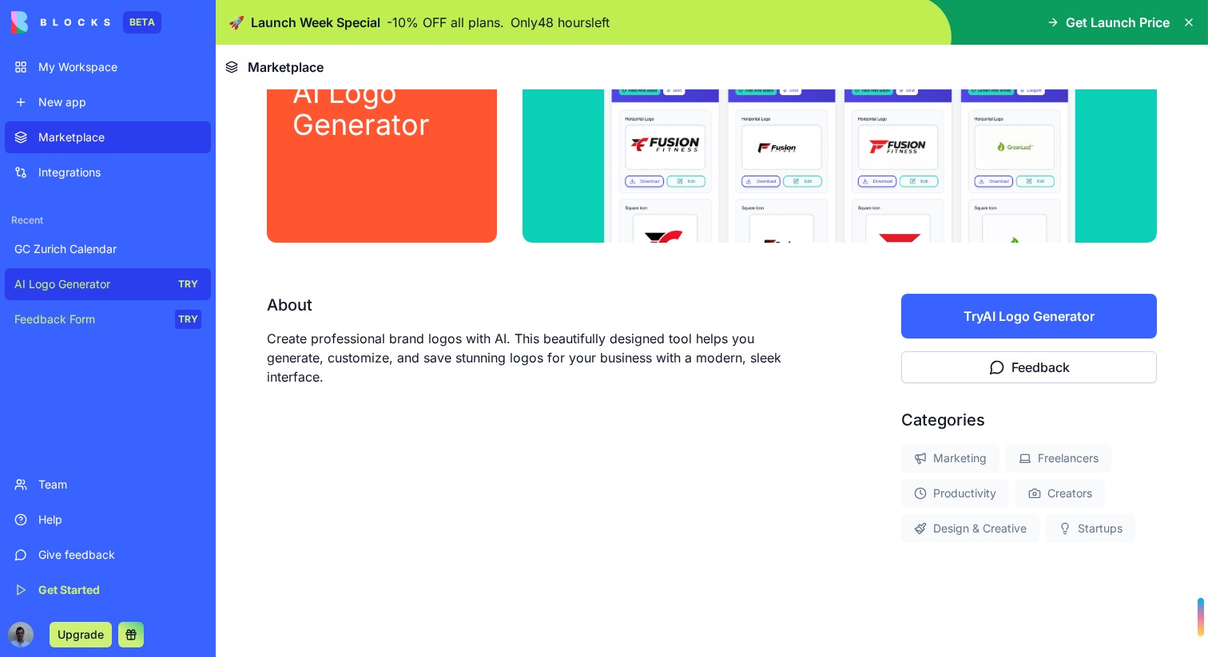
scroll to position [129, 0]
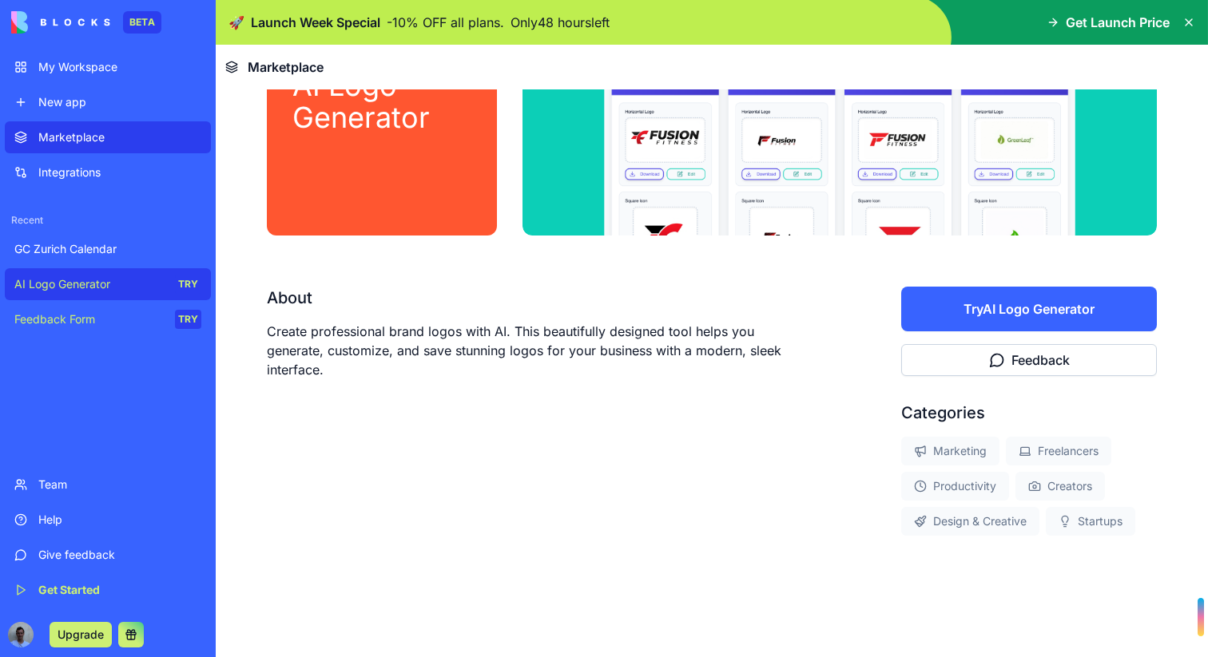
click at [971, 314] on button "Try AI Logo Generator" at bounding box center [1029, 309] width 256 height 45
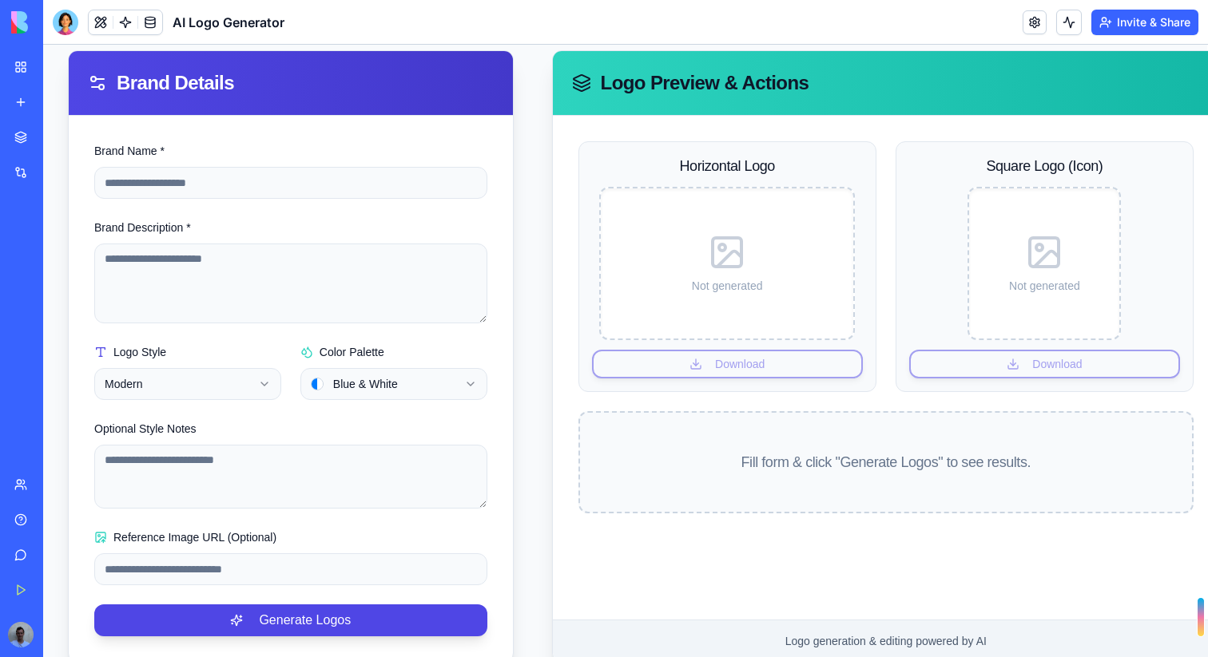
scroll to position [188, 1]
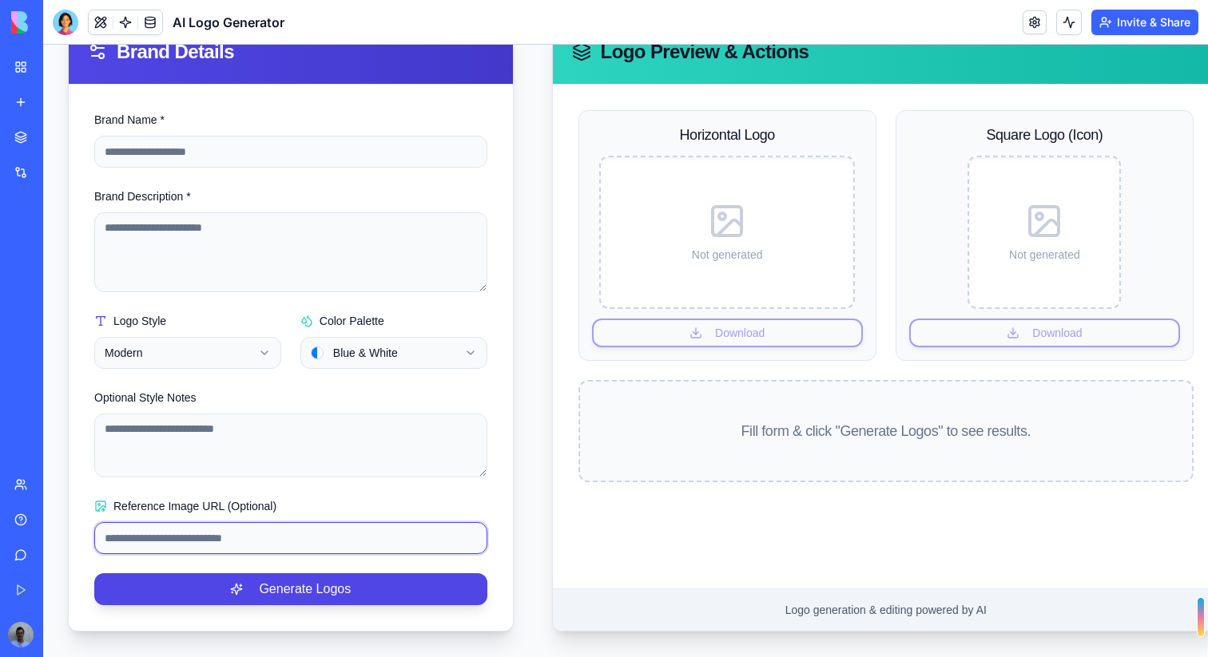
click at [301, 542] on input "Reference Image URL (Optional)" at bounding box center [290, 538] width 393 height 32
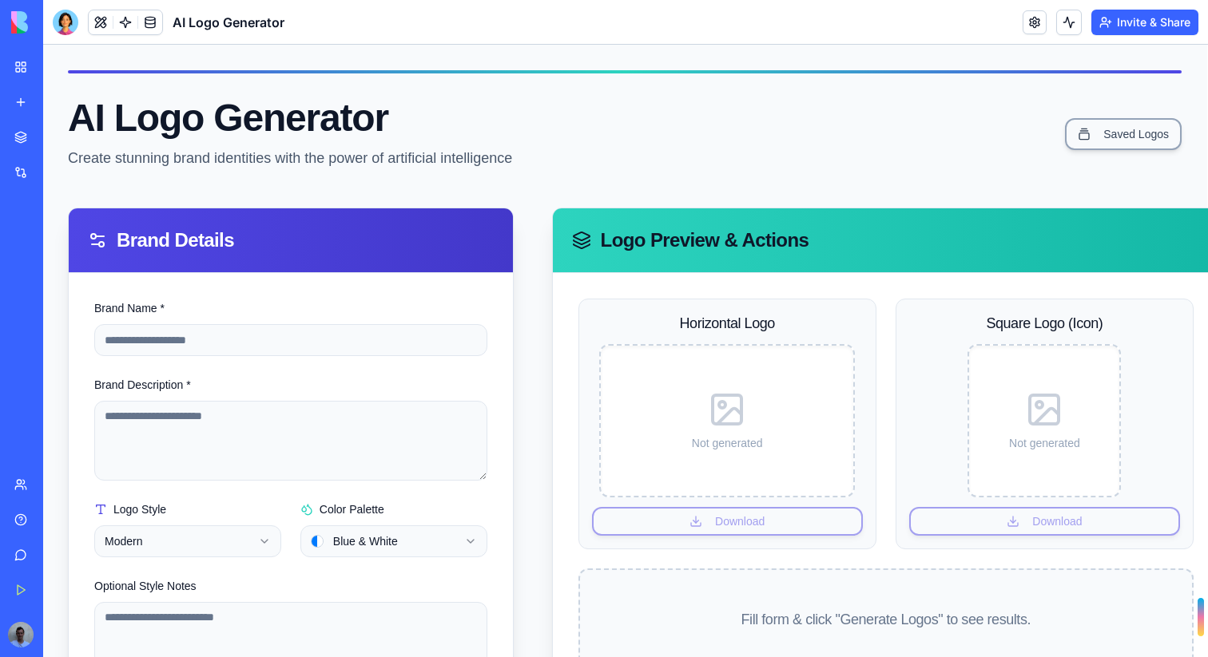
click at [21, 77] on link "My Workspace" at bounding box center [37, 67] width 64 height 32
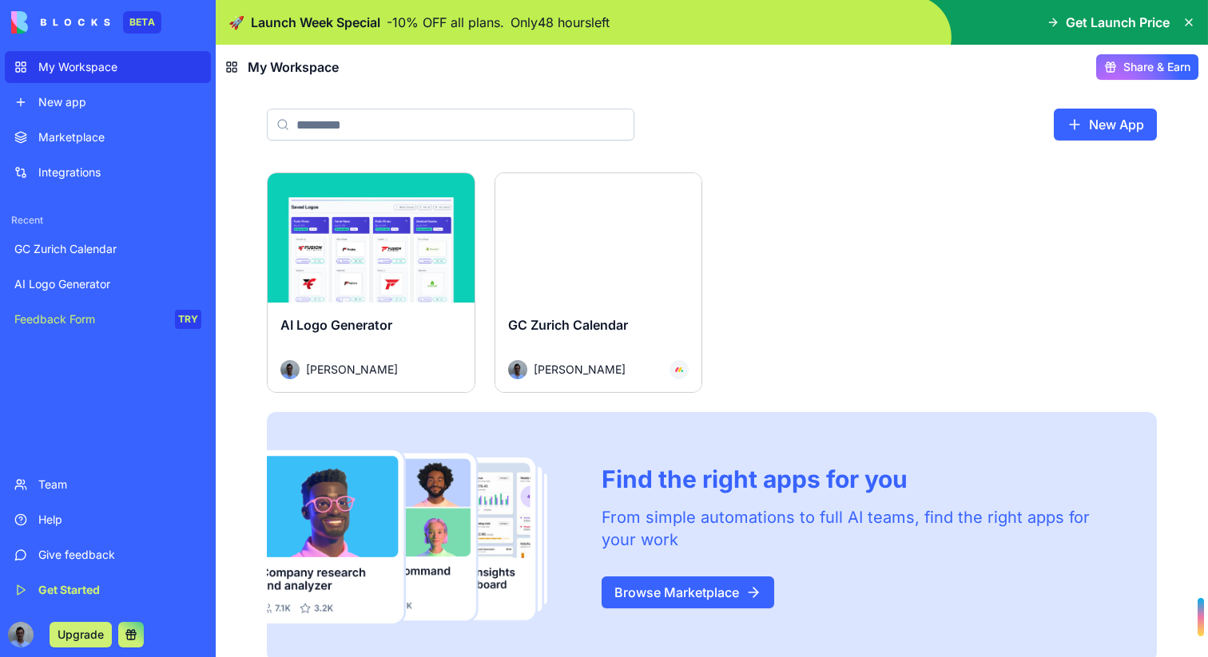
click at [552, 330] on span "GC Zurich Calendar" at bounding box center [568, 325] width 120 height 16
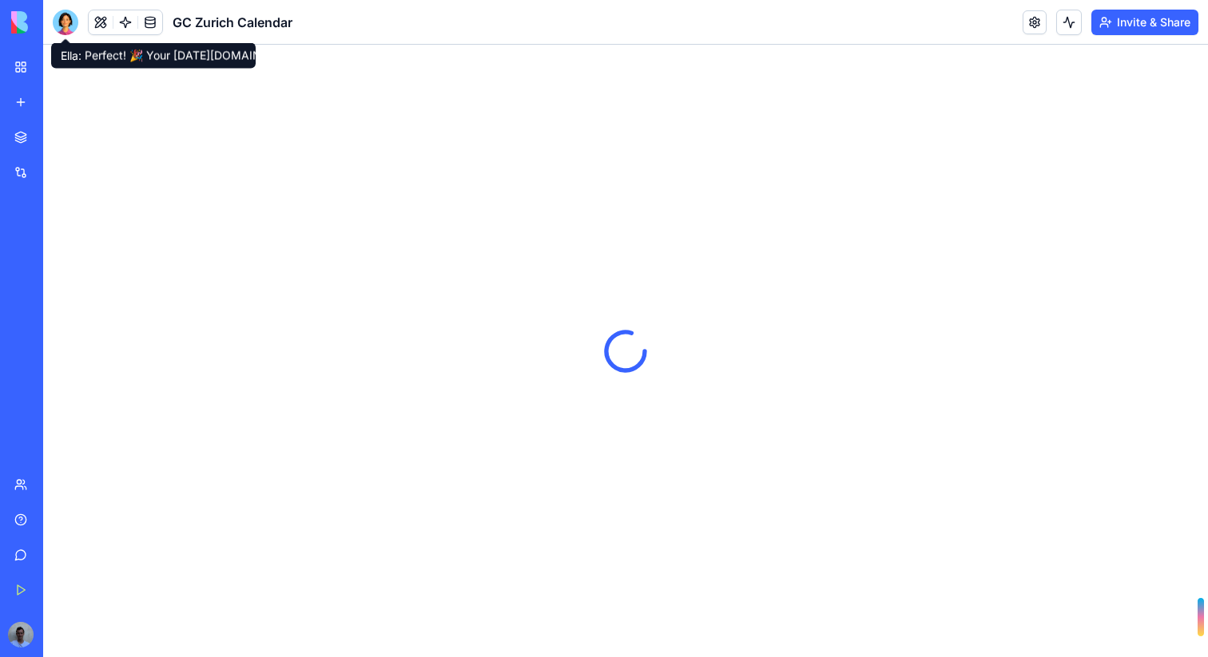
click at [60, 26] on div at bounding box center [66, 23] width 26 height 26
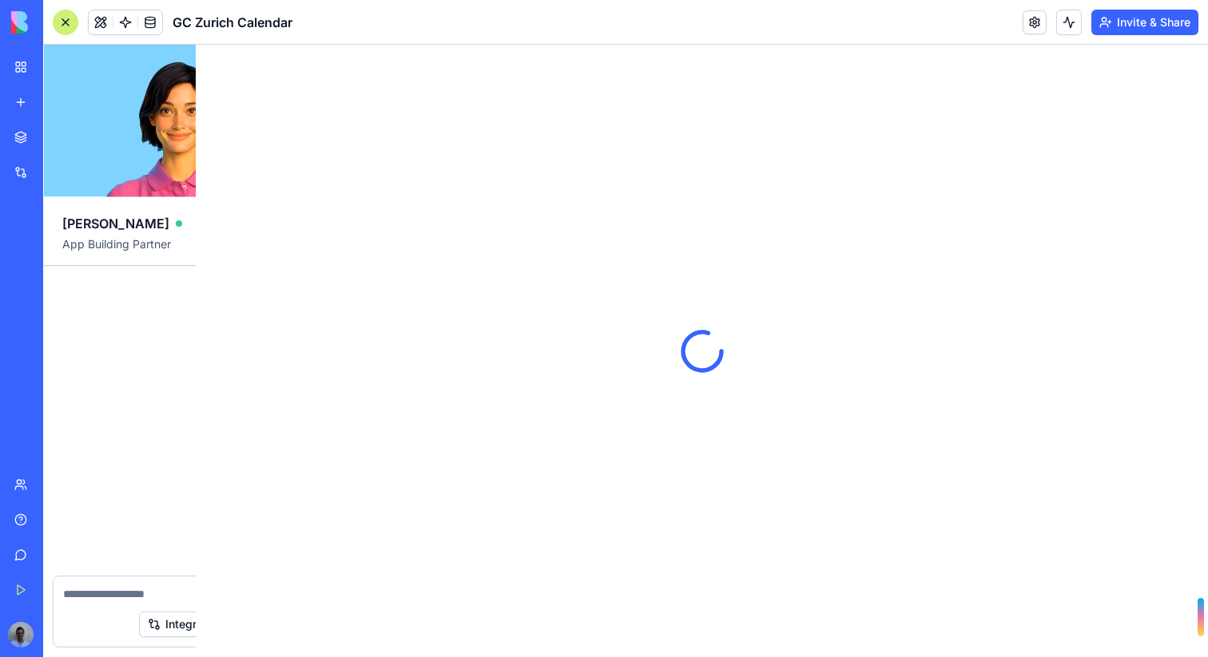
scroll to position [3949, 0]
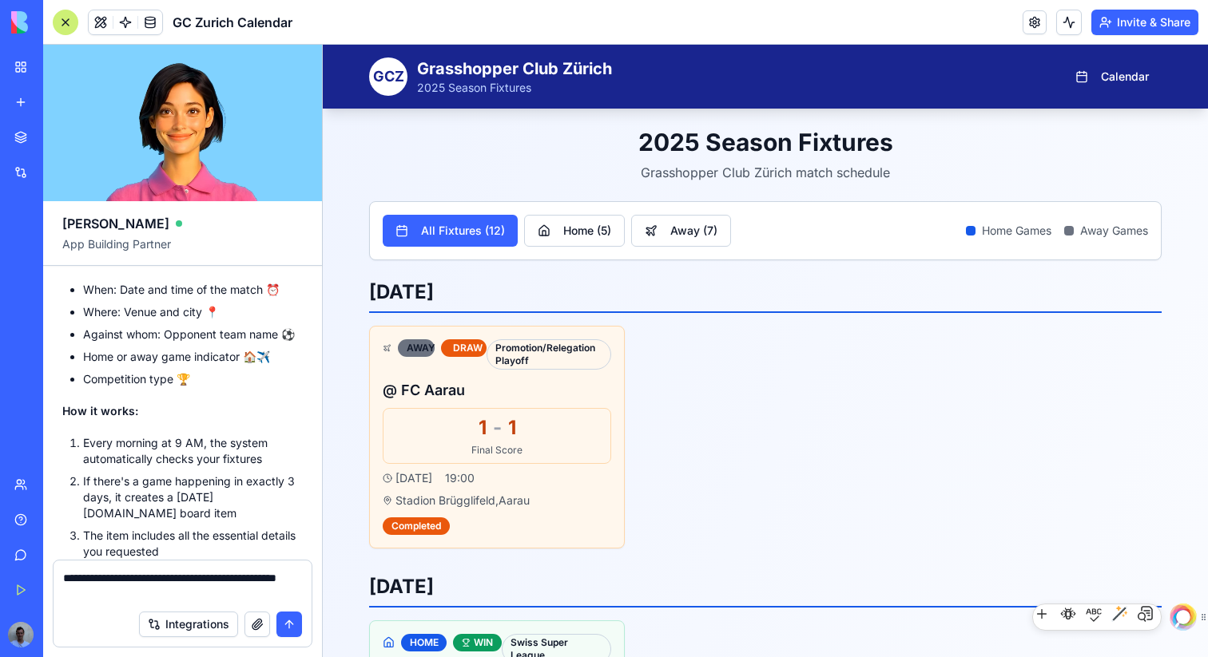
type textarea "**********"
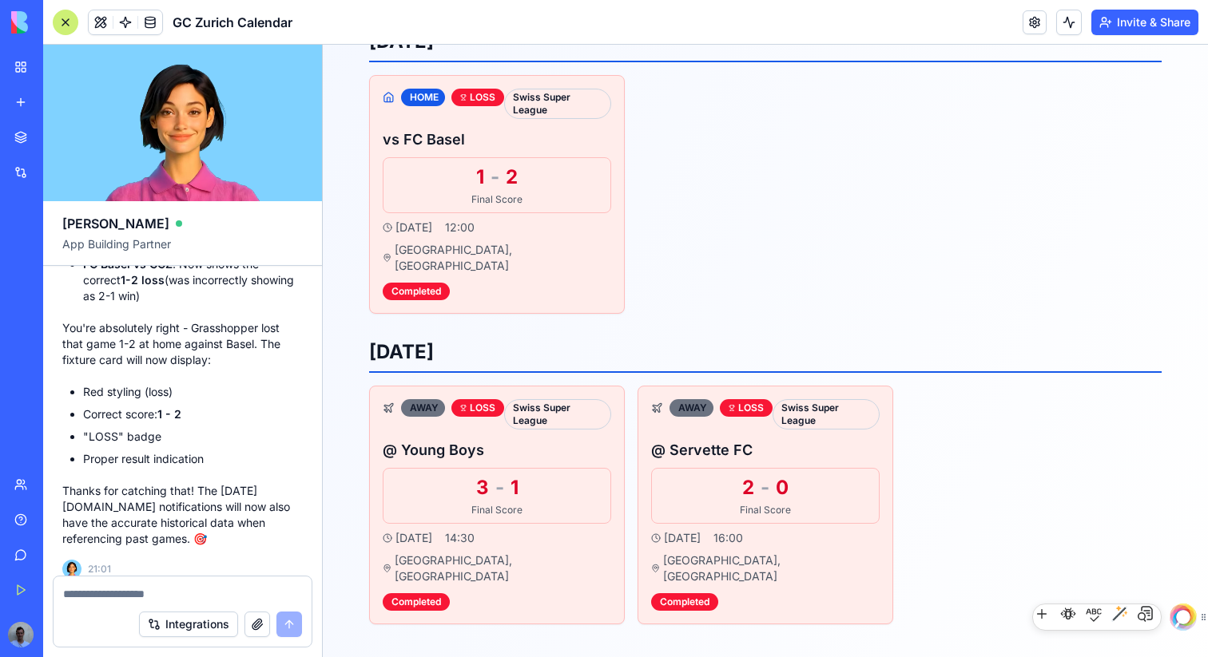
scroll to position [6275, 0]
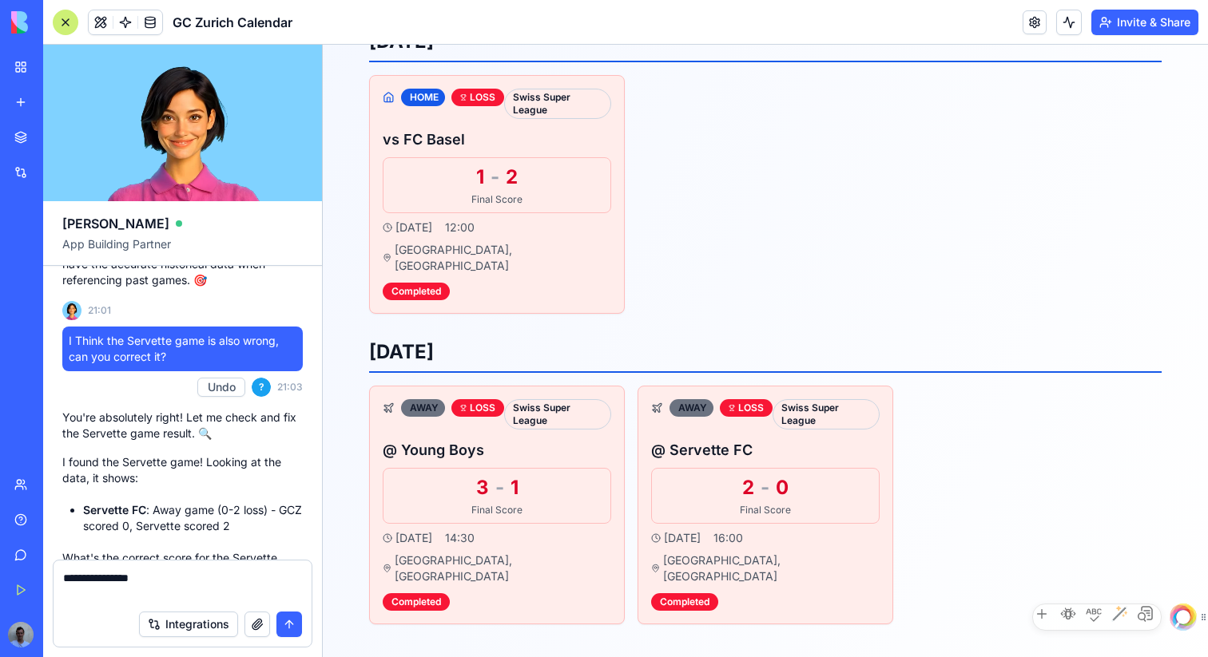
paste textarea "**********"
type textarea "**********"
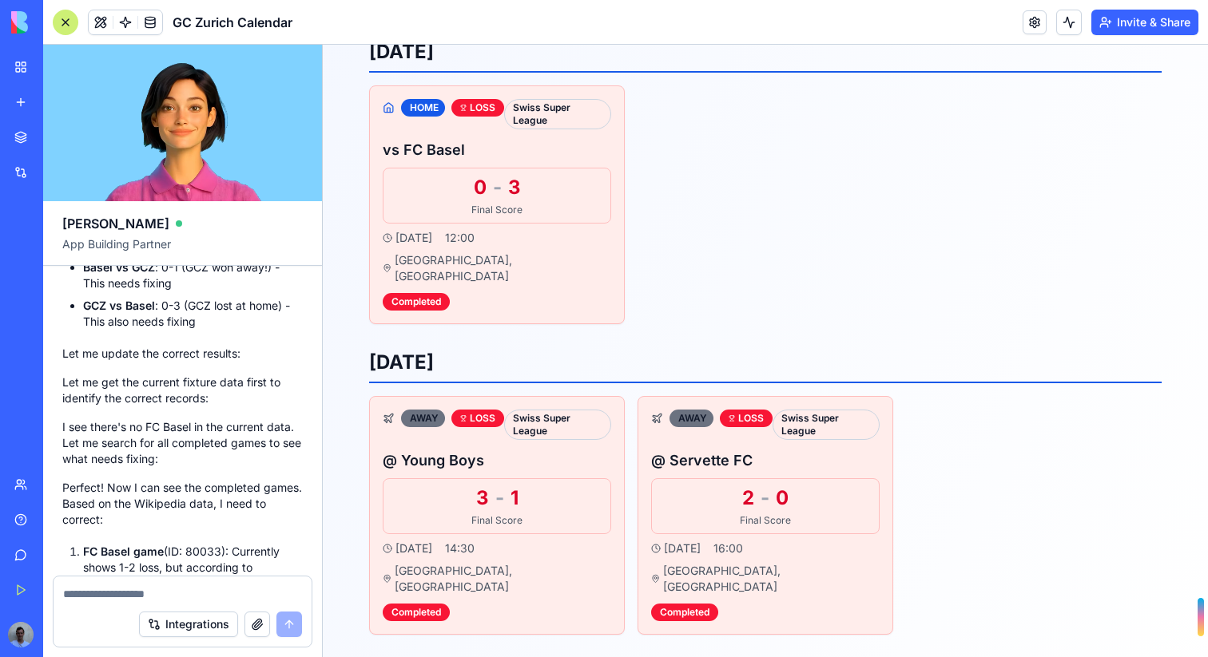
scroll to position [7080, 0]
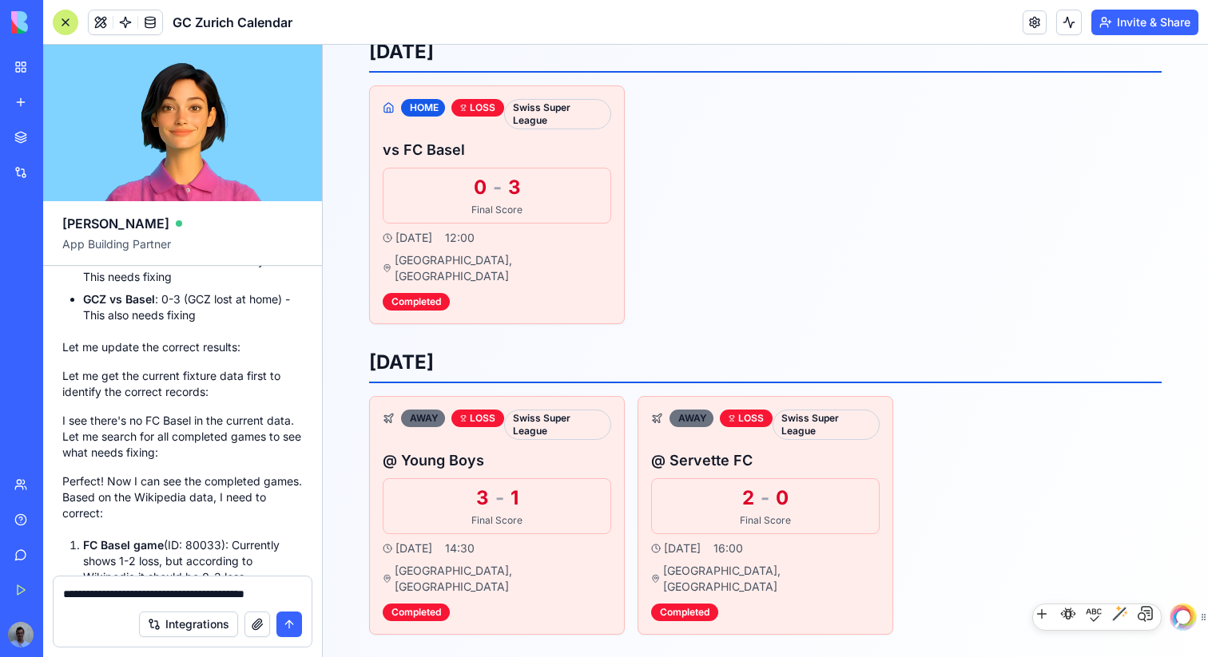
type textarea "**********"
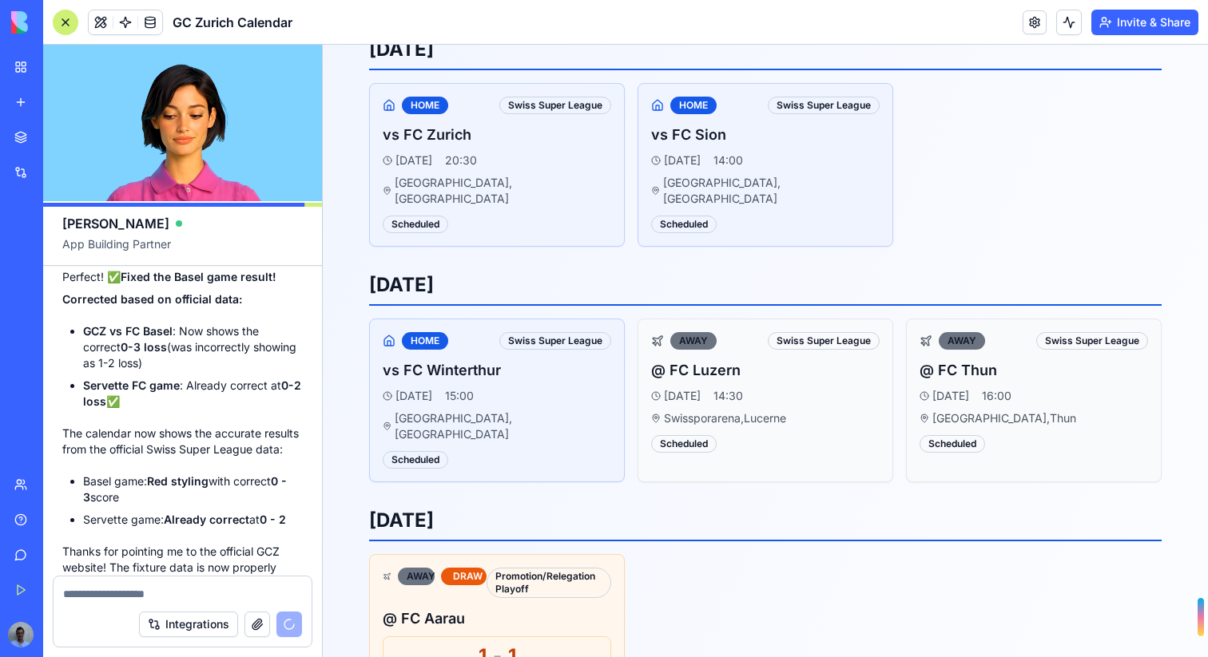
scroll to position [7588, 0]
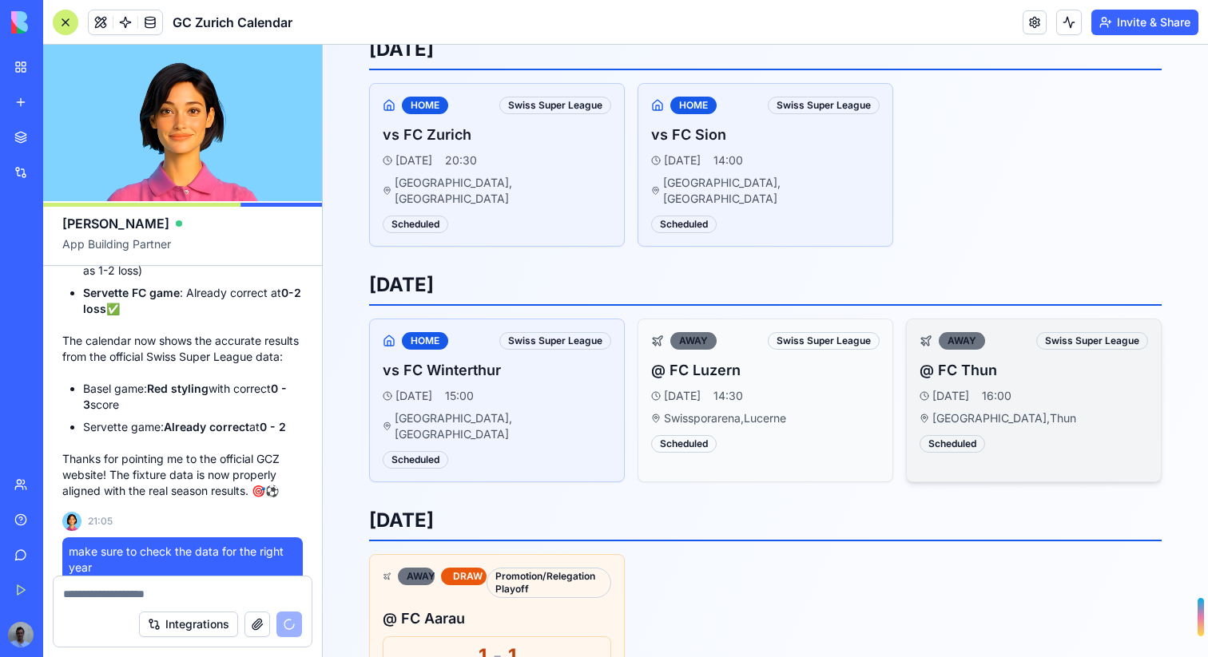
click at [939, 435] on div "Scheduled" at bounding box center [951, 444] width 65 height 18
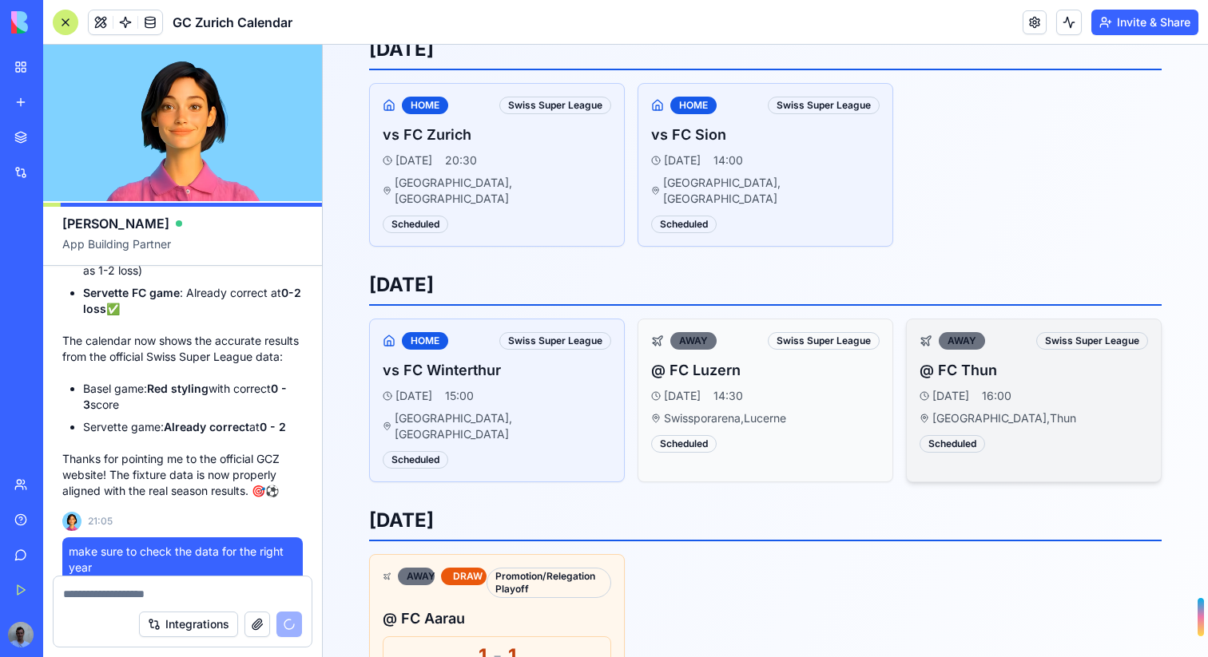
click at [1059, 388] on div "Sat, 29 Mar 16:00" at bounding box center [1033, 396] width 228 height 16
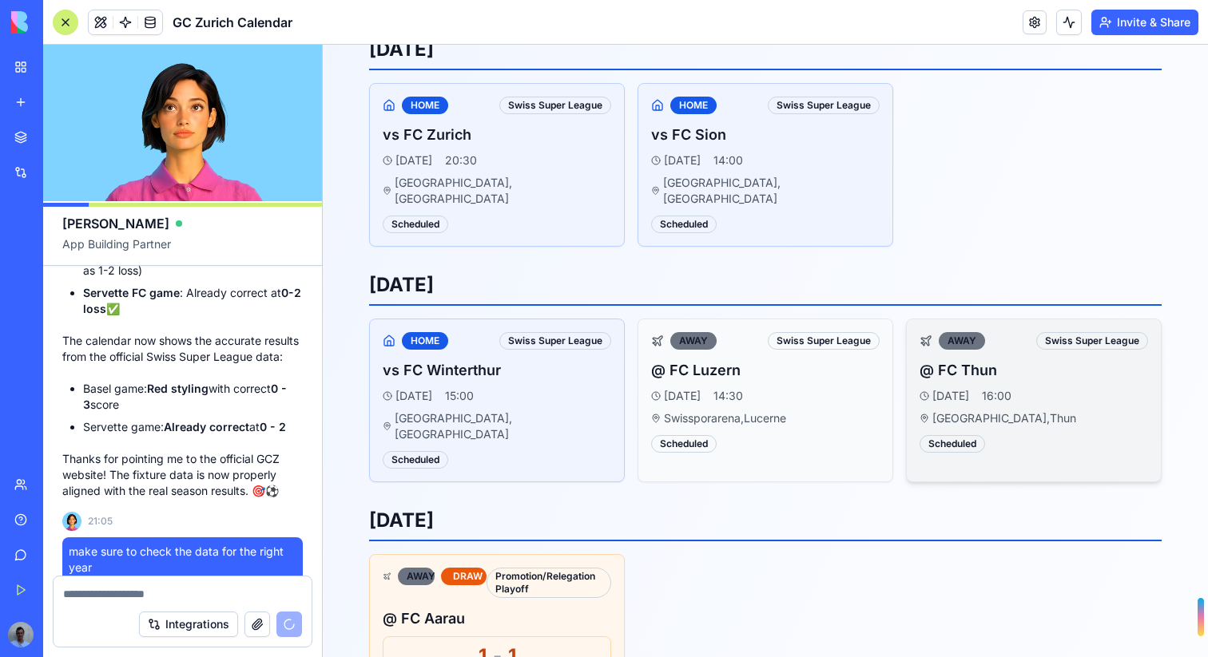
click at [1072, 332] on div "Swiss Super League" at bounding box center [1092, 341] width 112 height 18
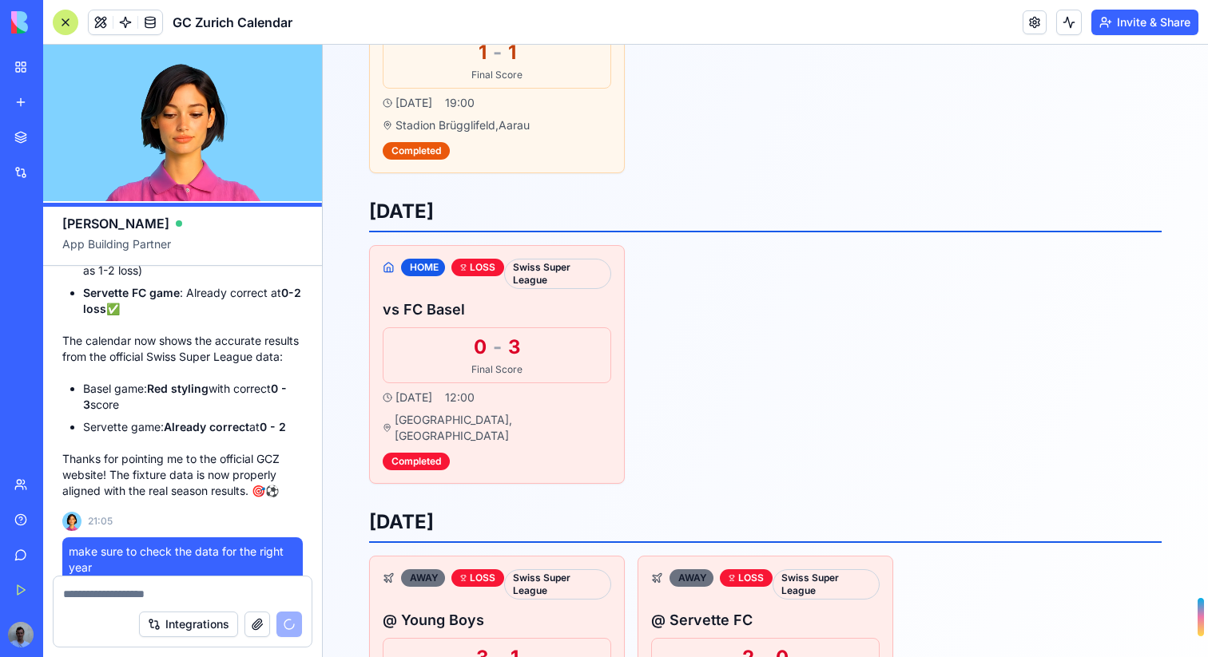
scroll to position [7665, 0]
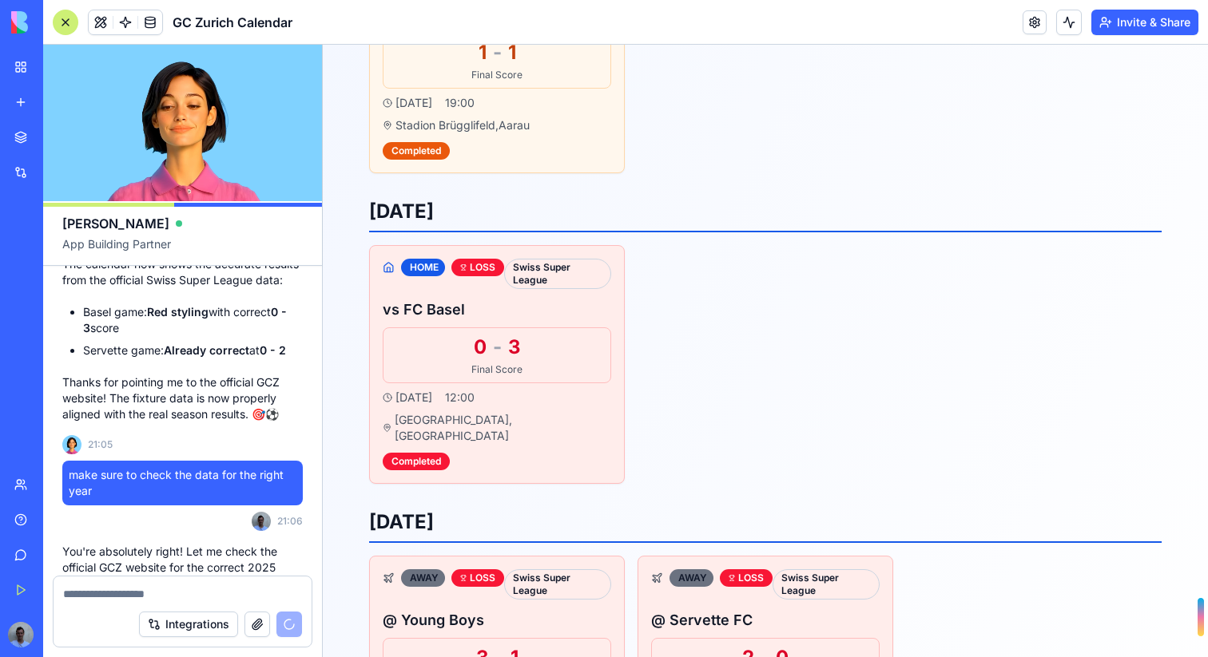
click at [258, 630] on button "button" at bounding box center [257, 625] width 26 height 26
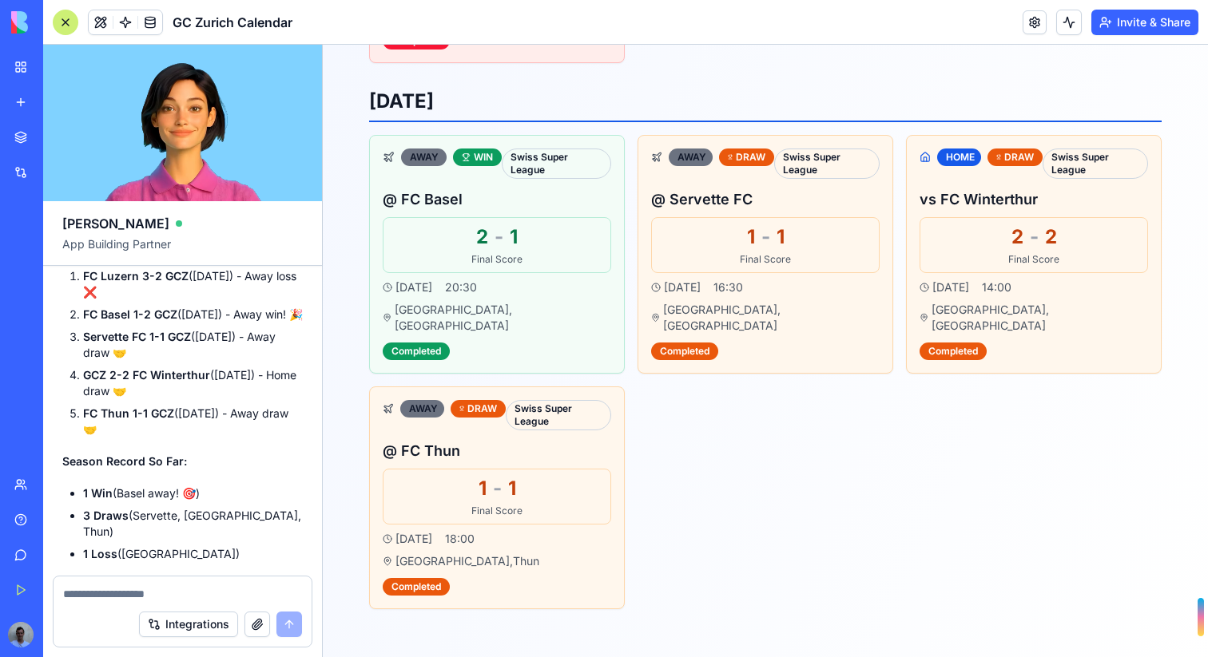
scroll to position [8764, 0]
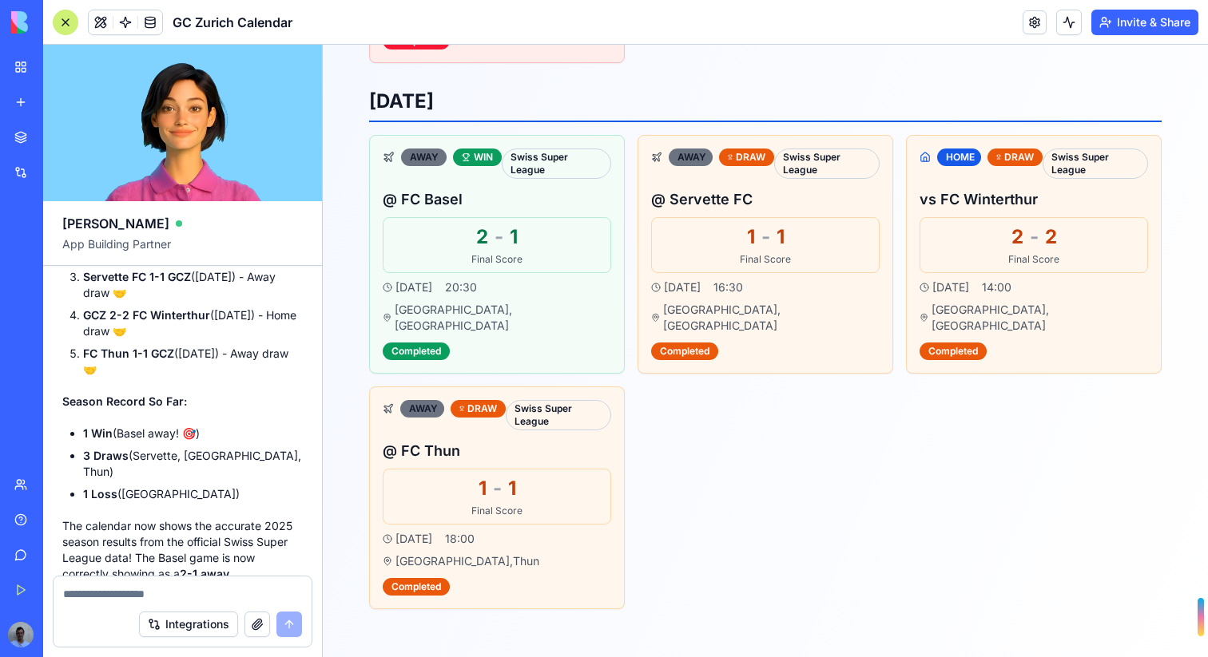
click at [97, 594] on textarea at bounding box center [182, 594] width 239 height 16
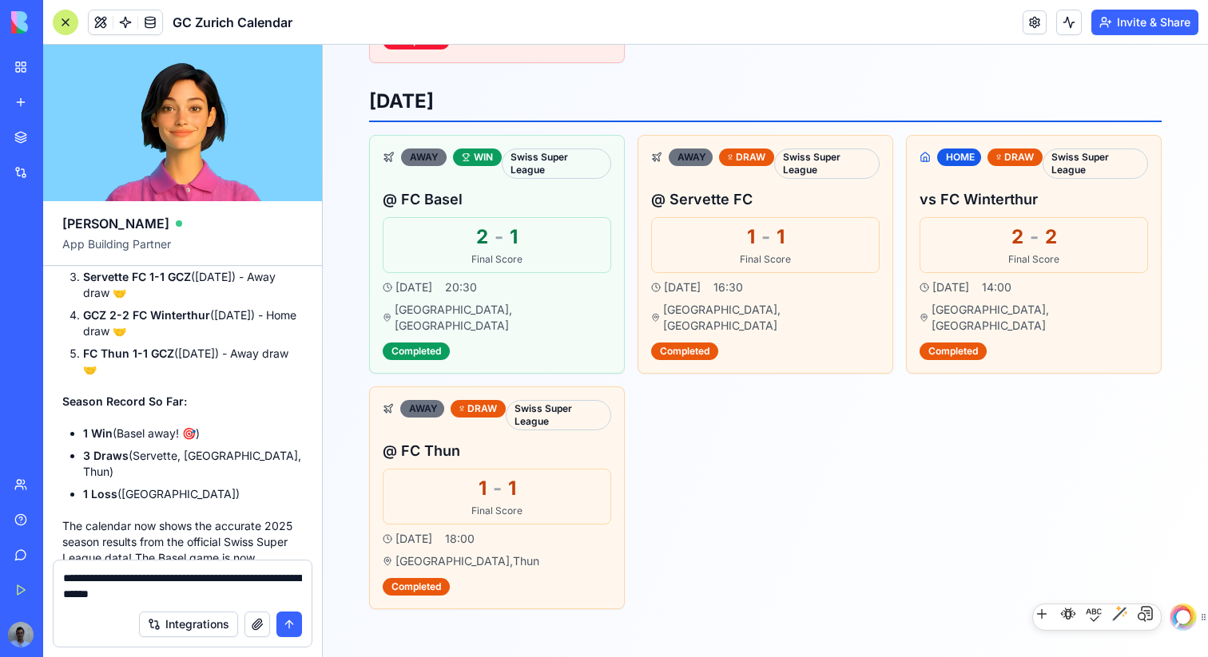
type textarea "**********"
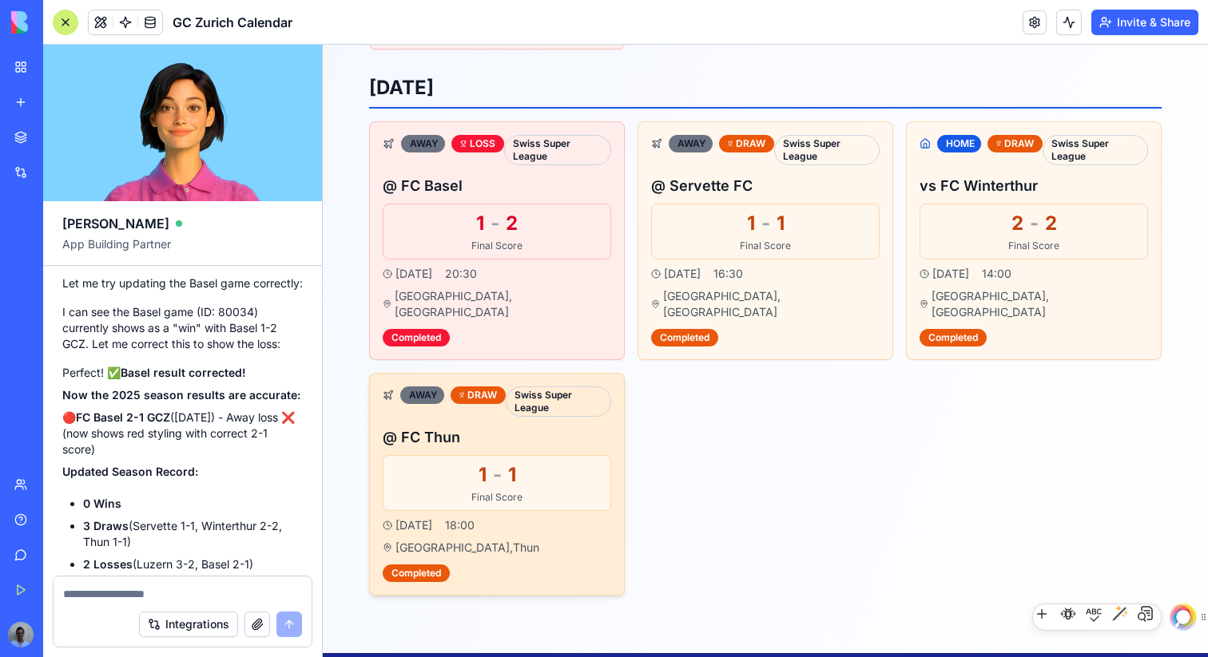
scroll to position [1487, 0]
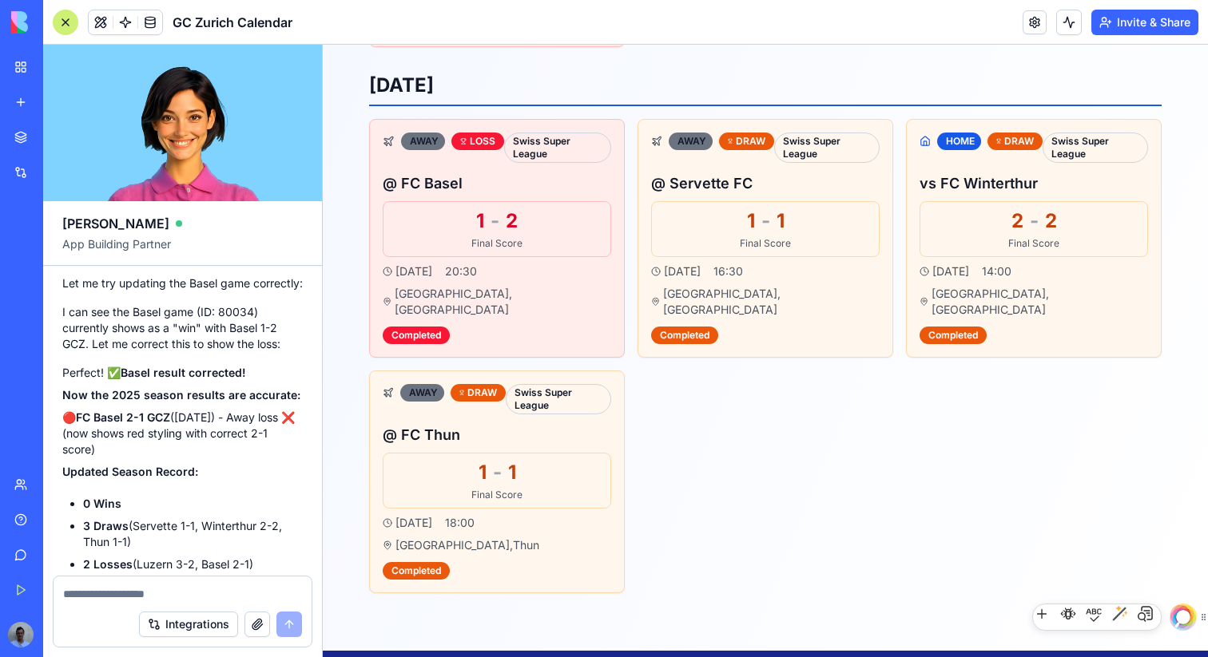
click at [151, 602] on div "Integrations" at bounding box center [183, 624] width 258 height 45
click at [129, 597] on textarea at bounding box center [182, 594] width 239 height 16
type textarea "**********"
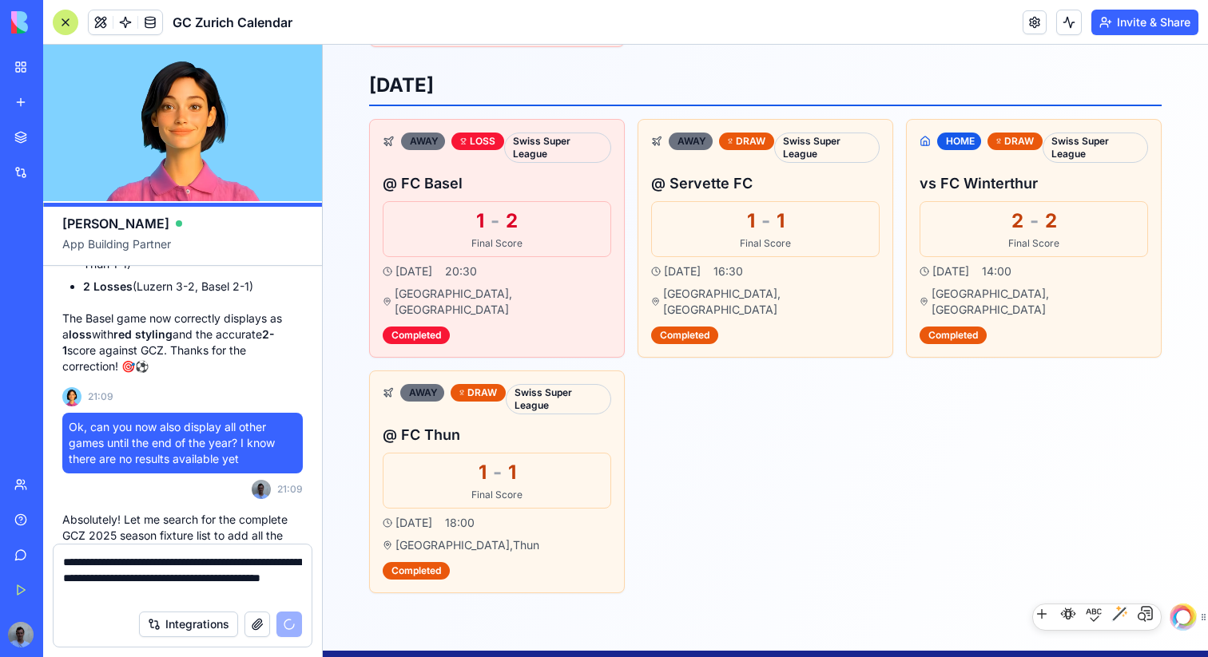
type textarea "**********"
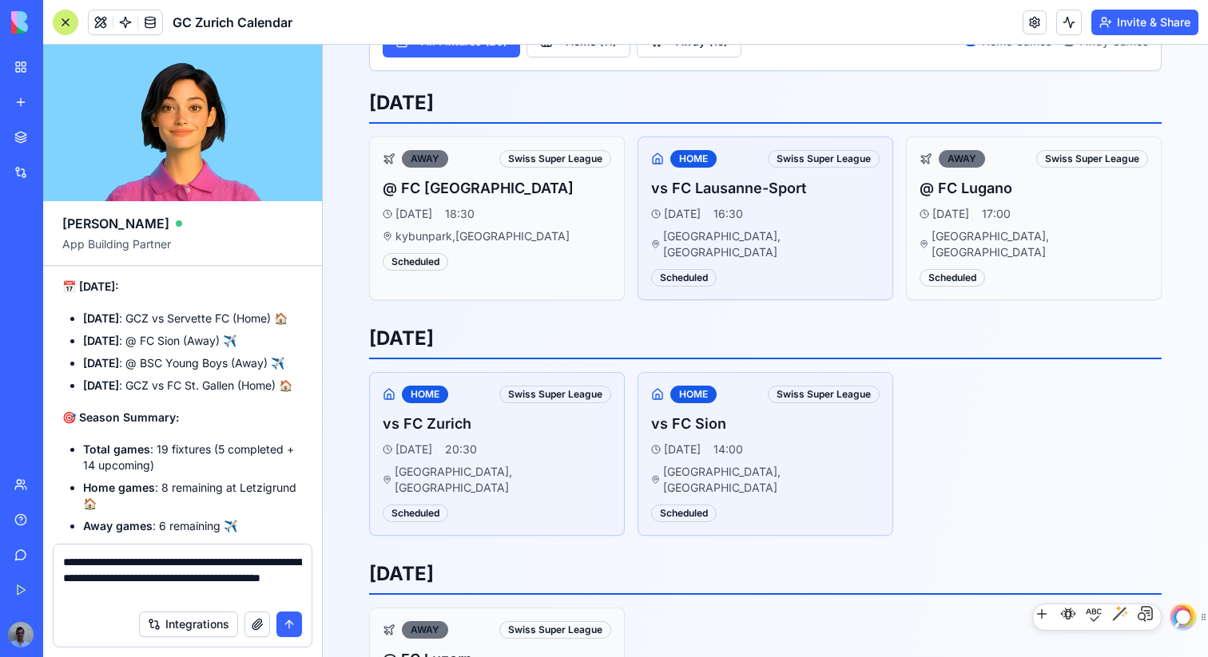
scroll to position [176, 0]
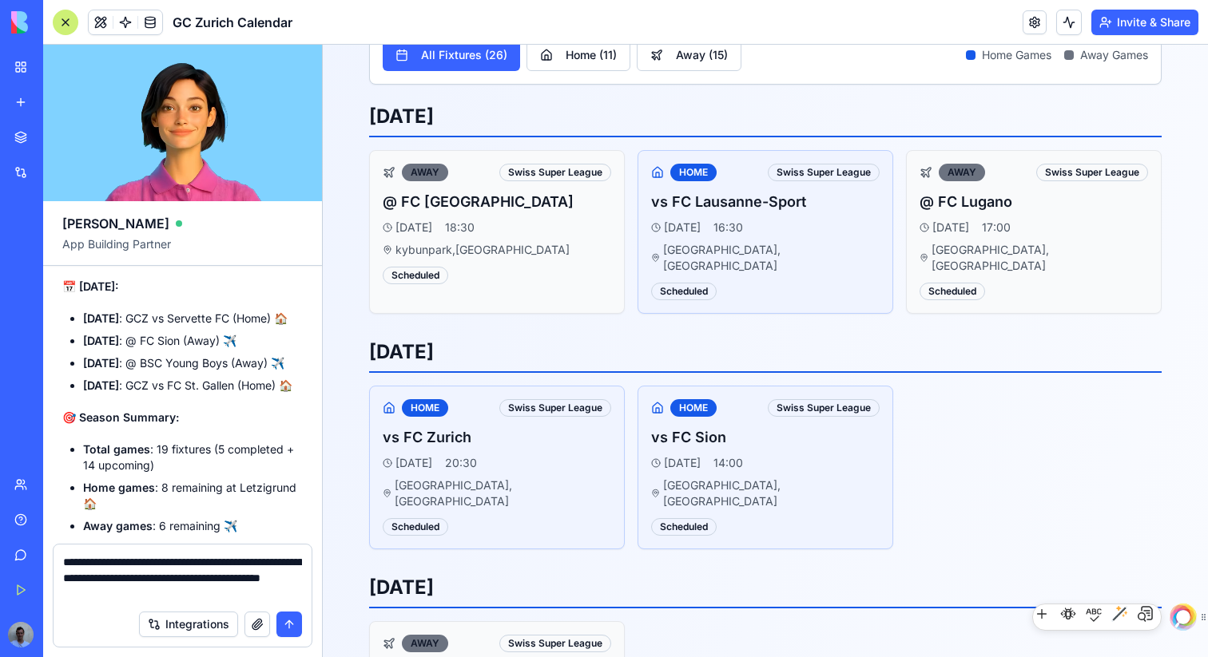
click at [287, 626] on button "submit" at bounding box center [289, 625] width 26 height 26
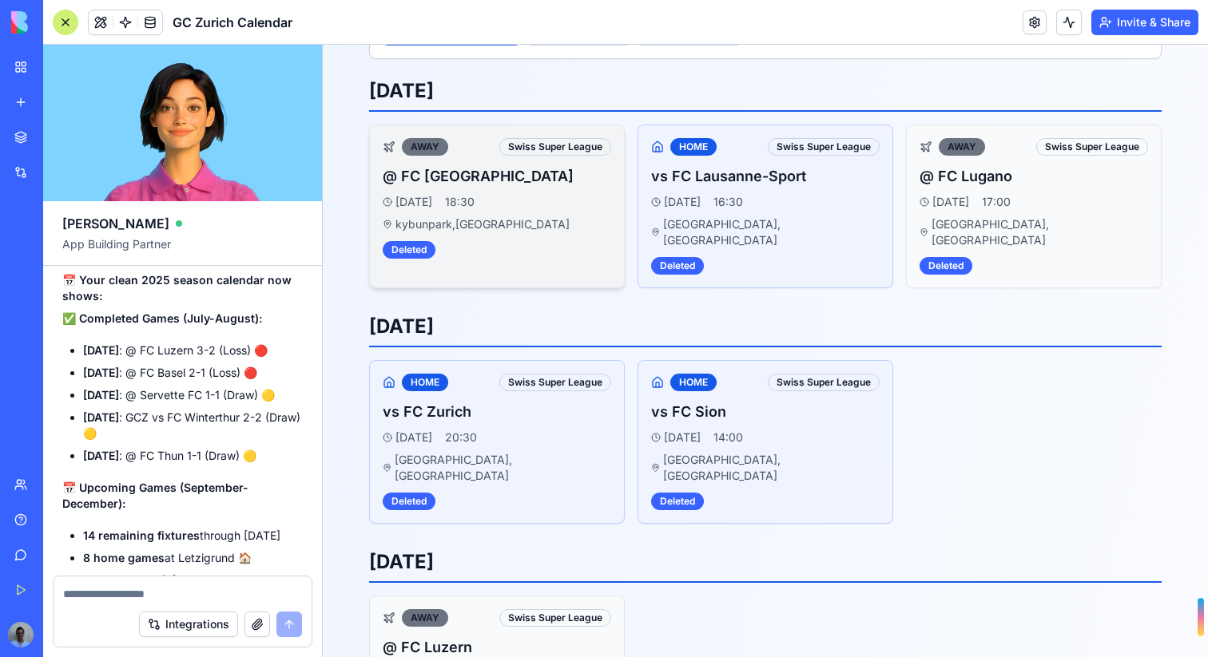
scroll to position [0, 0]
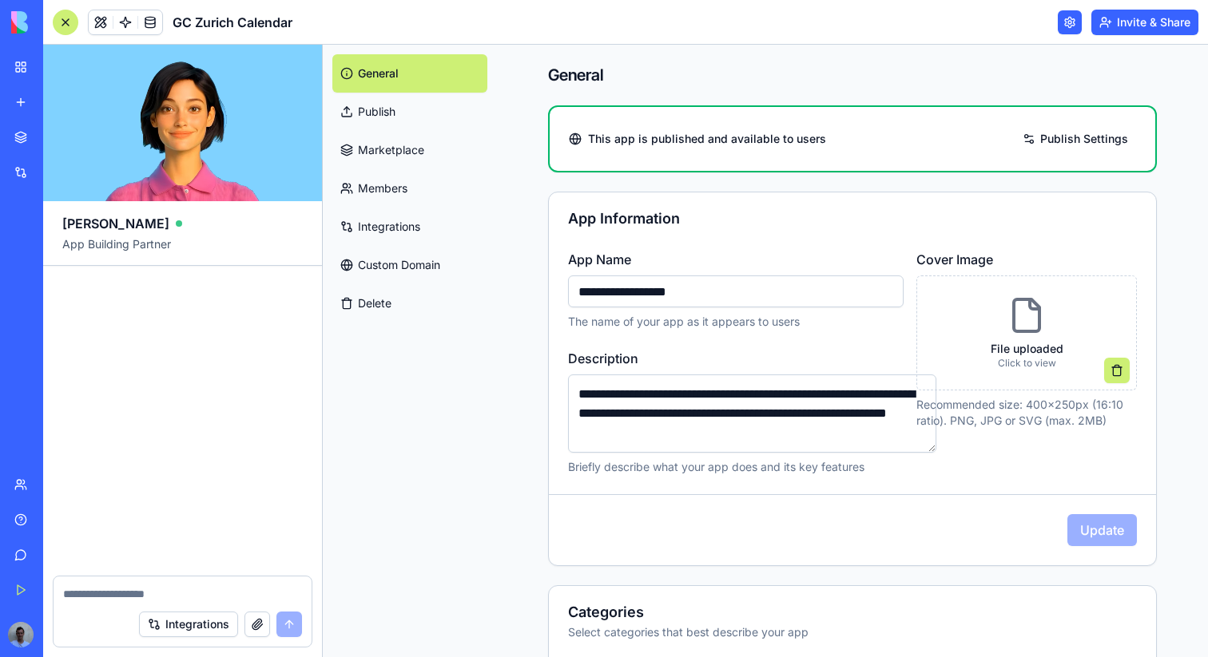
scroll to position [2553, 0]
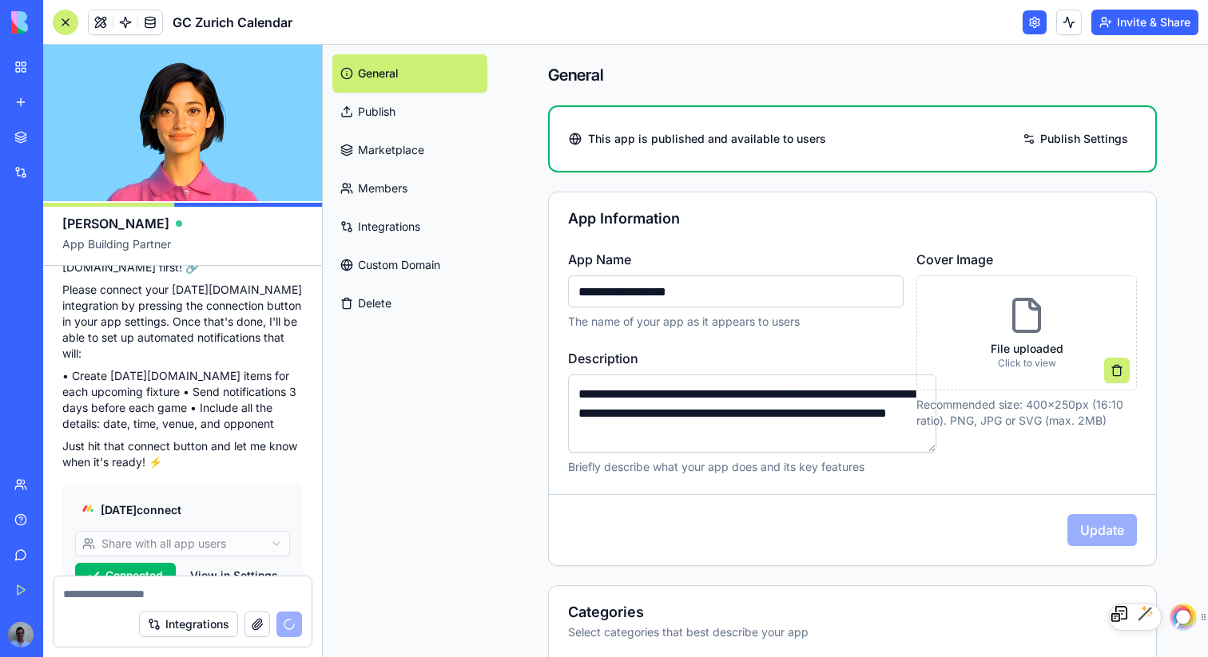
click at [614, 143] on span "This app is published and available to users" at bounding box center [707, 139] width 238 height 16
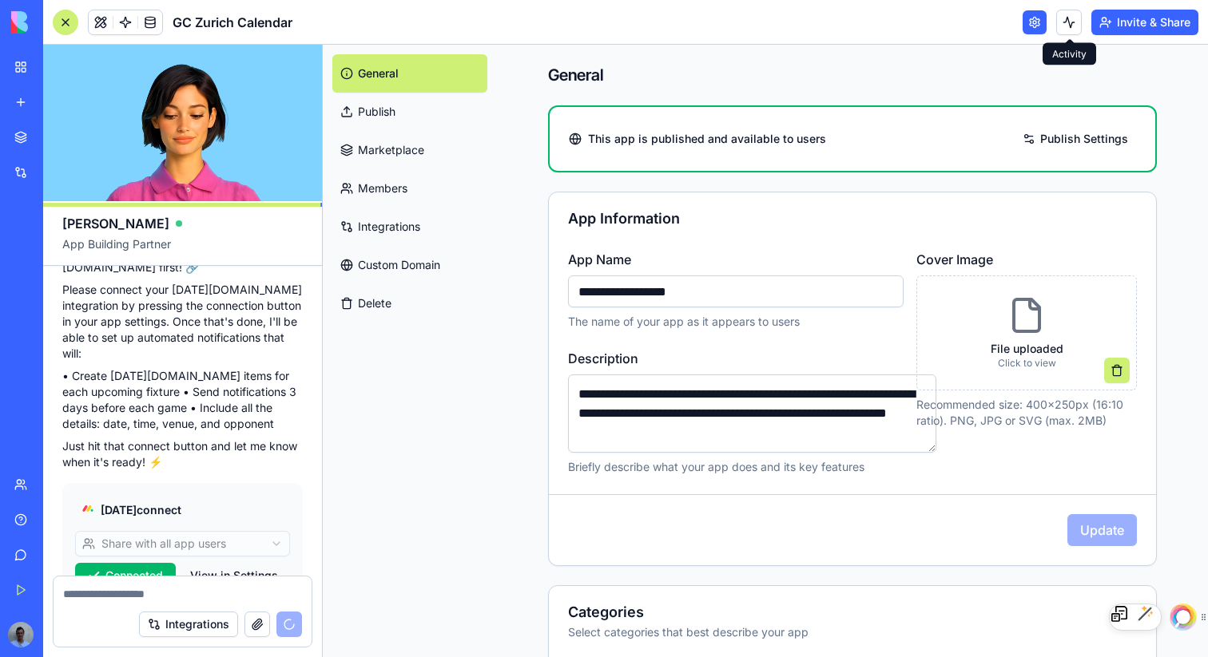
click at [1065, 19] on button at bounding box center [1069, 23] width 26 height 26
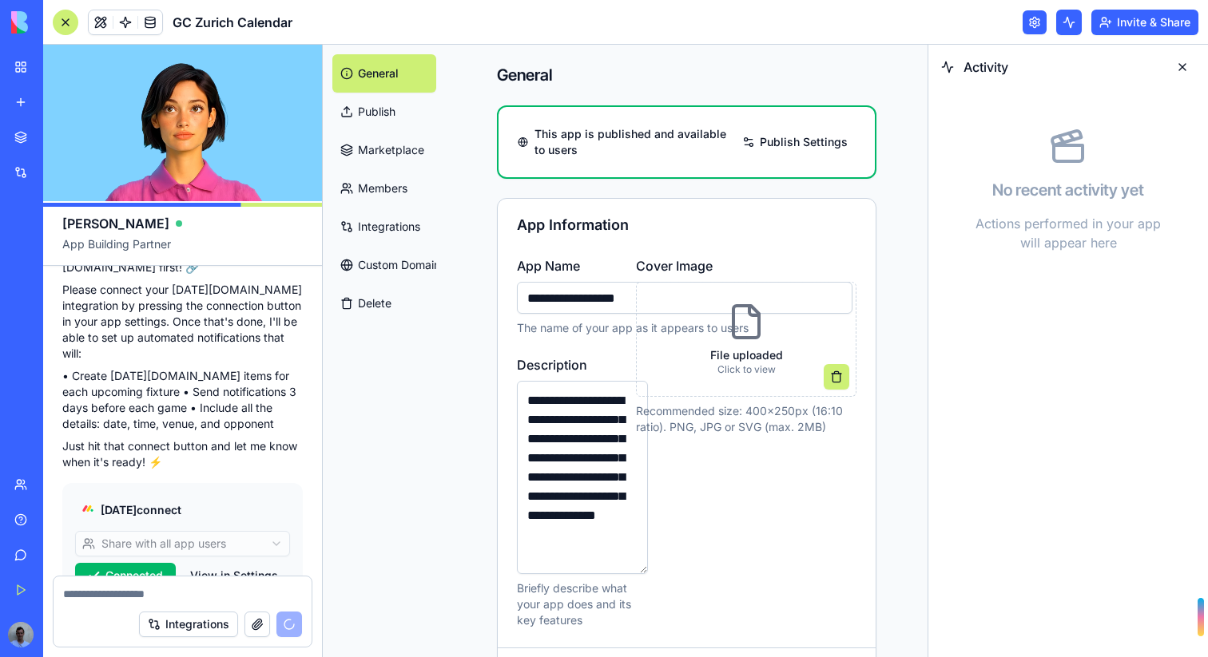
scroll to position [2597, 0]
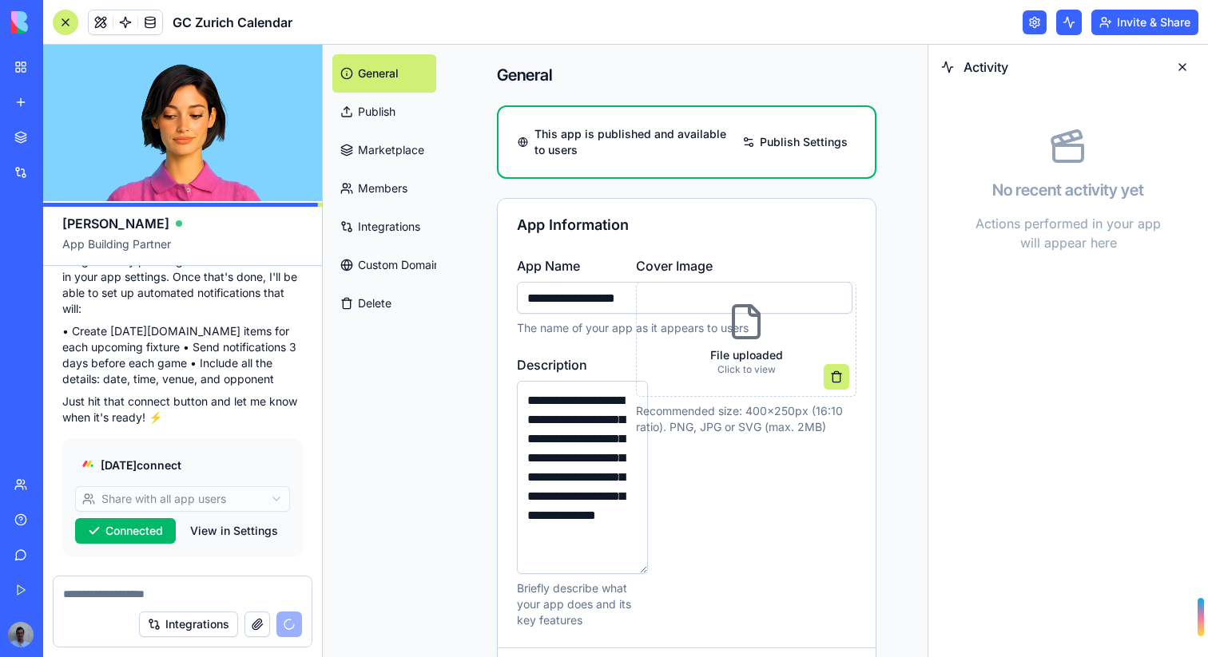
click at [1065, 19] on button at bounding box center [1069, 23] width 26 height 26
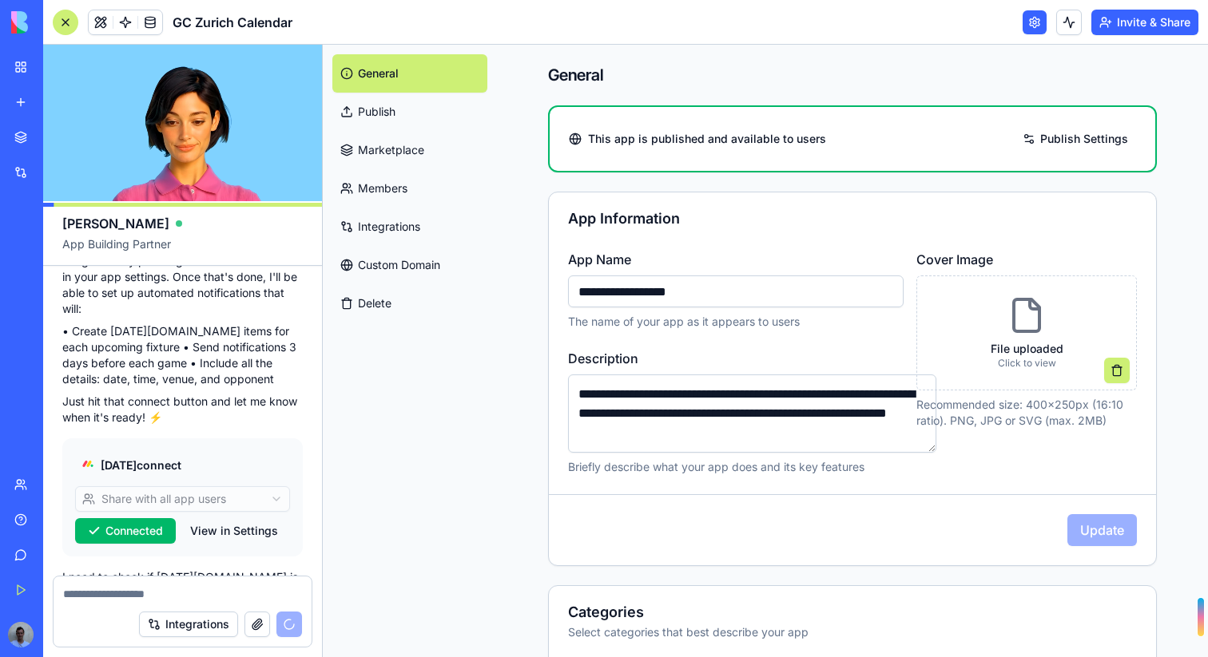
click at [358, 76] on link "General" at bounding box center [409, 73] width 155 height 38
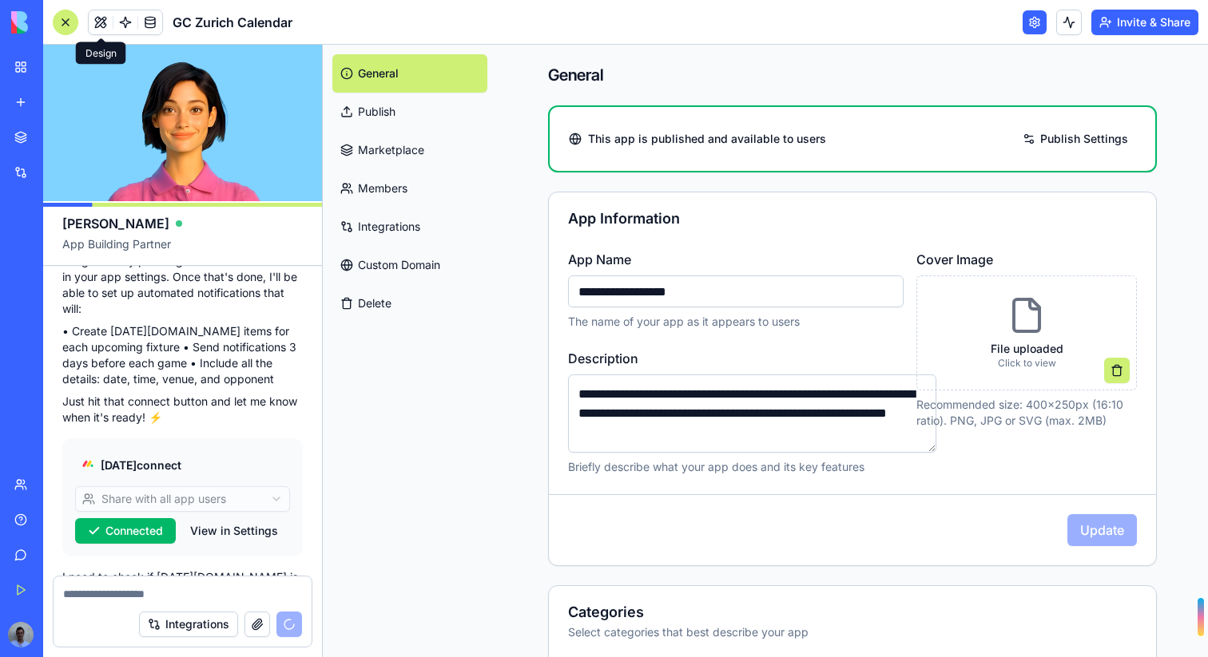
click at [93, 20] on link at bounding box center [101, 22] width 24 height 24
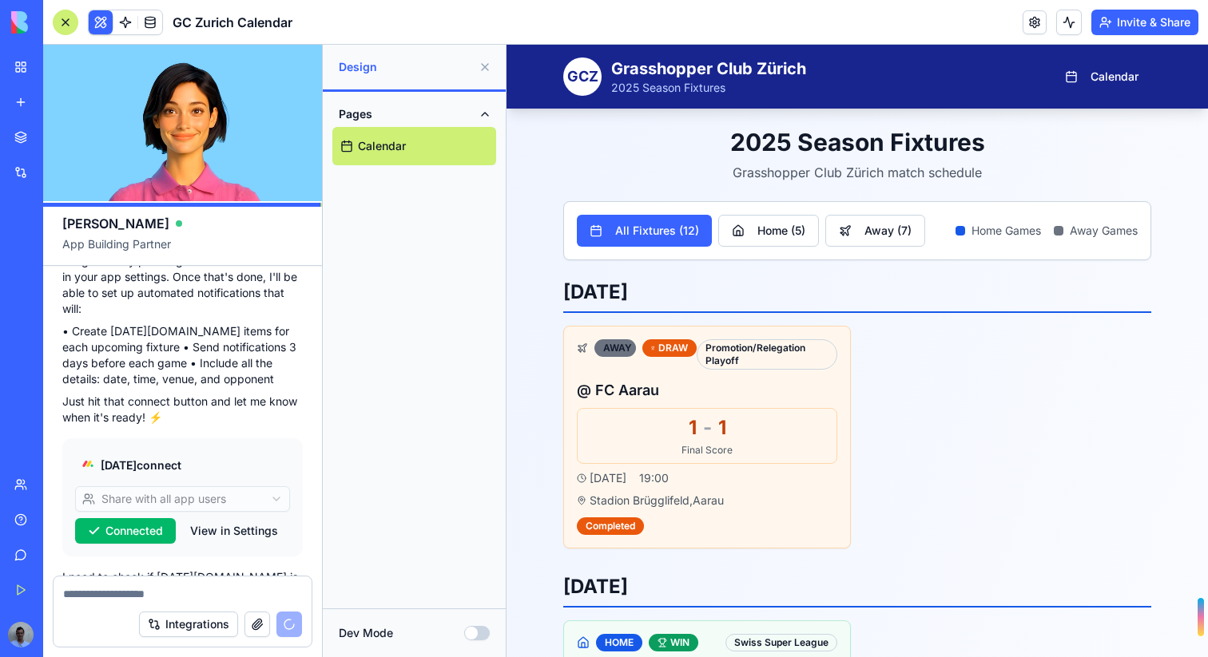
click at [399, 157] on link "Calendar" at bounding box center [414, 146] width 164 height 38
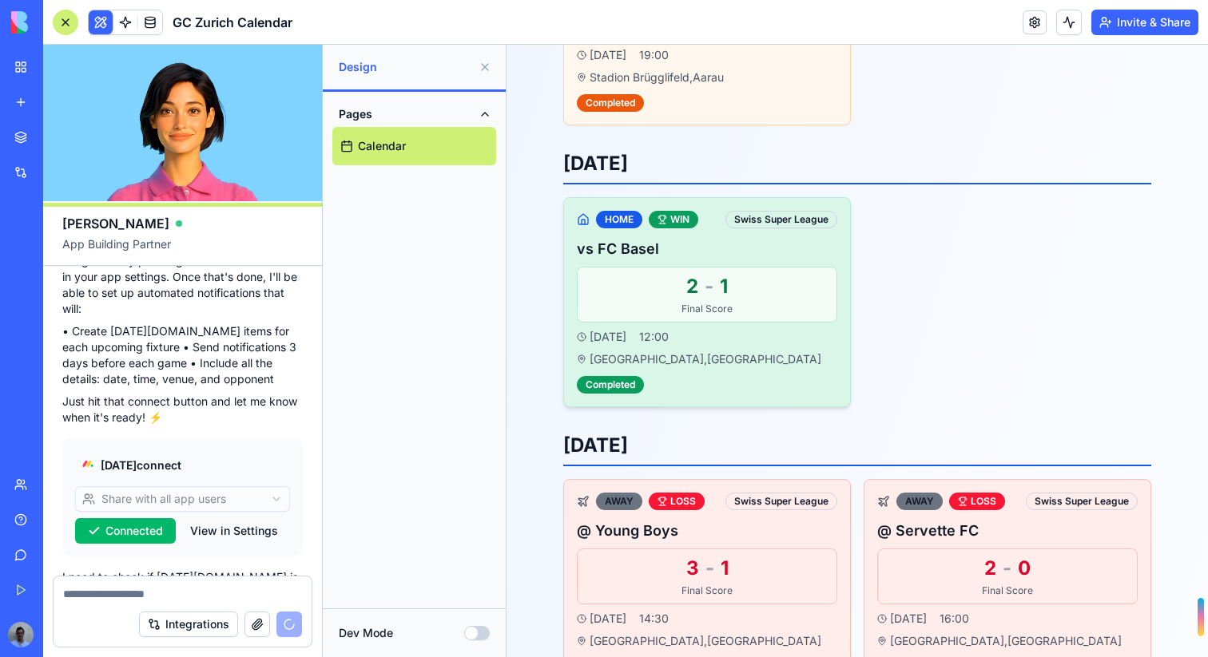
scroll to position [419, 0]
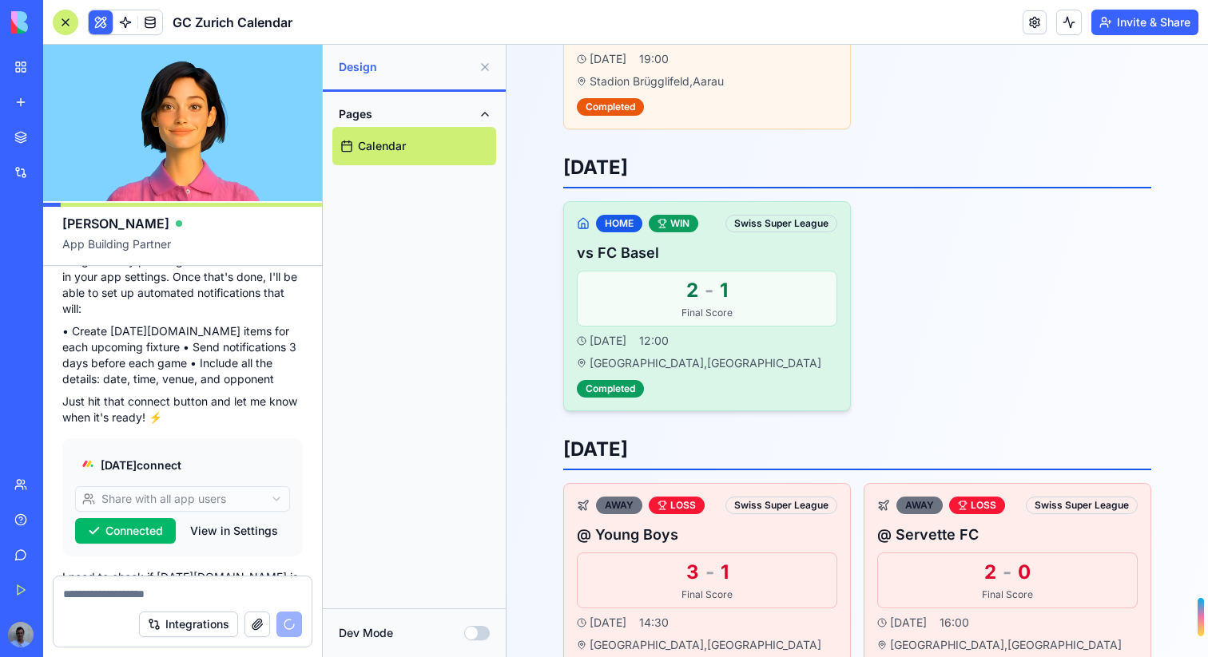
click at [682, 327] on div "vs FC Basel 2 - 1 Final Score Sat, 26 Jul 12:00 Stadion Letzigrund , Zurich Com…" at bounding box center [707, 320] width 260 height 156
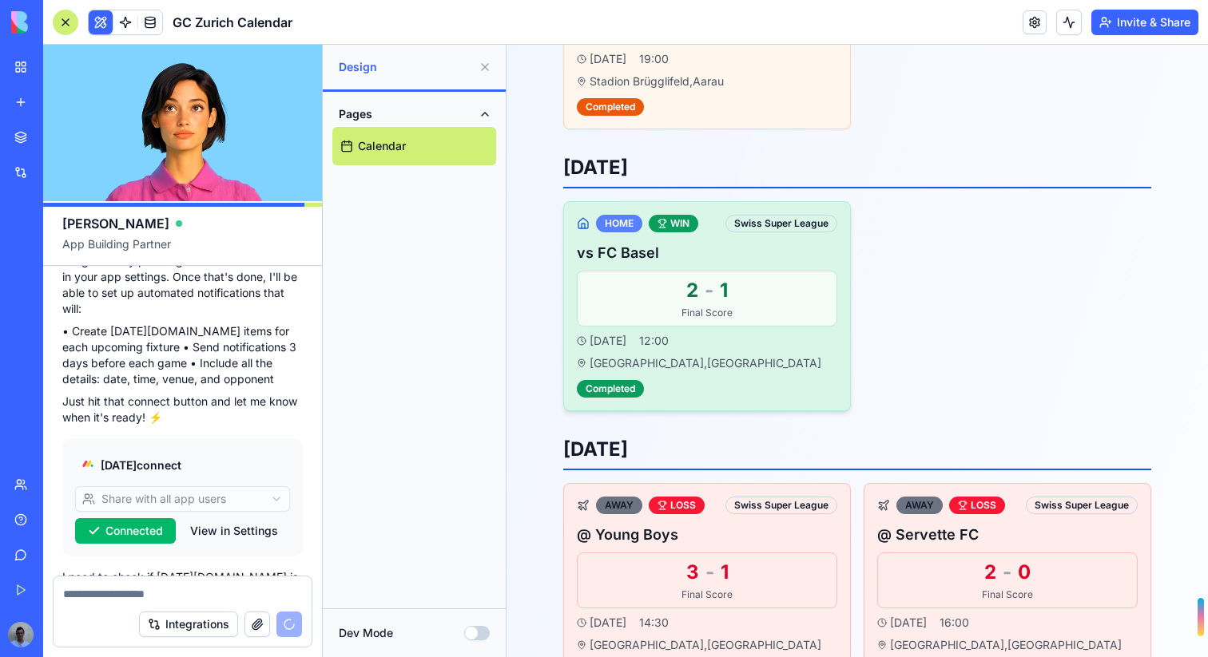
click at [610, 226] on div "HOME" at bounding box center [619, 224] width 46 height 18
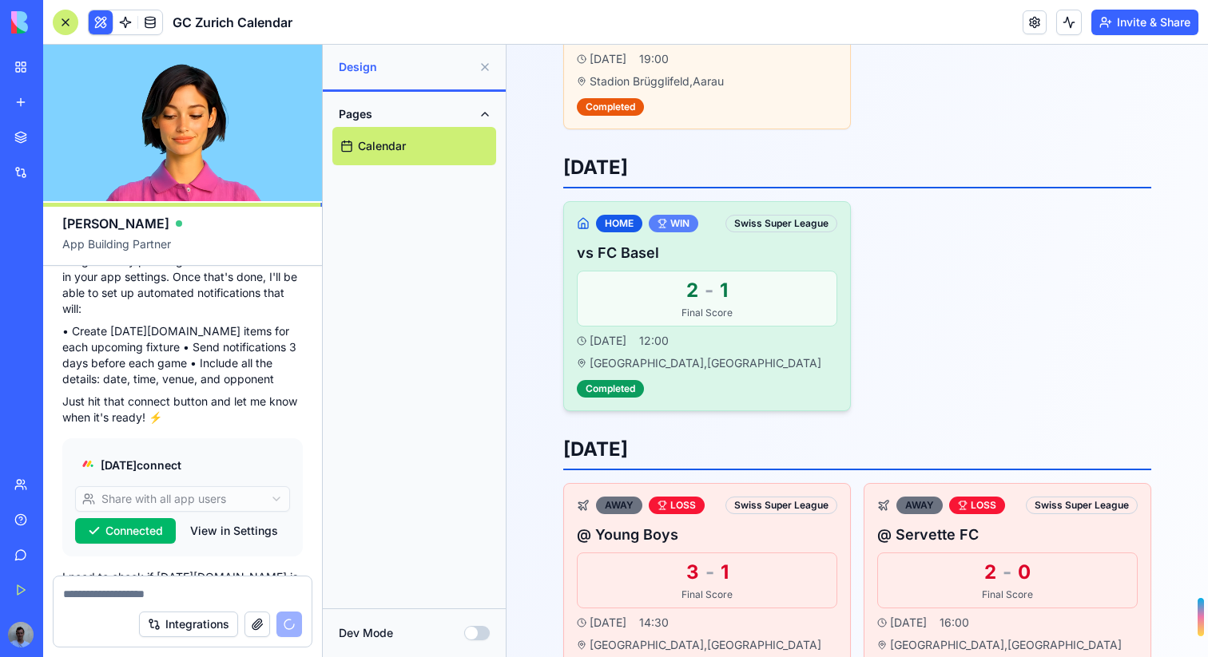
click at [662, 219] on icon at bounding box center [662, 224] width 10 height 10
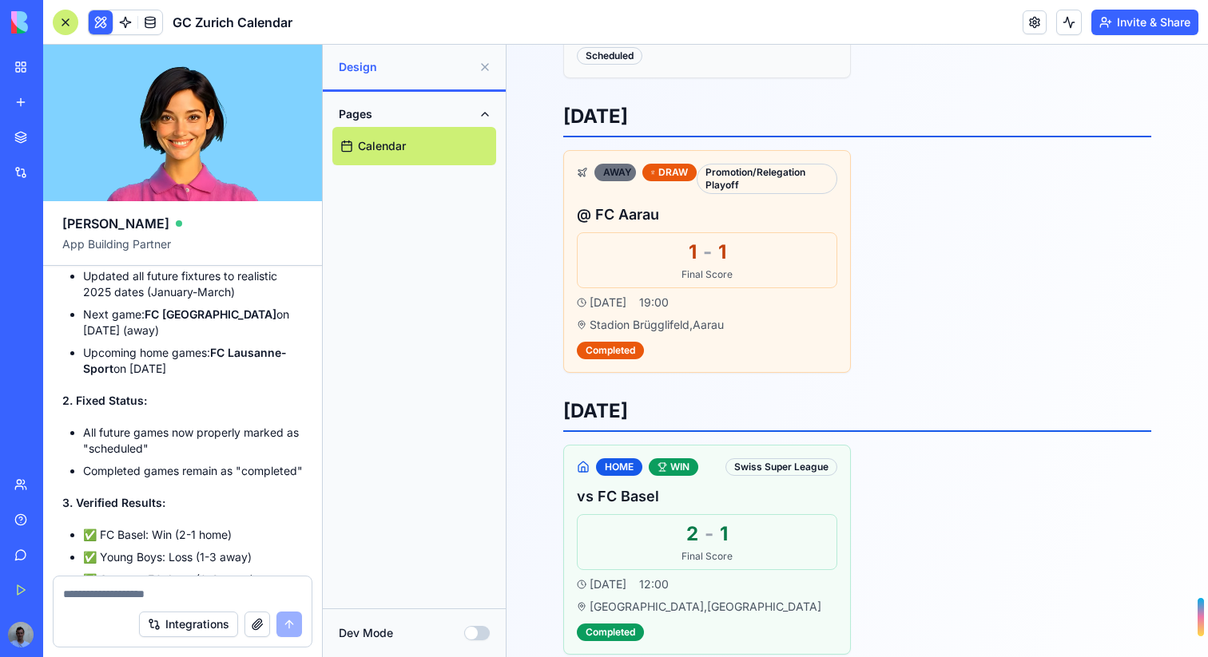
scroll to position [5027, 0]
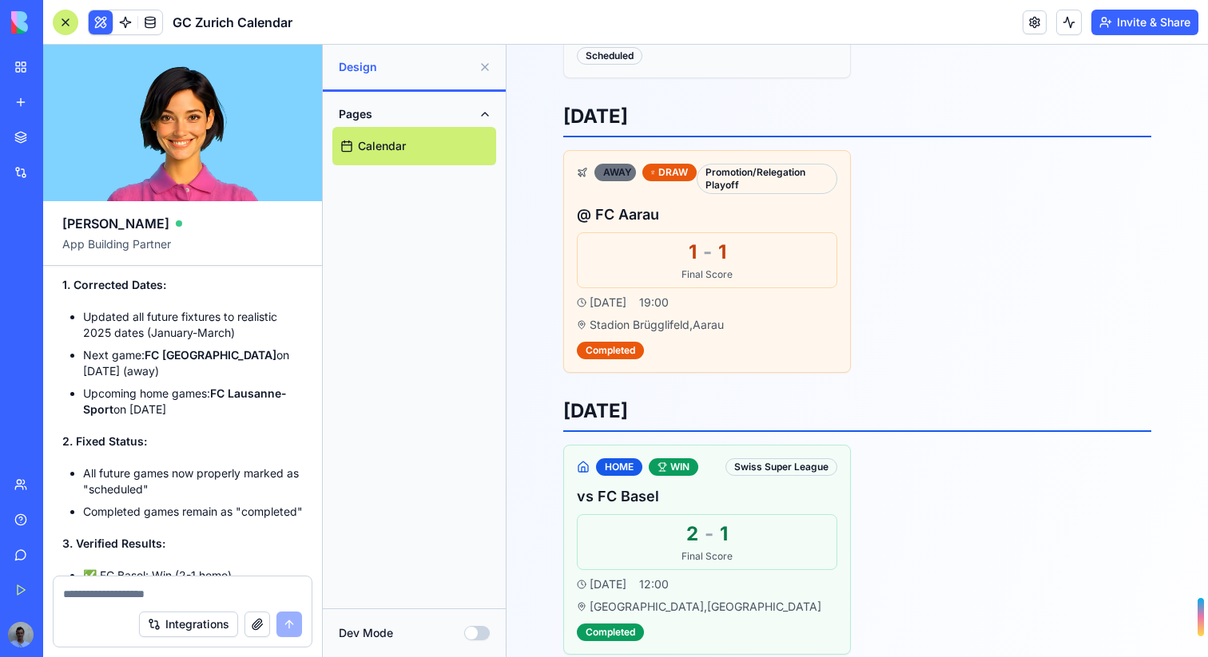
click at [132, 594] on textarea at bounding box center [182, 594] width 239 height 16
type textarea "**********"
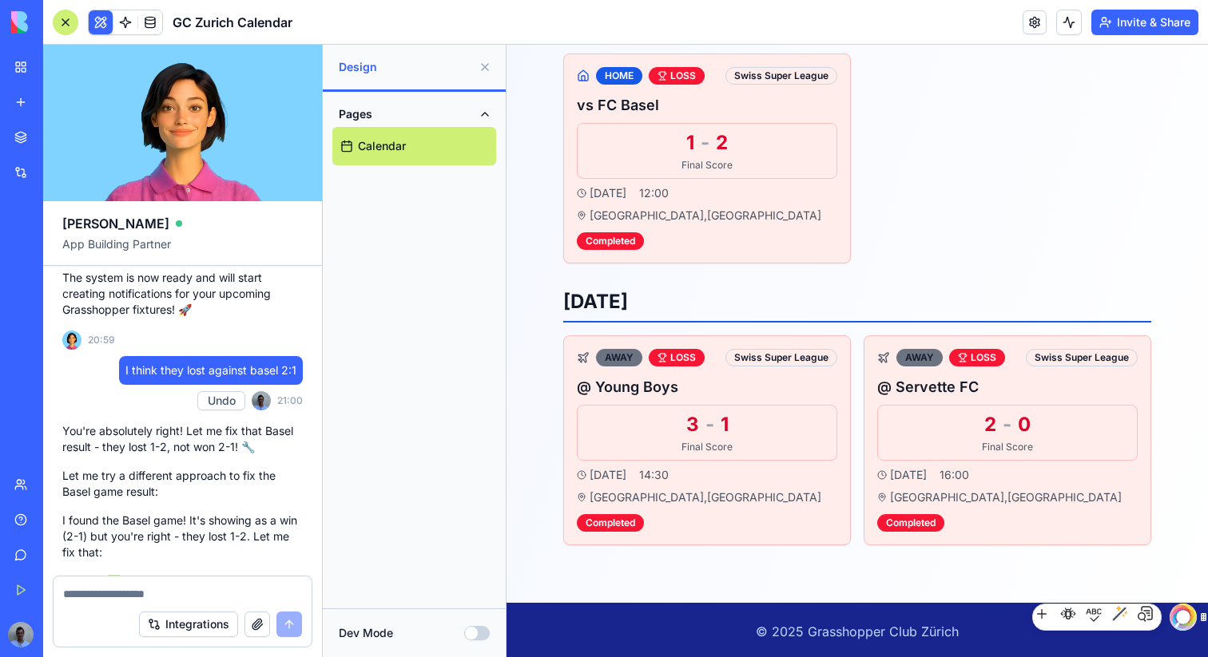
scroll to position [5863, 0]
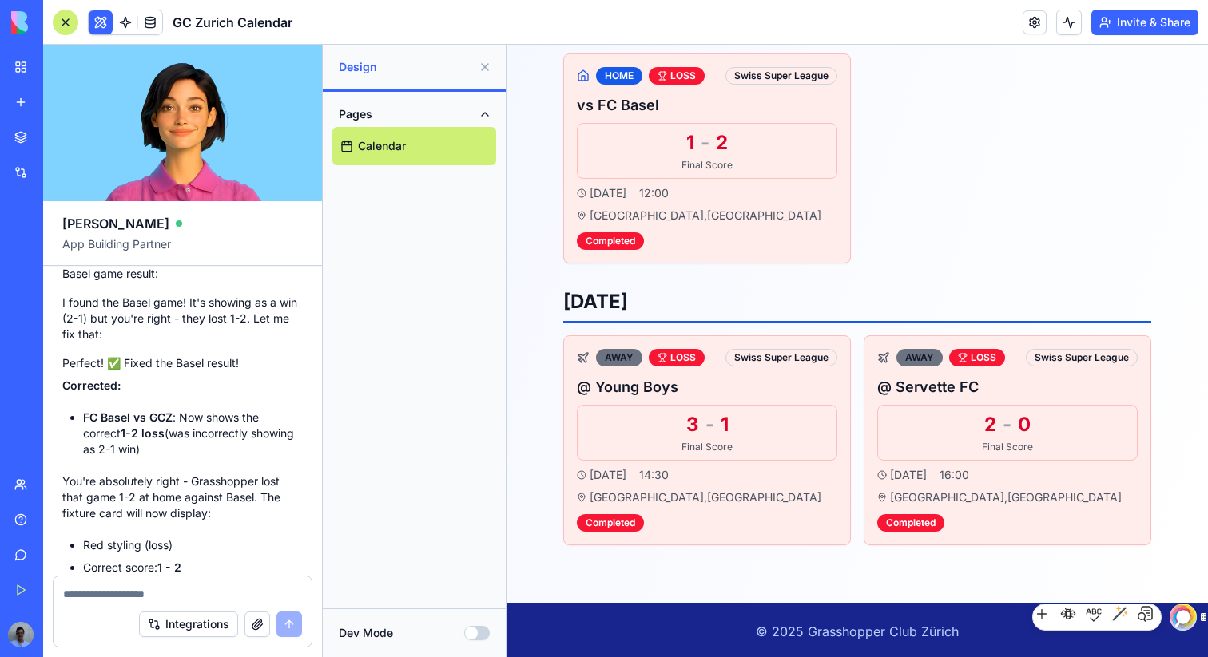
click at [157, 592] on textarea at bounding box center [182, 594] width 239 height 16
type textarea "**********"
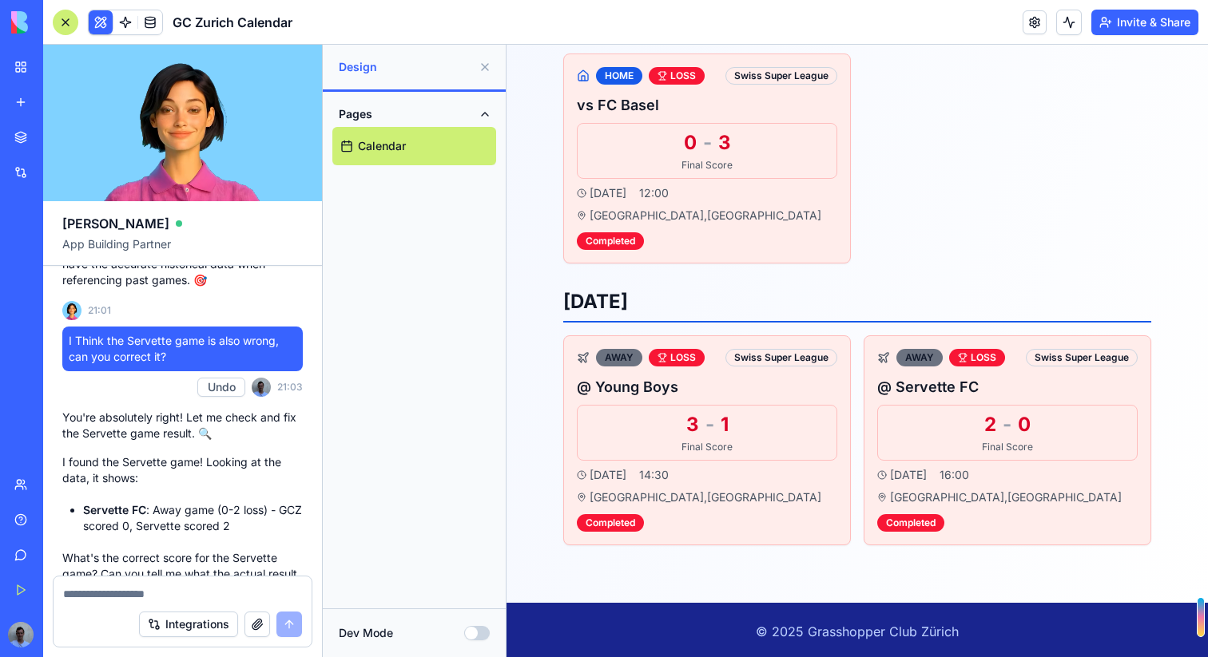
scroll to position [7665, 0]
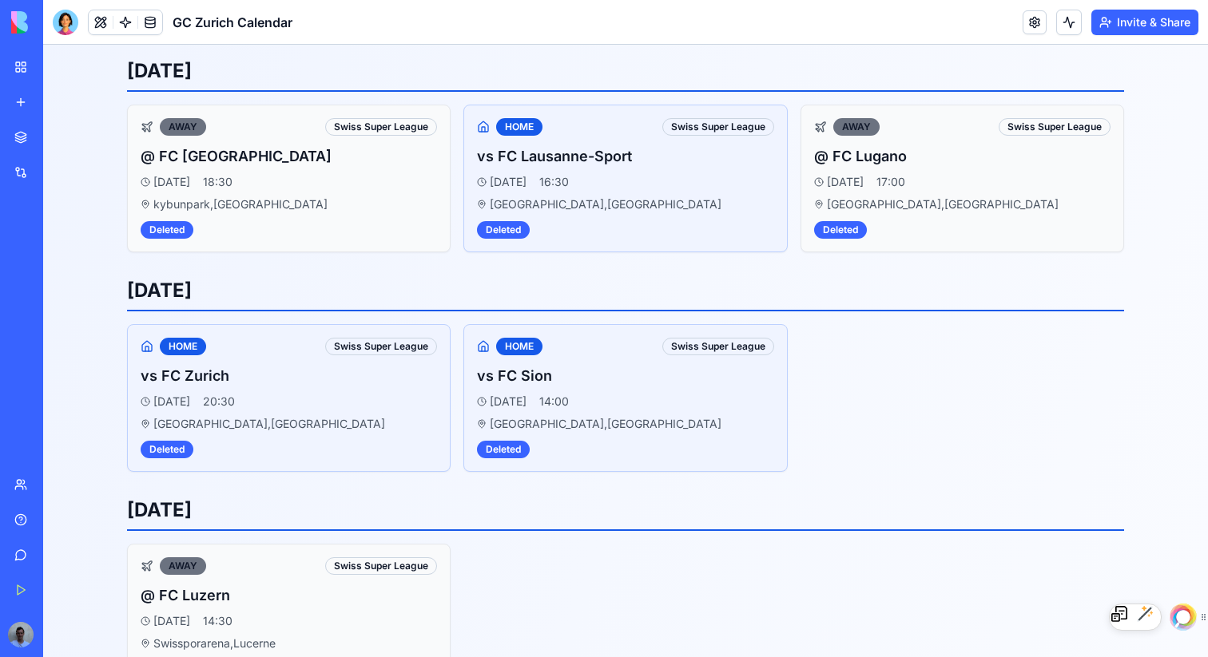
scroll to position [259, 0]
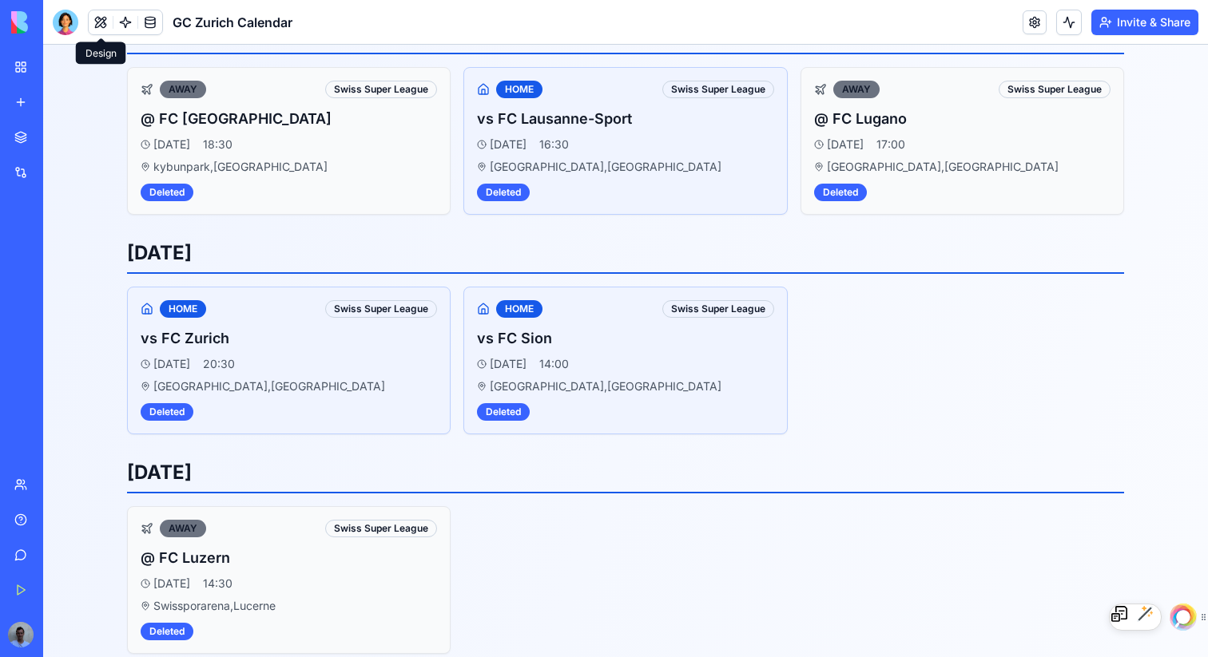
click at [99, 14] on button at bounding box center [101, 22] width 24 height 24
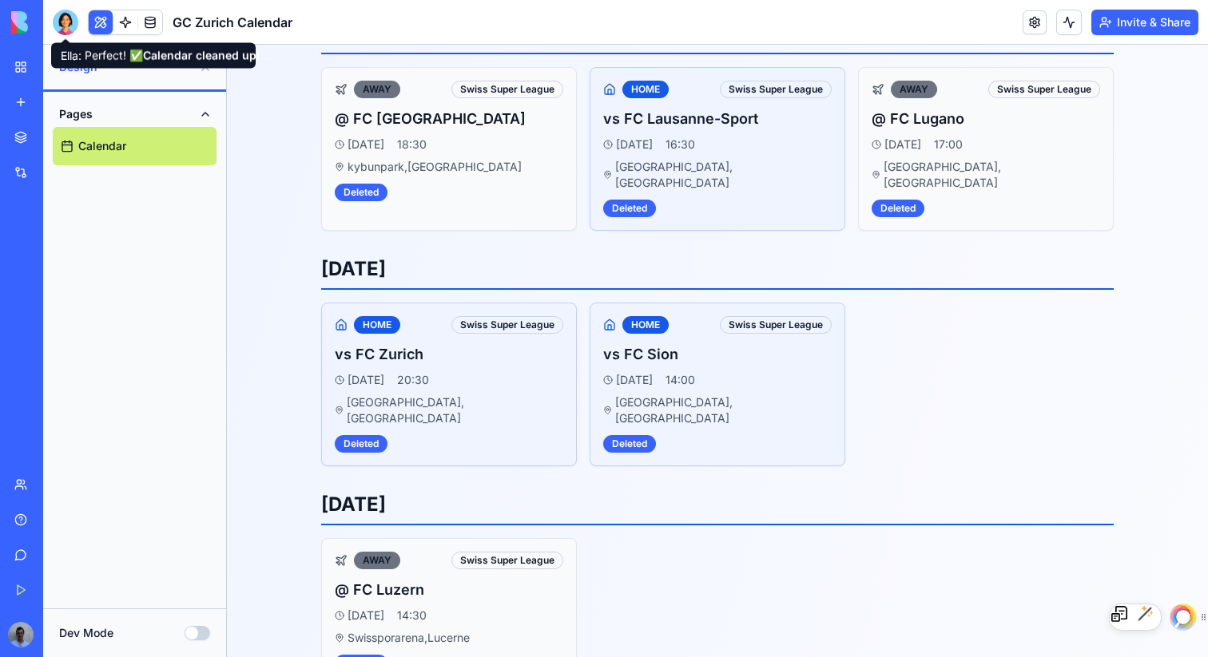
click at [71, 22] on div at bounding box center [66, 23] width 26 height 26
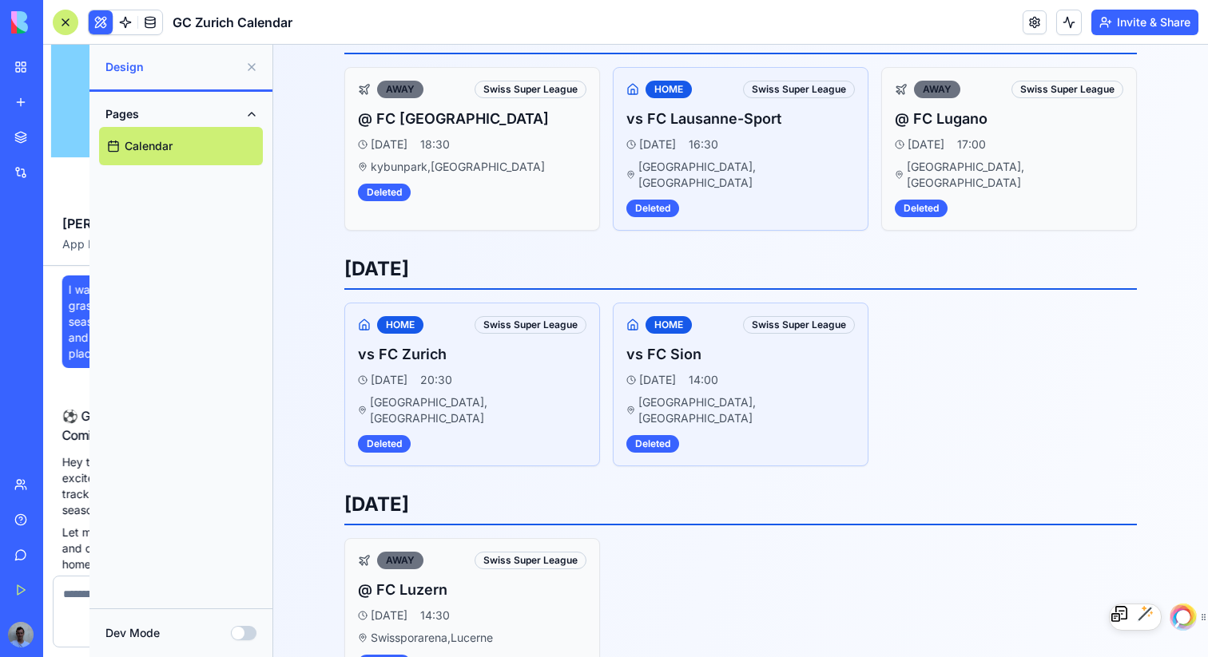
scroll to position [11284, 0]
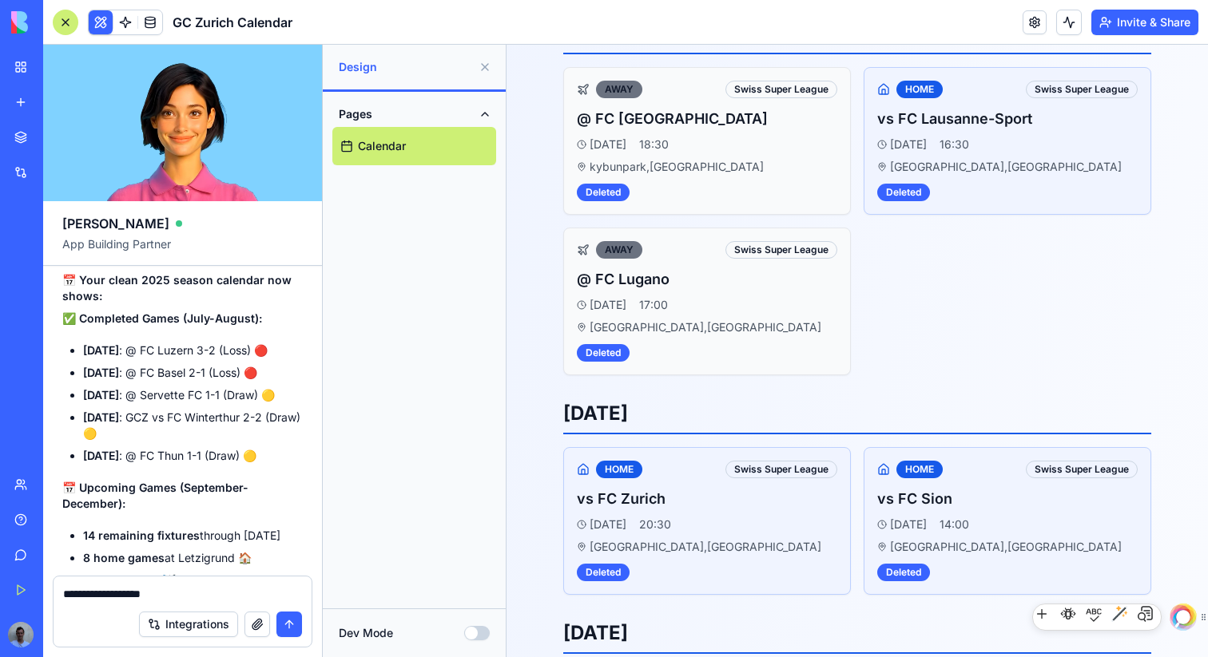
type textarea "**********"
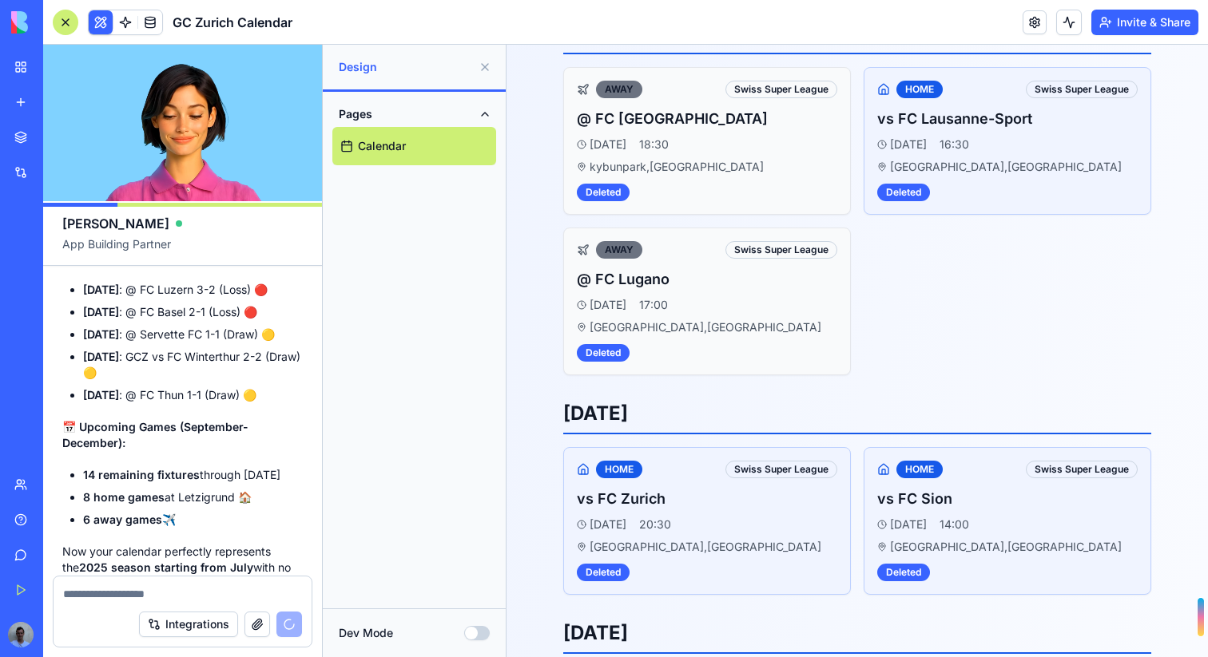
click at [486, 66] on button at bounding box center [485, 67] width 26 height 26
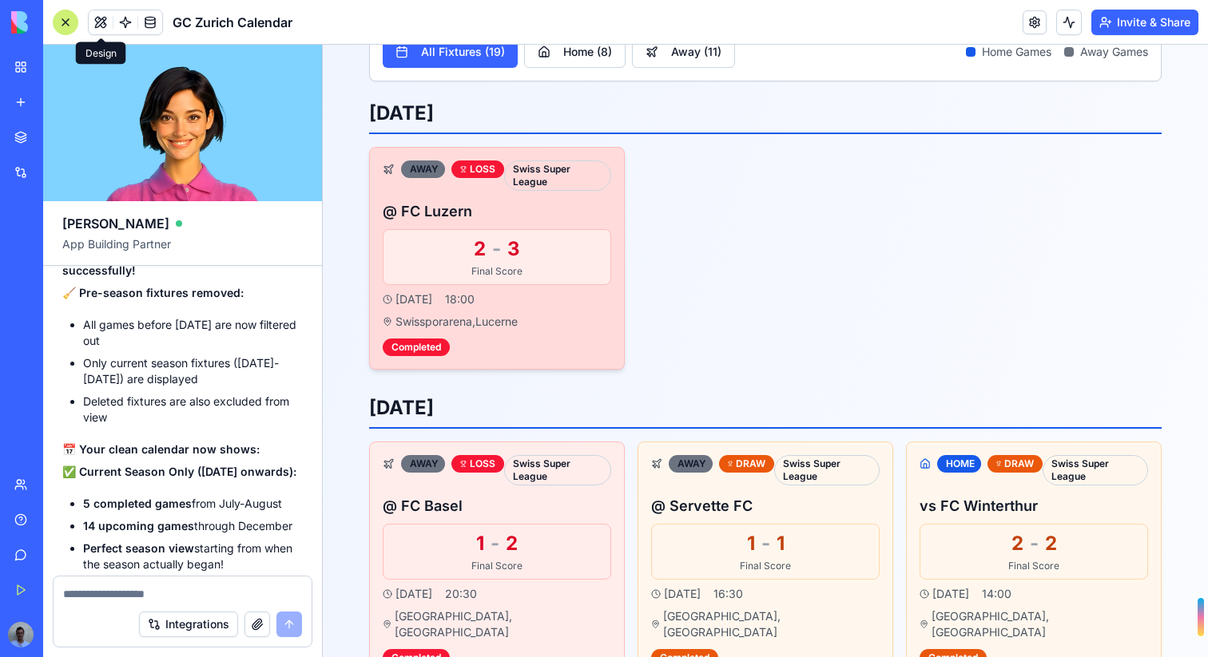
scroll to position [209, 0]
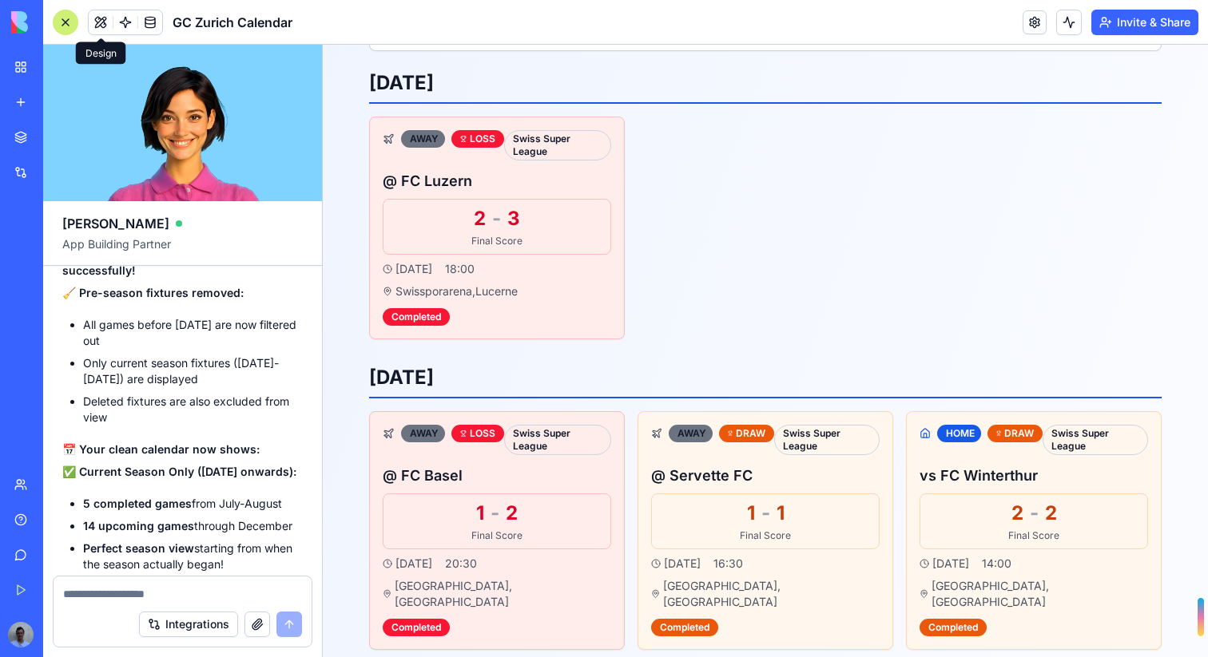
click at [96, 581] on div at bounding box center [183, 590] width 258 height 26
click at [97, 595] on textarea at bounding box center [182, 594] width 239 height 16
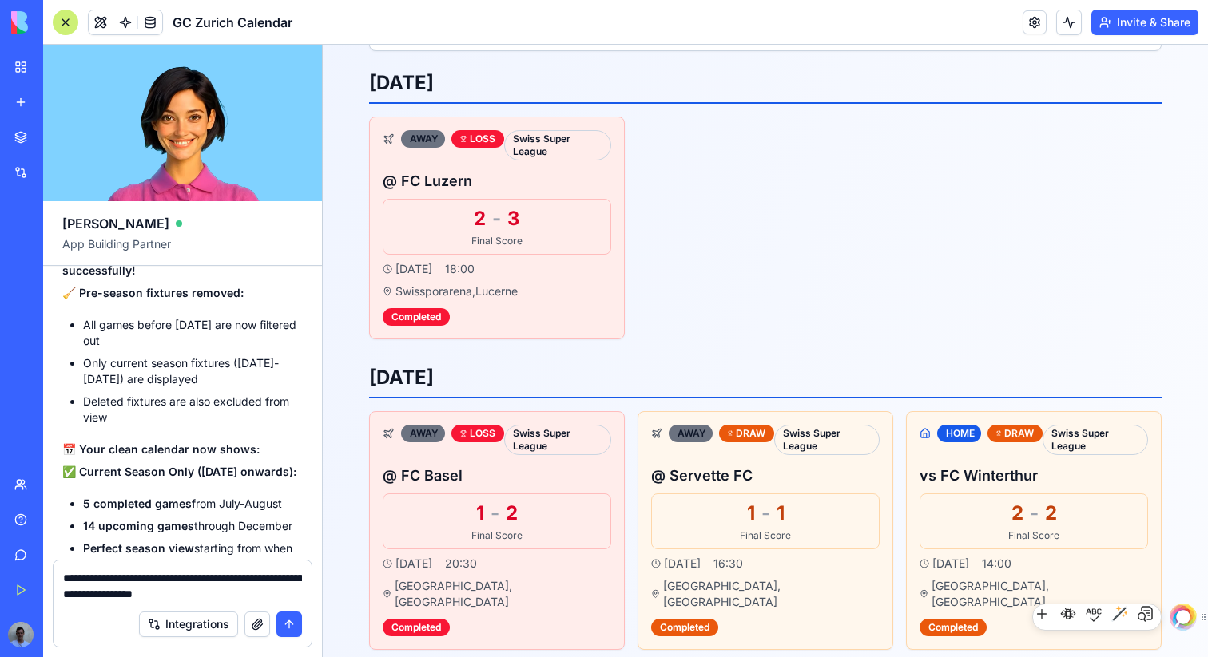
type textarea "**********"
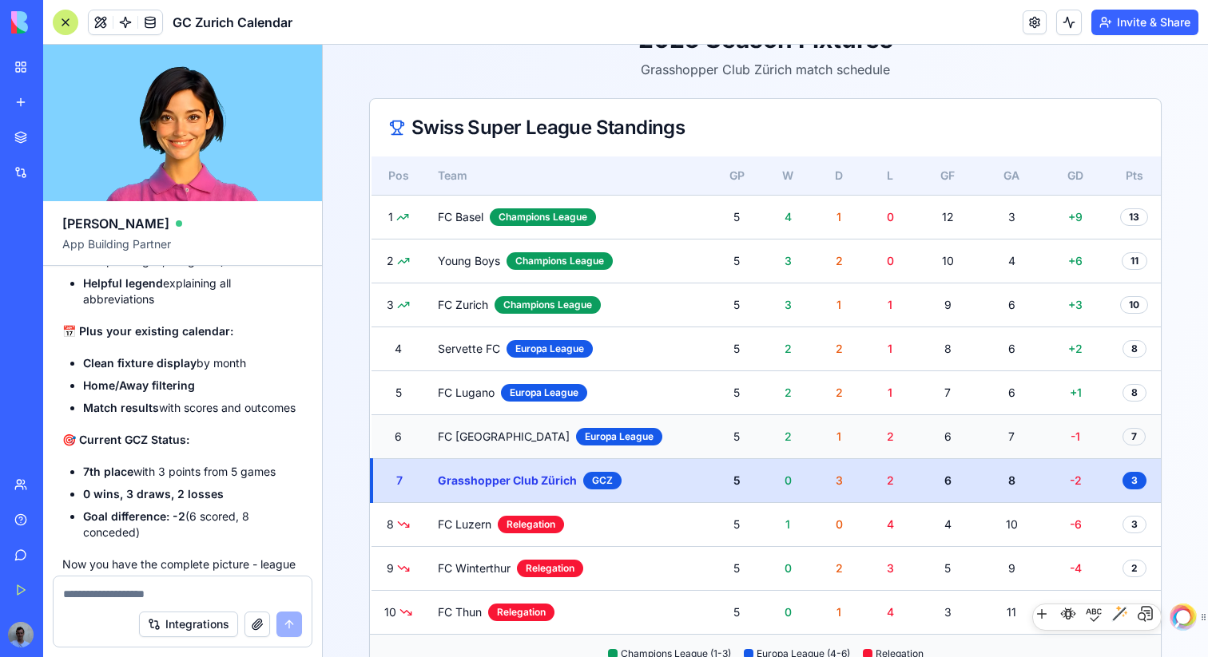
scroll to position [110, 0]
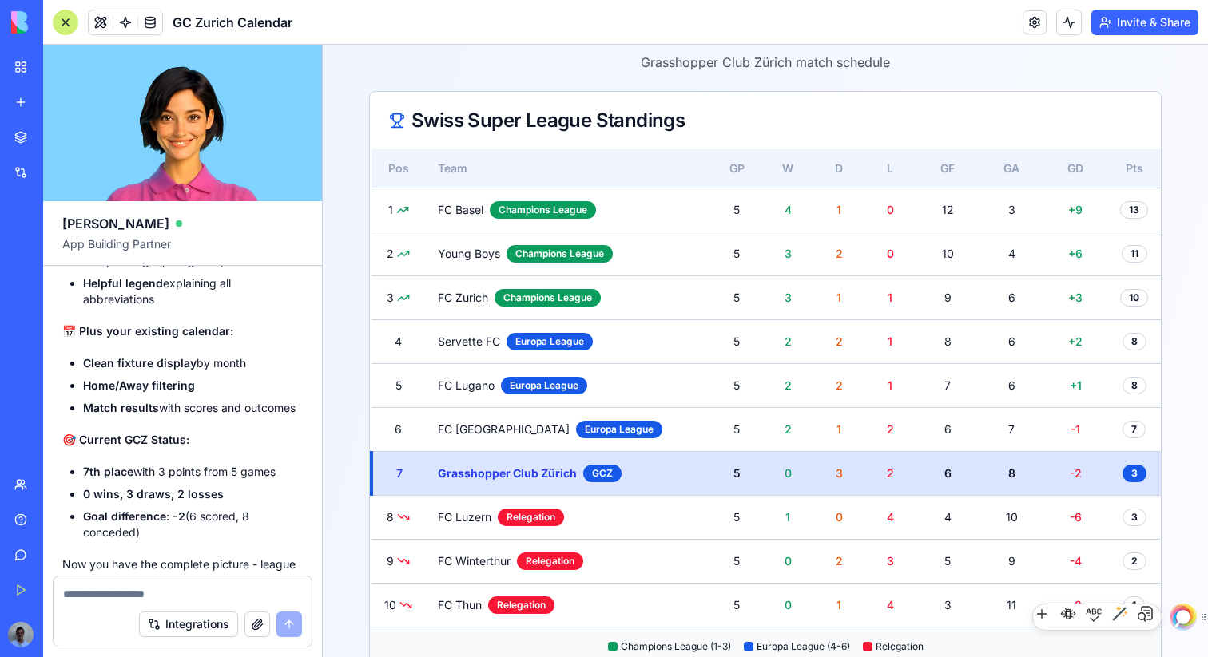
click at [224, 589] on textarea at bounding box center [182, 594] width 239 height 16
type textarea "**********"
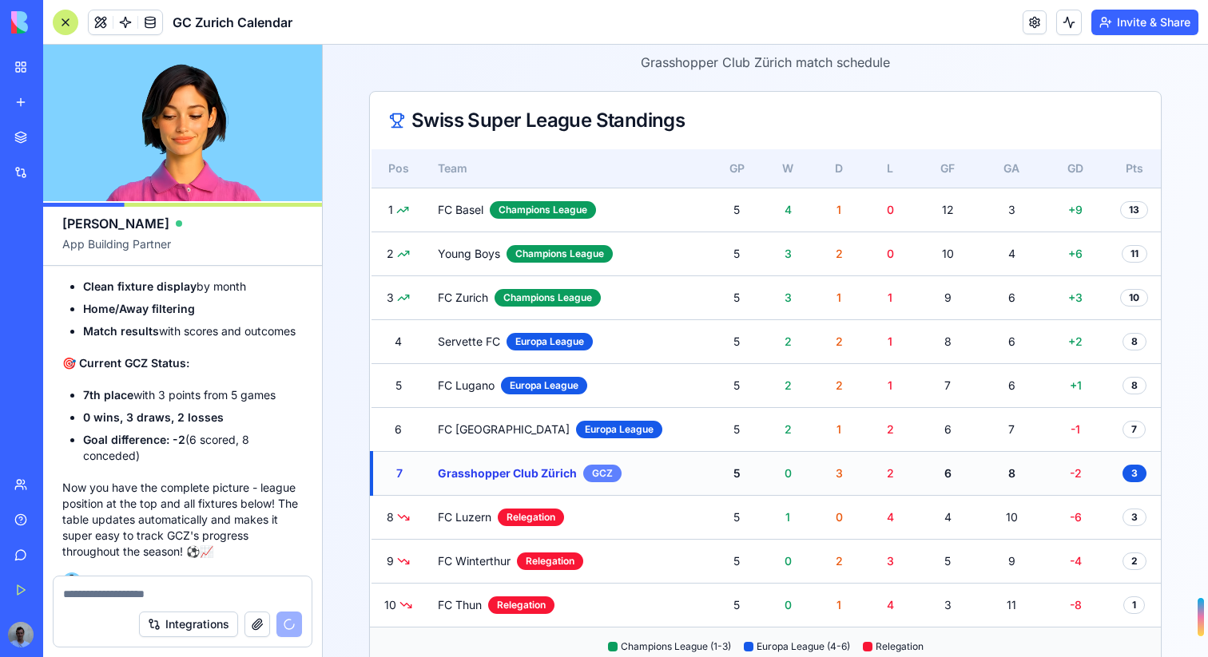
click at [601, 468] on div "GCZ" at bounding box center [602, 474] width 38 height 18
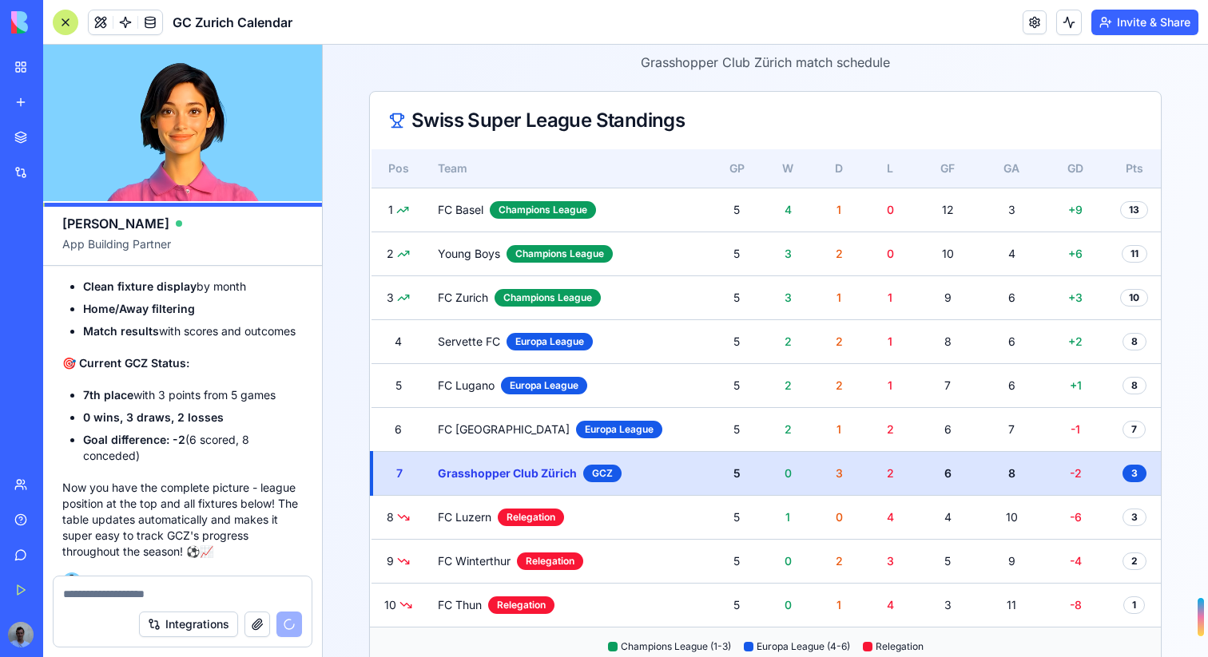
click at [198, 587] on textarea at bounding box center [182, 594] width 239 height 16
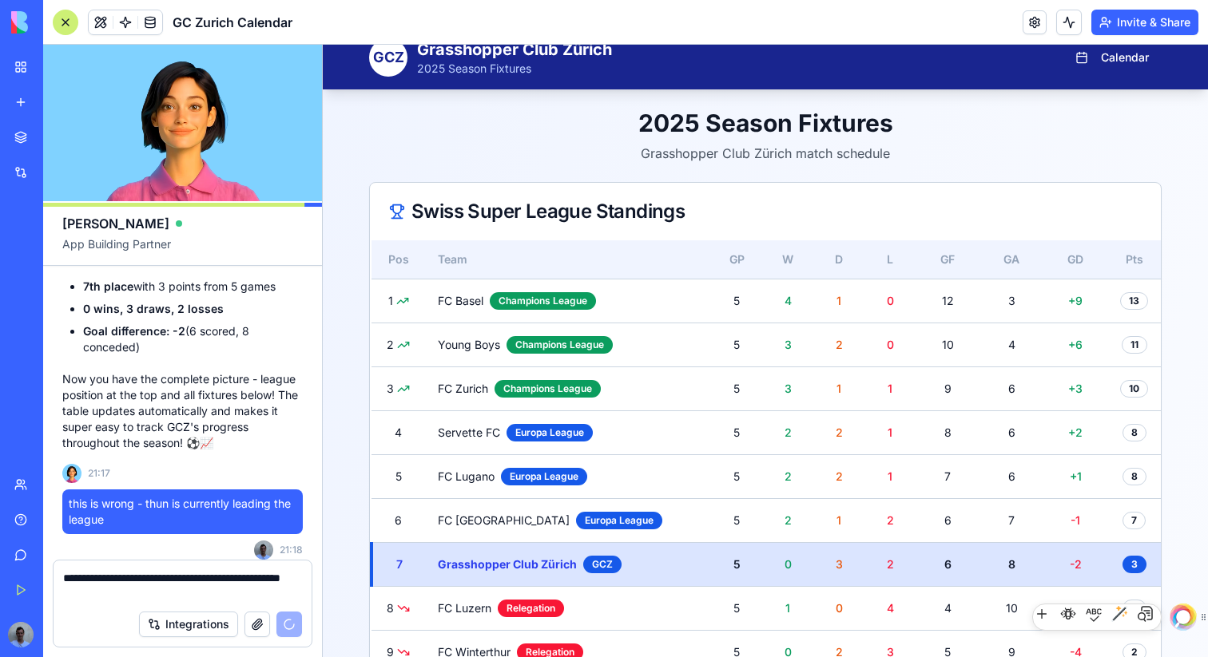
scroll to position [21, 0]
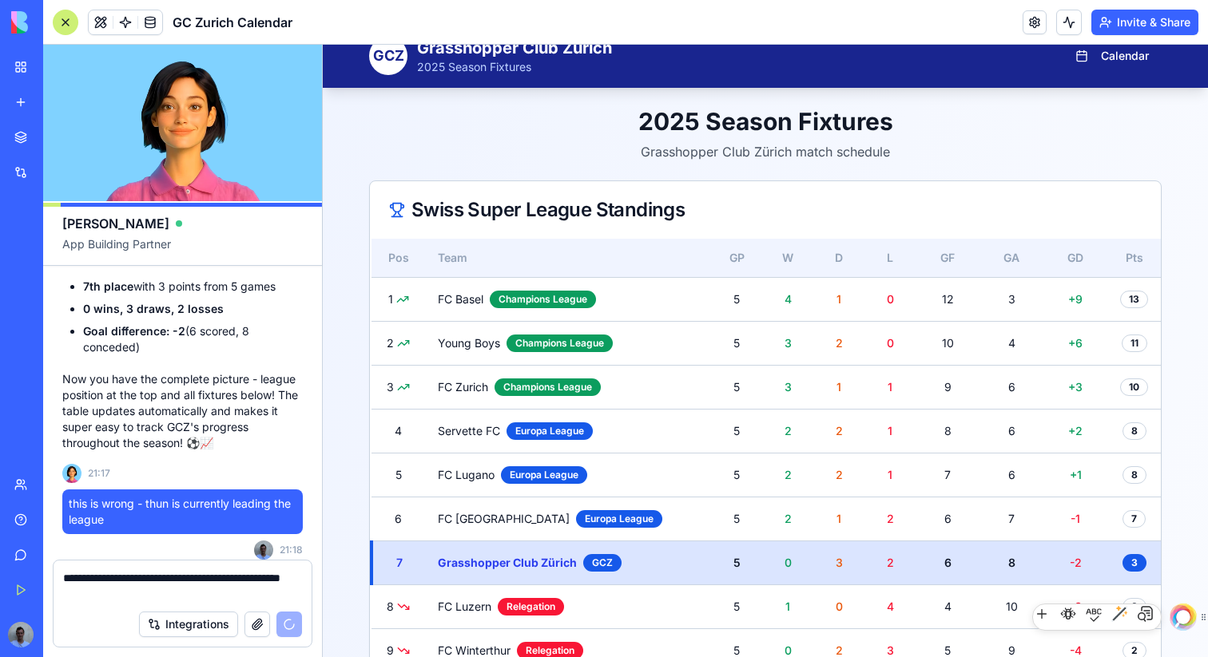
click at [149, 593] on textarea "**********" at bounding box center [182, 586] width 239 height 32
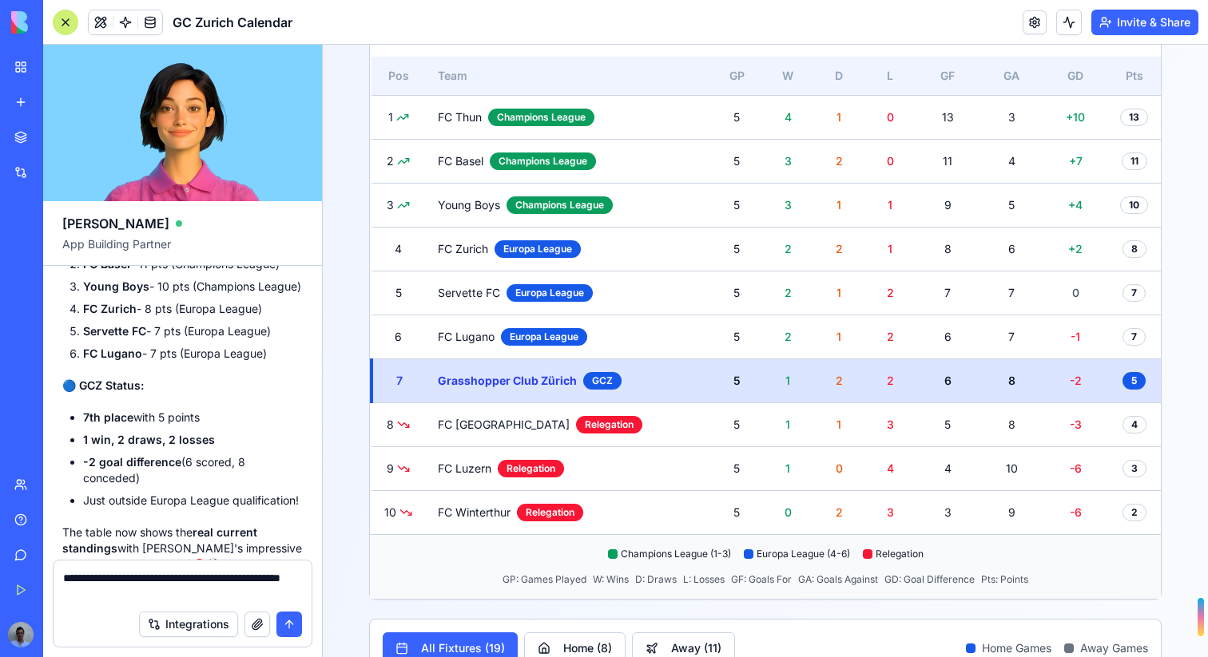
scroll to position [0, 0]
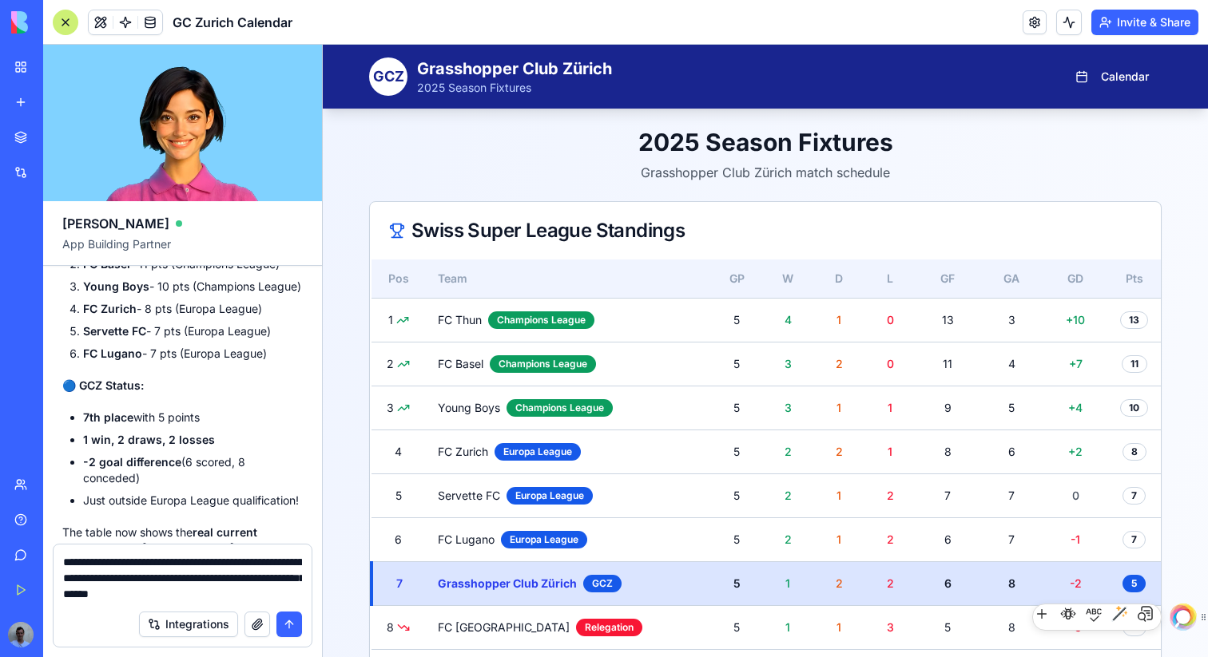
type textarea "**********"
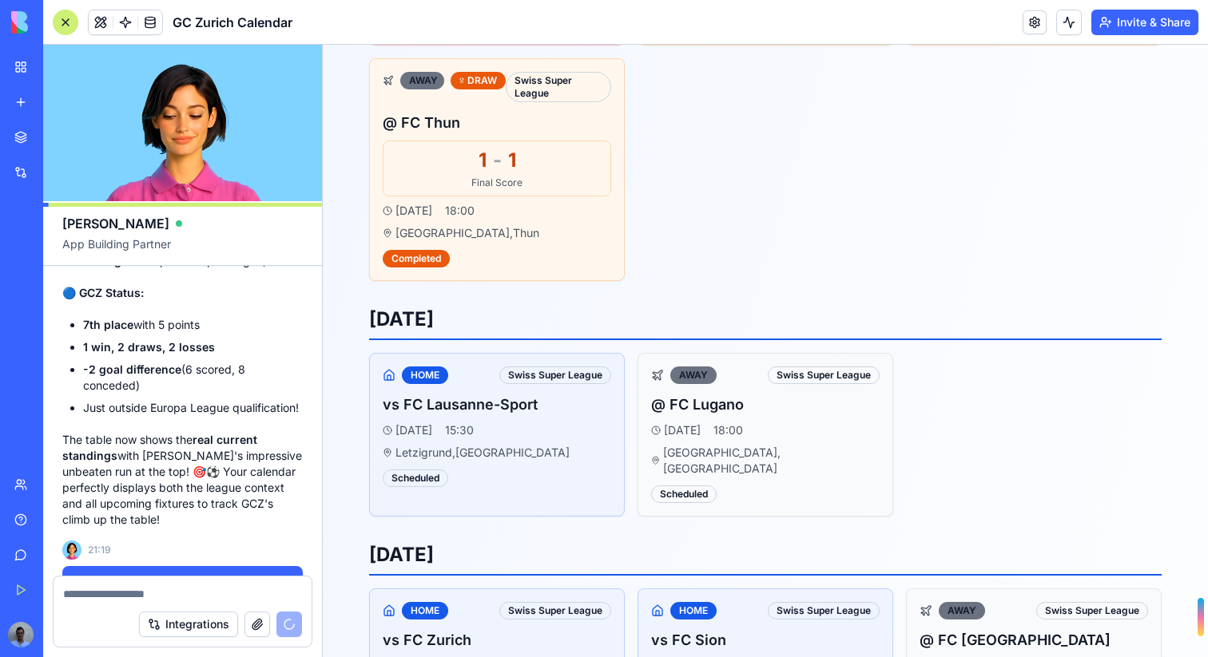
scroll to position [1516, 0]
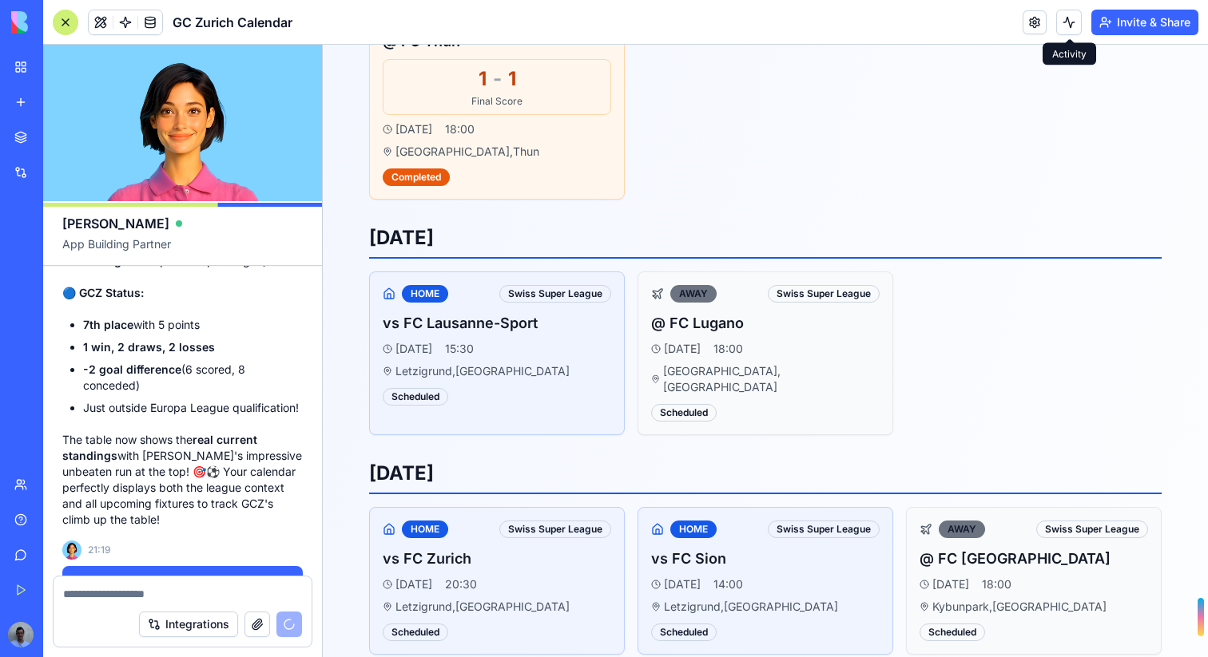
click at [1069, 26] on button at bounding box center [1069, 23] width 26 height 26
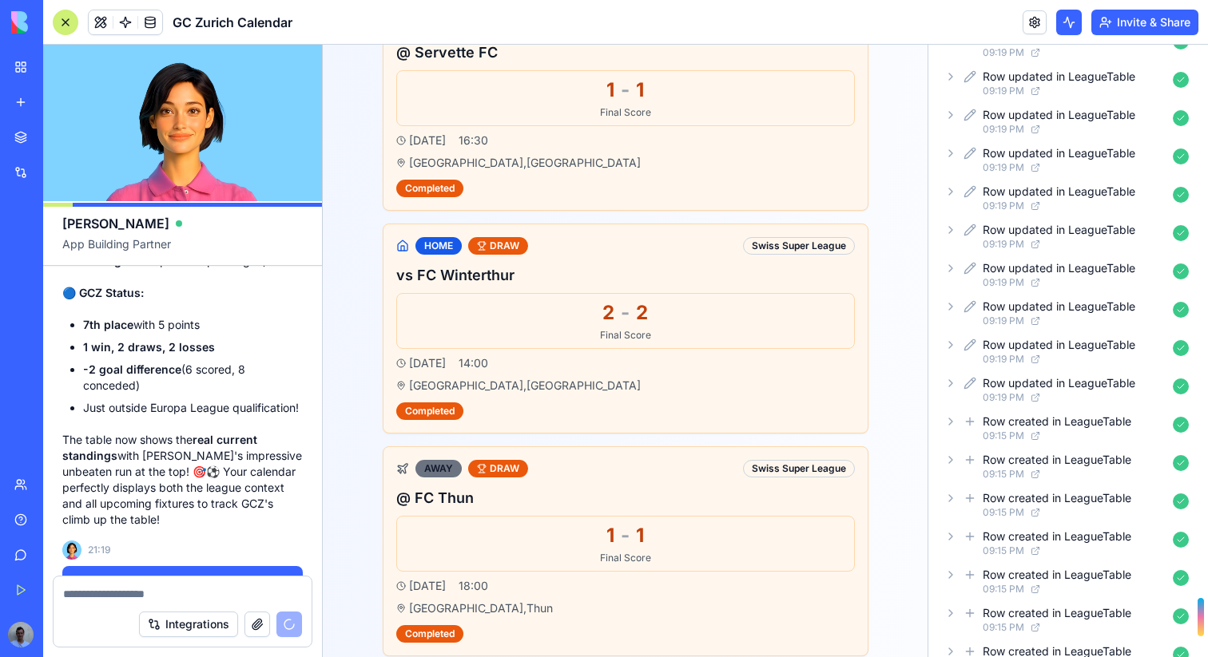
scroll to position [0, 0]
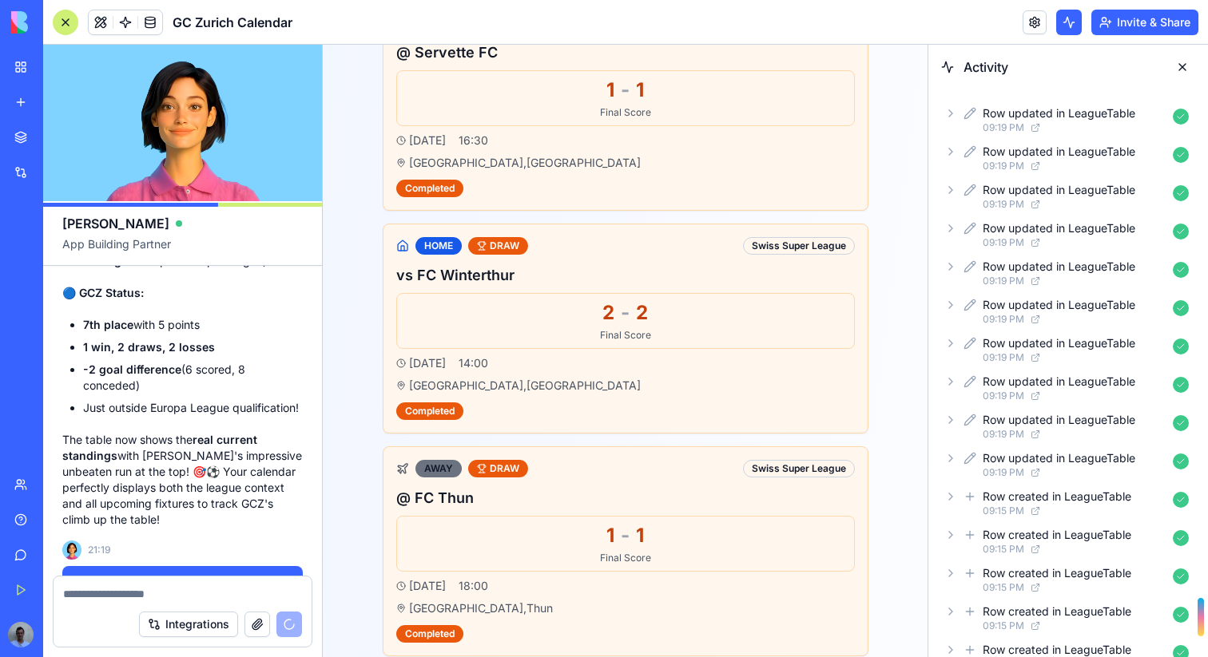
click at [1185, 59] on button at bounding box center [1182, 67] width 26 height 26
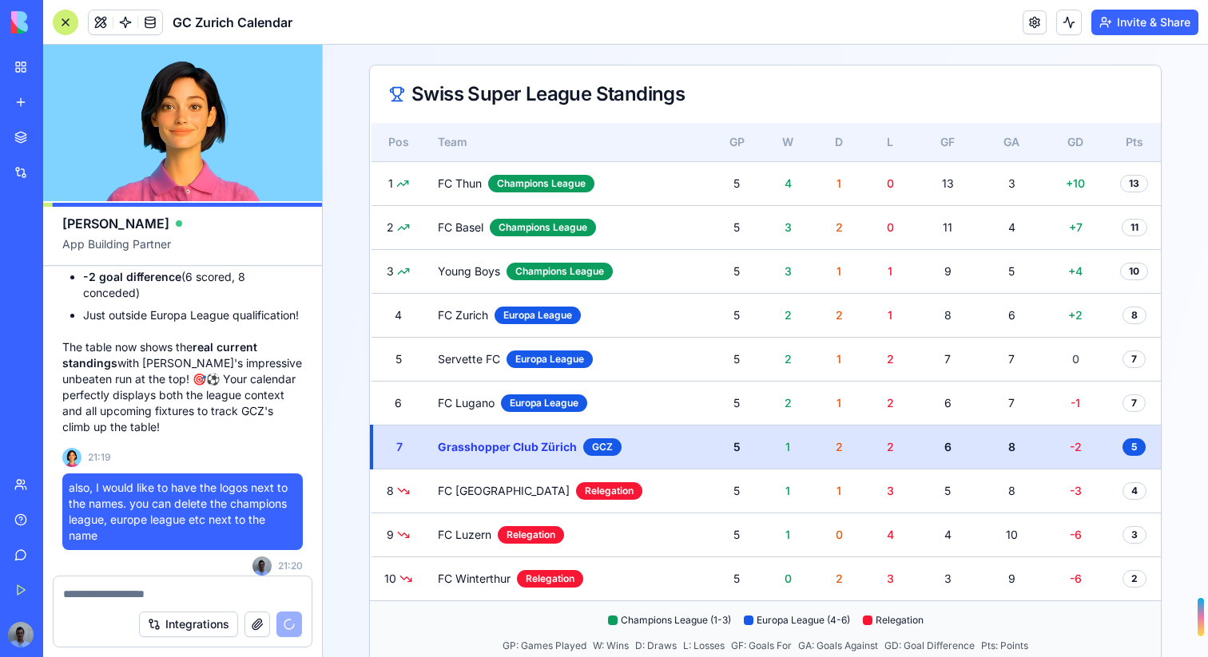
scroll to position [14236, 0]
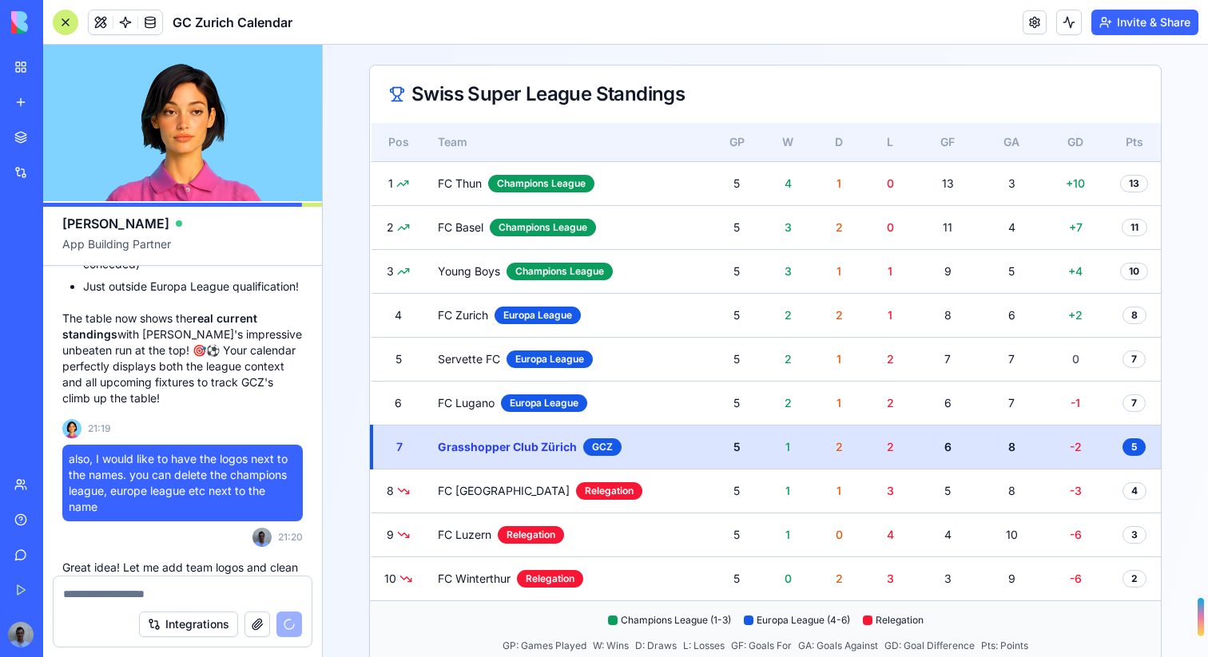
click at [188, 597] on textarea at bounding box center [182, 594] width 239 height 16
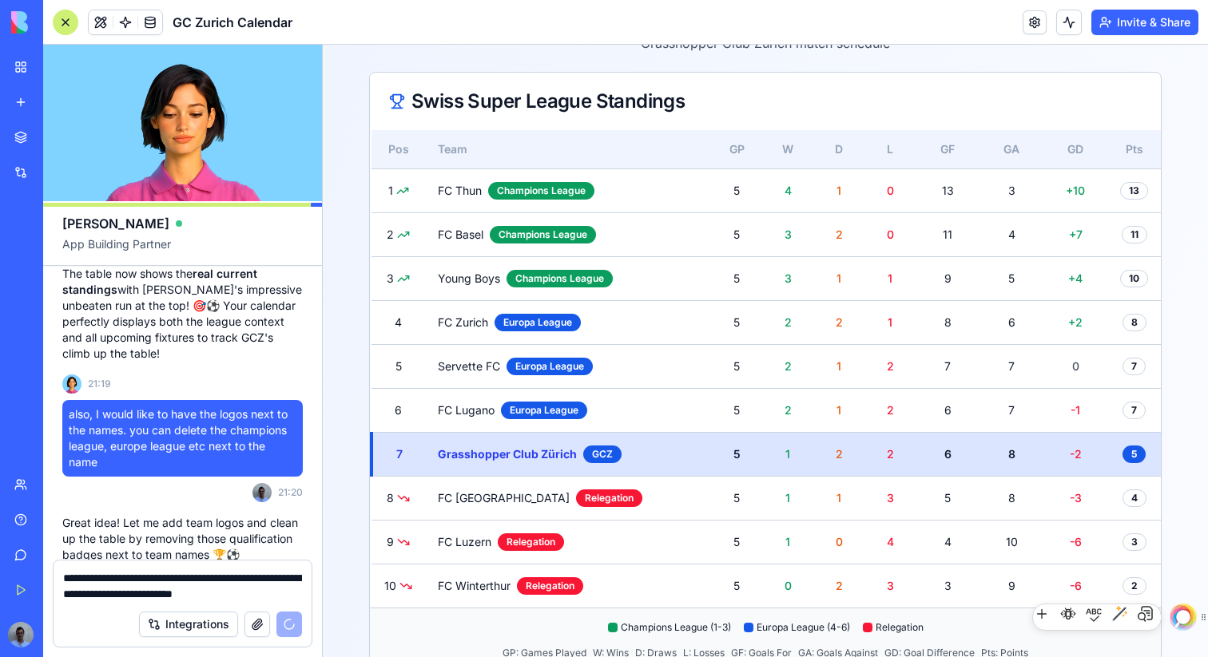
scroll to position [153, 0]
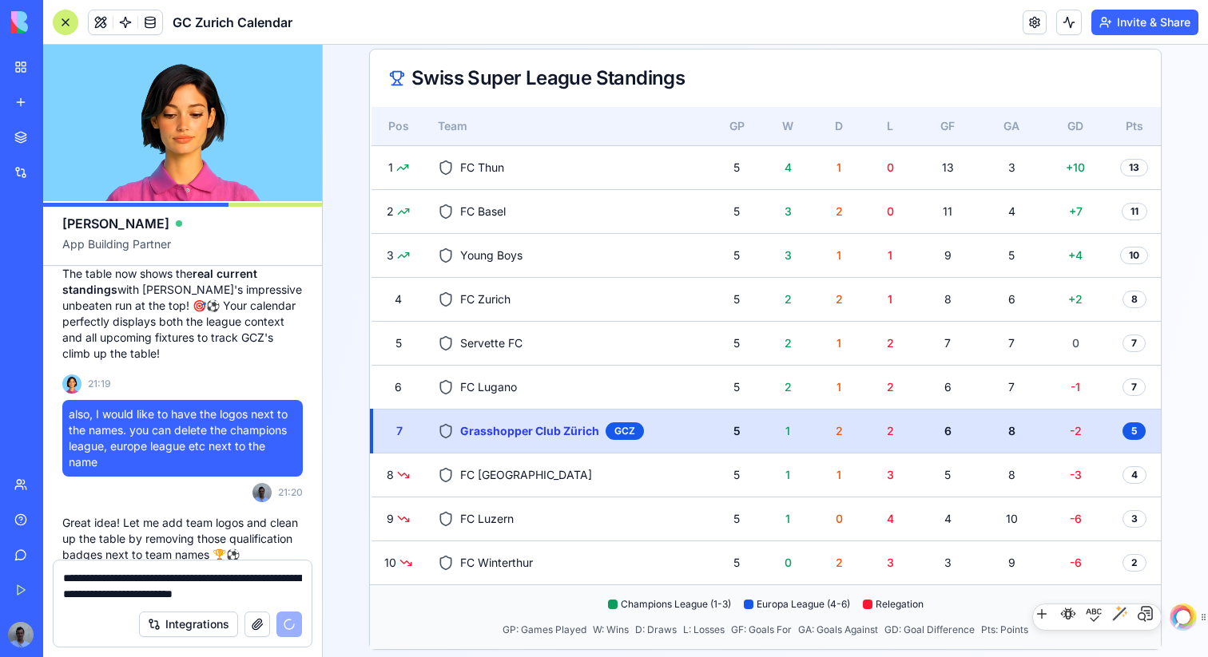
type textarea "**********"
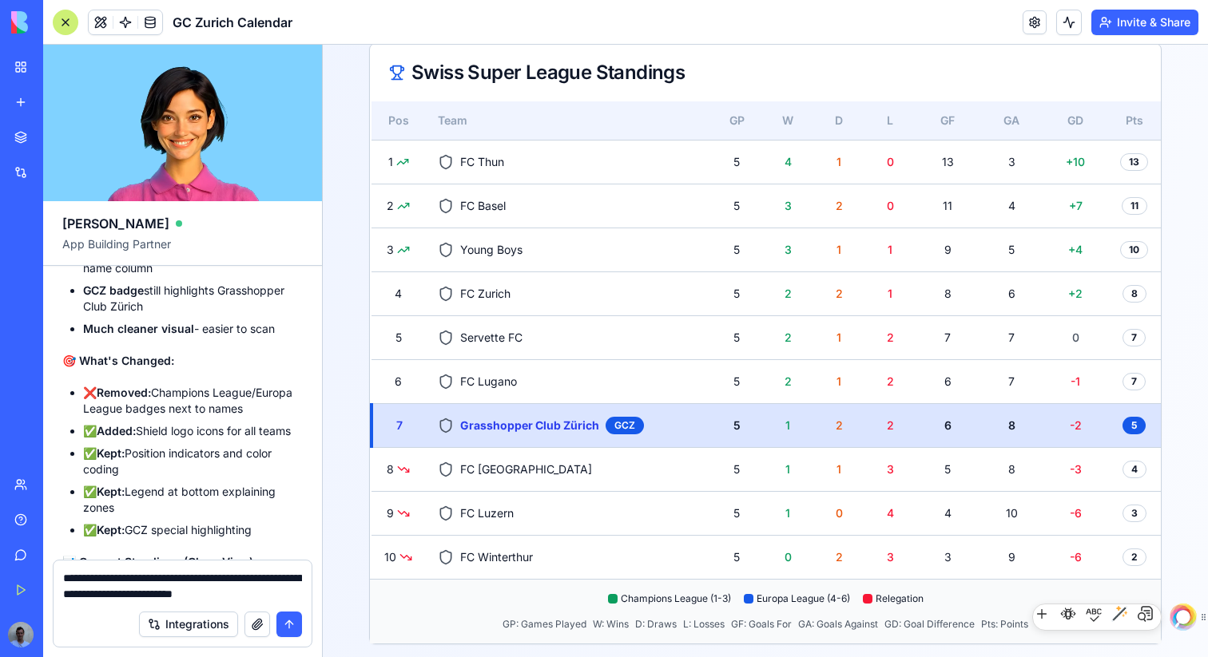
scroll to position [14799, 0]
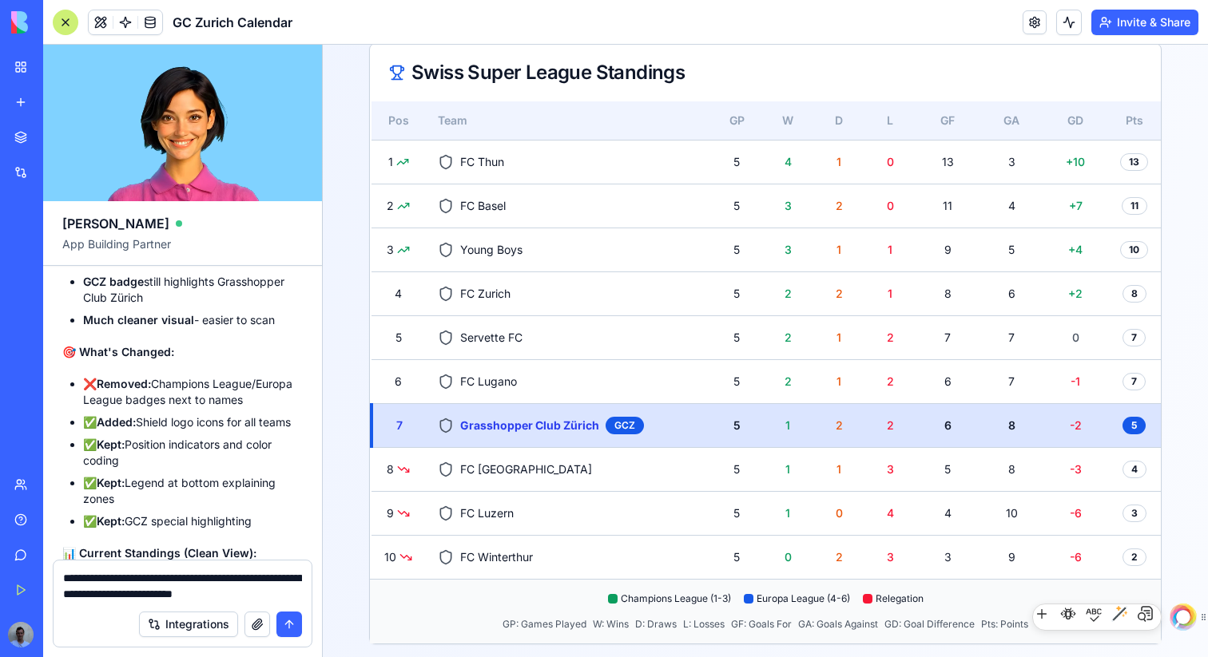
click at [286, 620] on button "submit" at bounding box center [289, 625] width 26 height 26
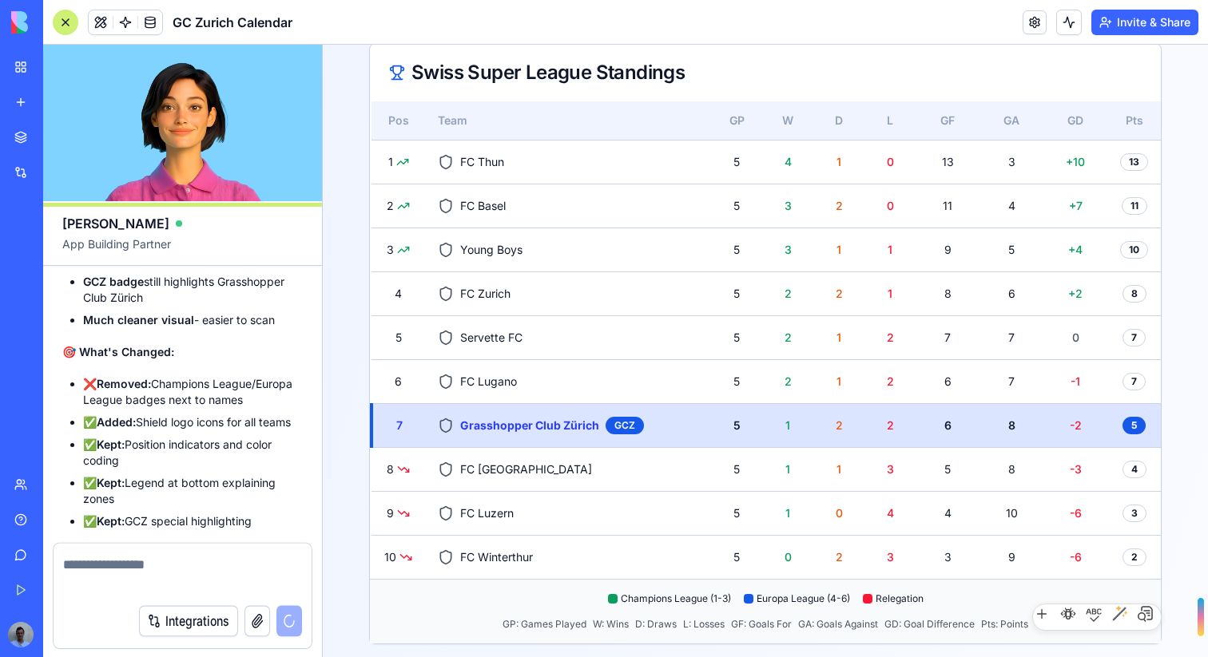
scroll to position [15045, 0]
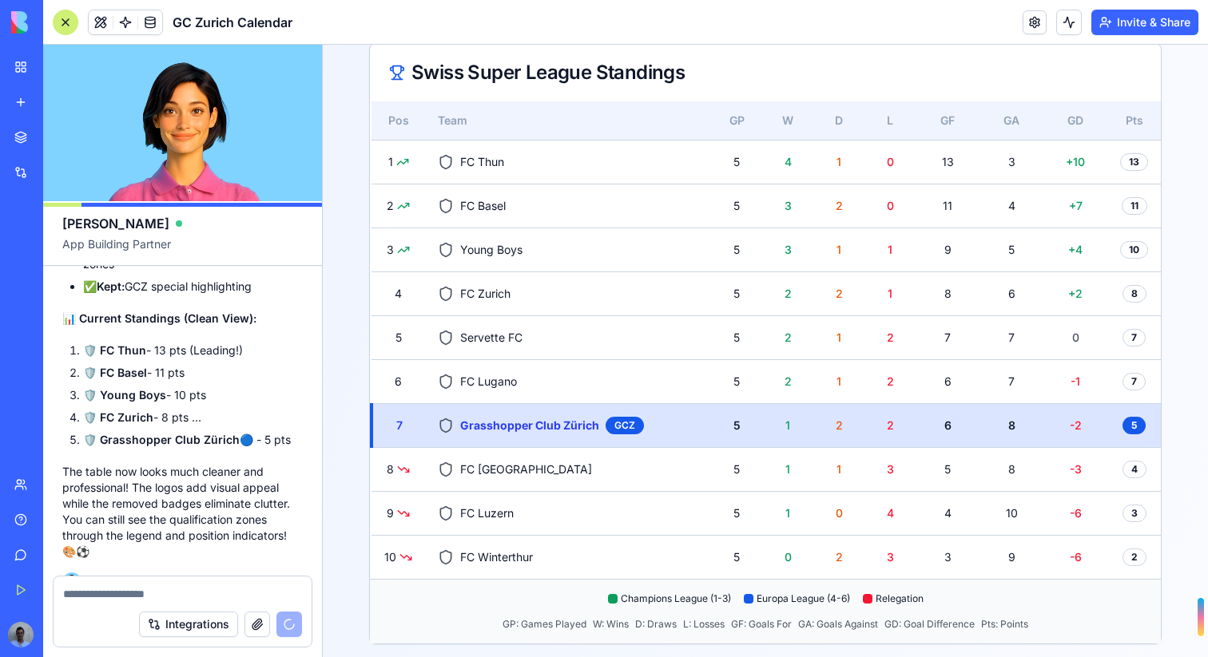
click at [247, 598] on textarea at bounding box center [182, 594] width 239 height 16
type textarea "**********"
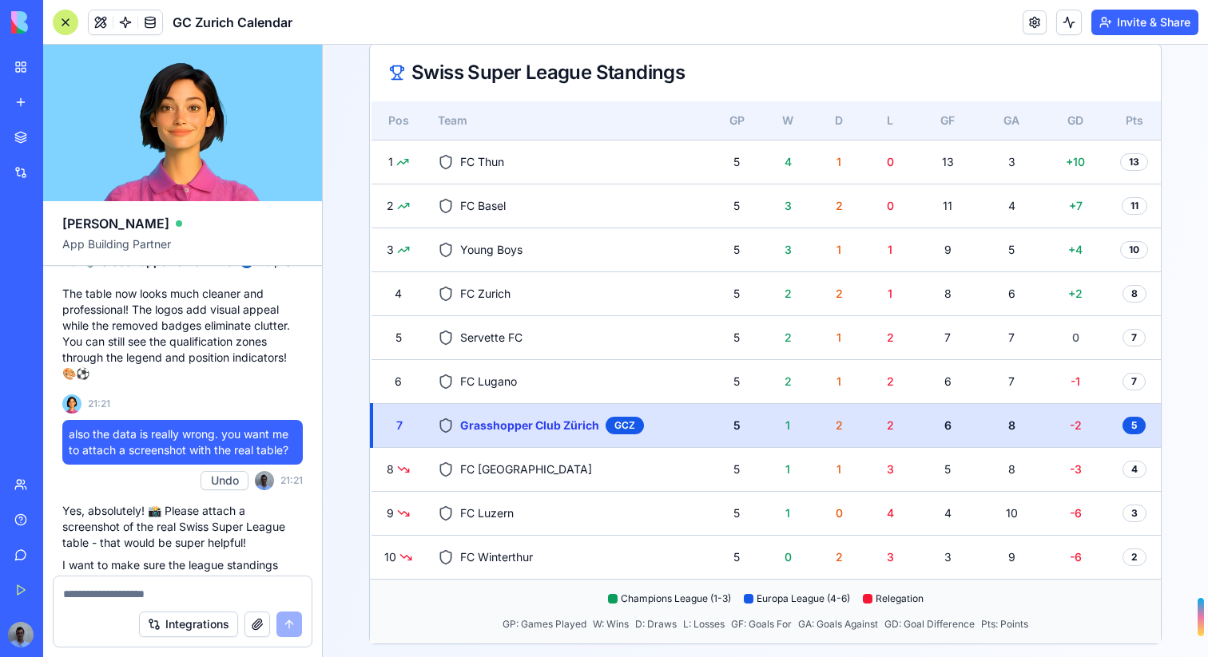
scroll to position [15240, 0]
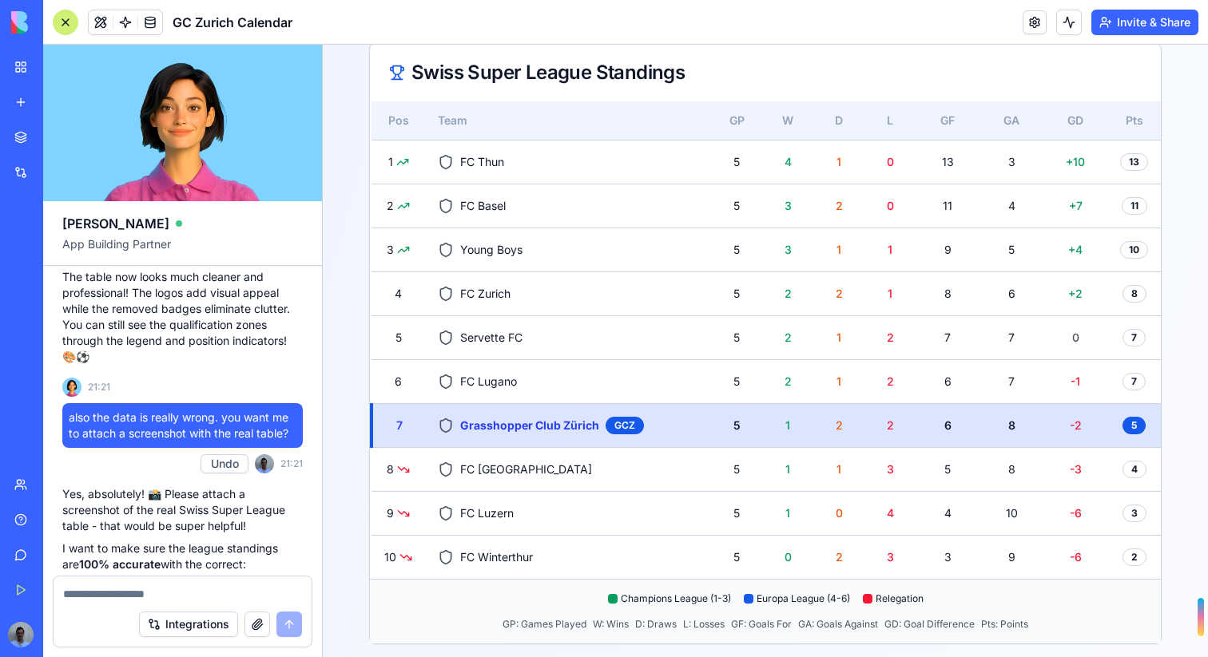
click at [196, 589] on textarea at bounding box center [182, 594] width 239 height 16
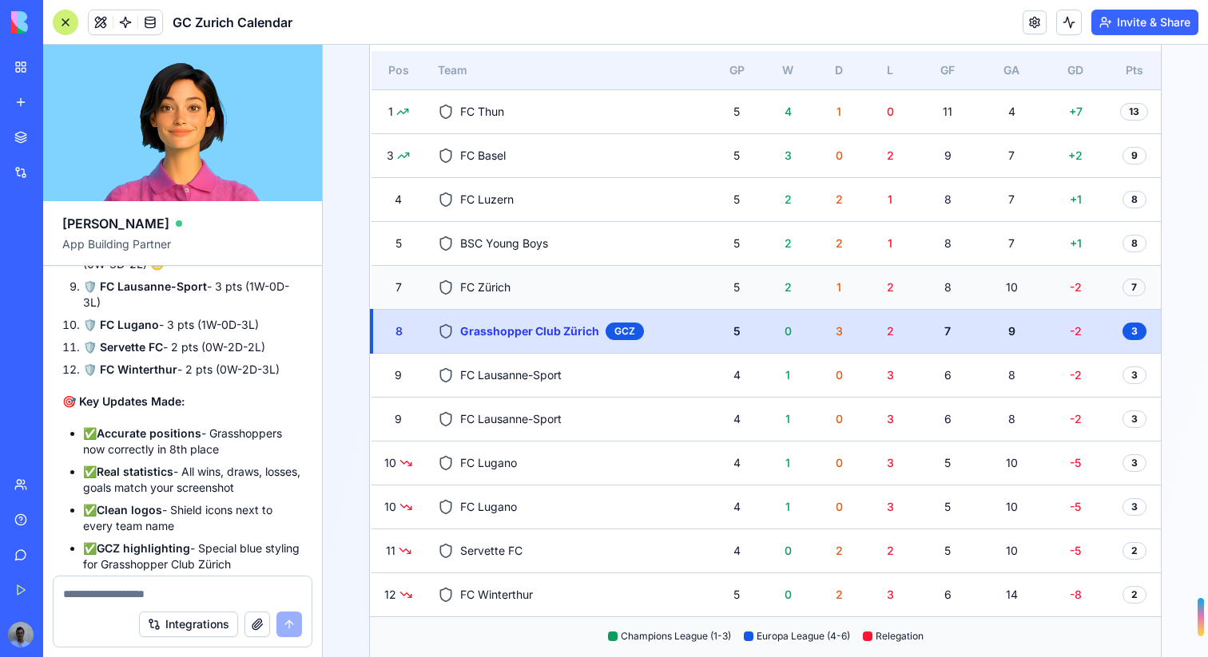
scroll to position [227, 0]
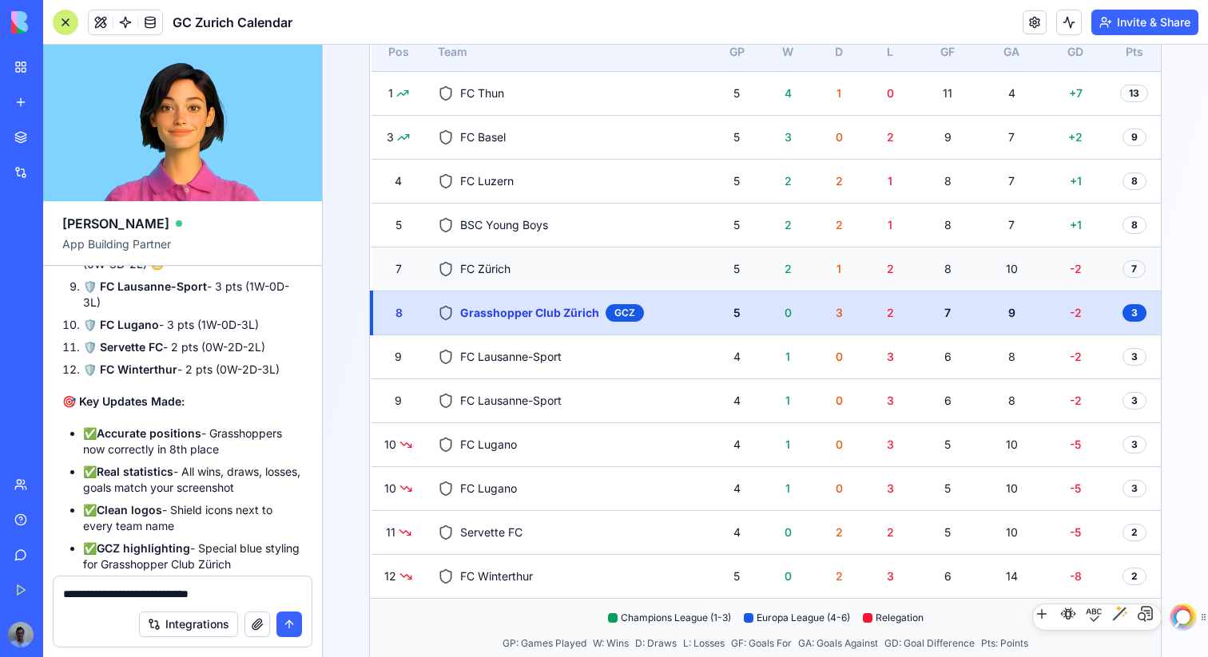
type textarea "**********"
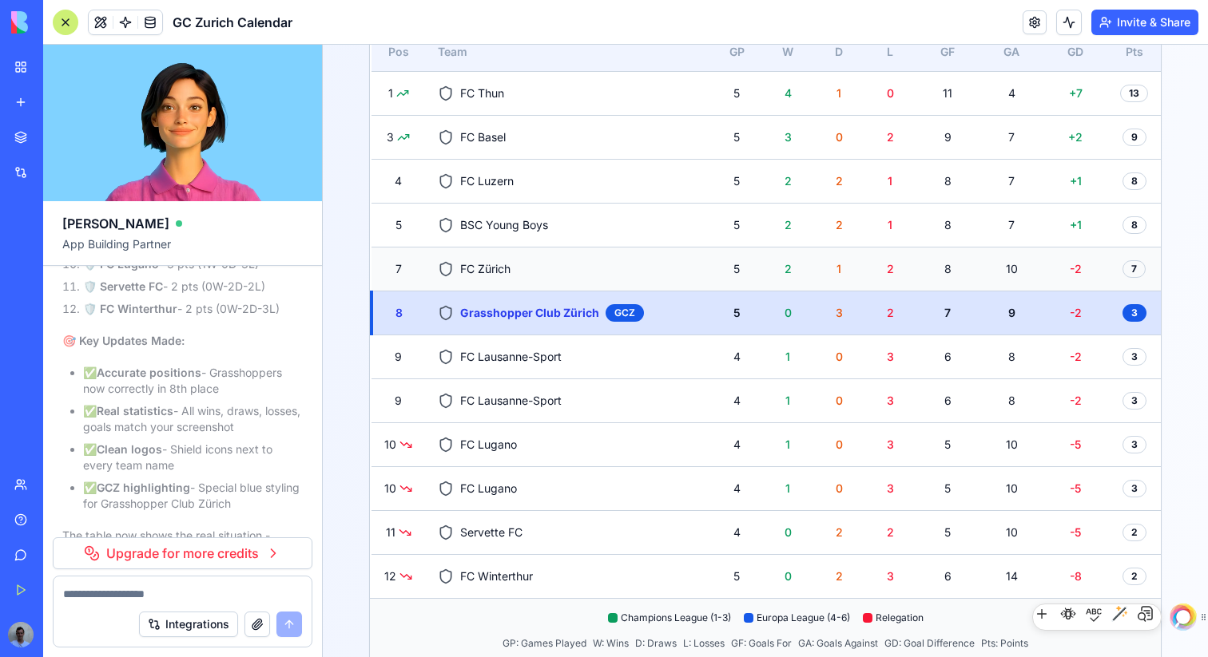
scroll to position [16569, 0]
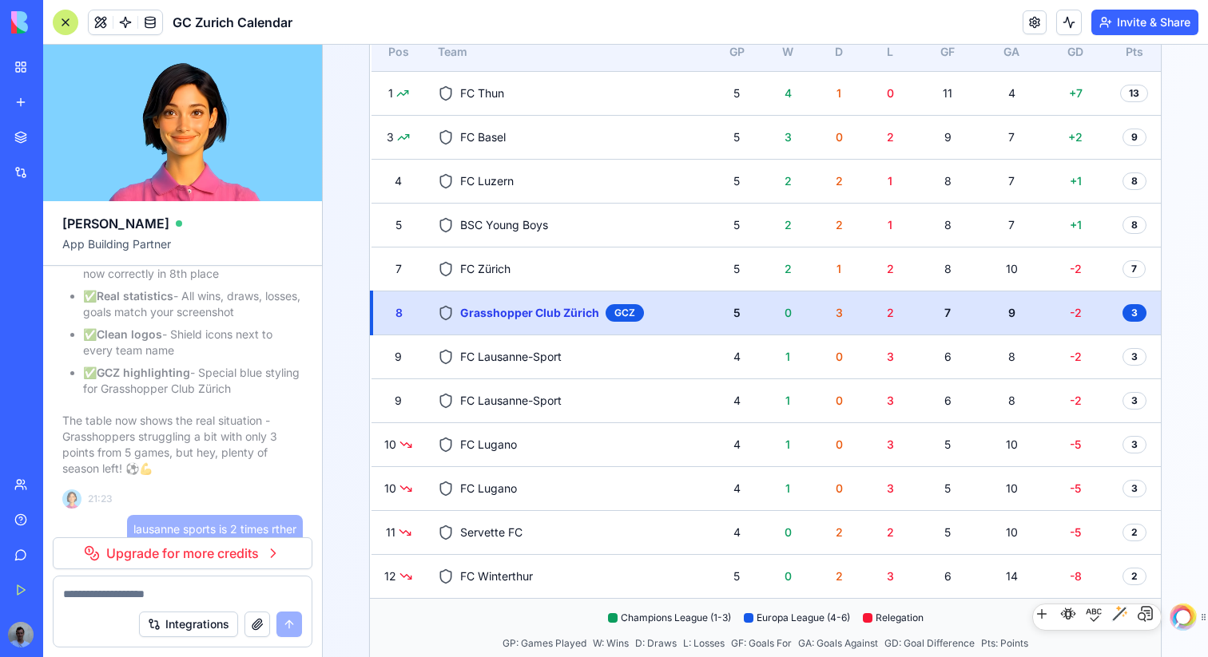
click at [224, 551] on link "Upgrade for more credits" at bounding box center [183, 554] width 260 height 32
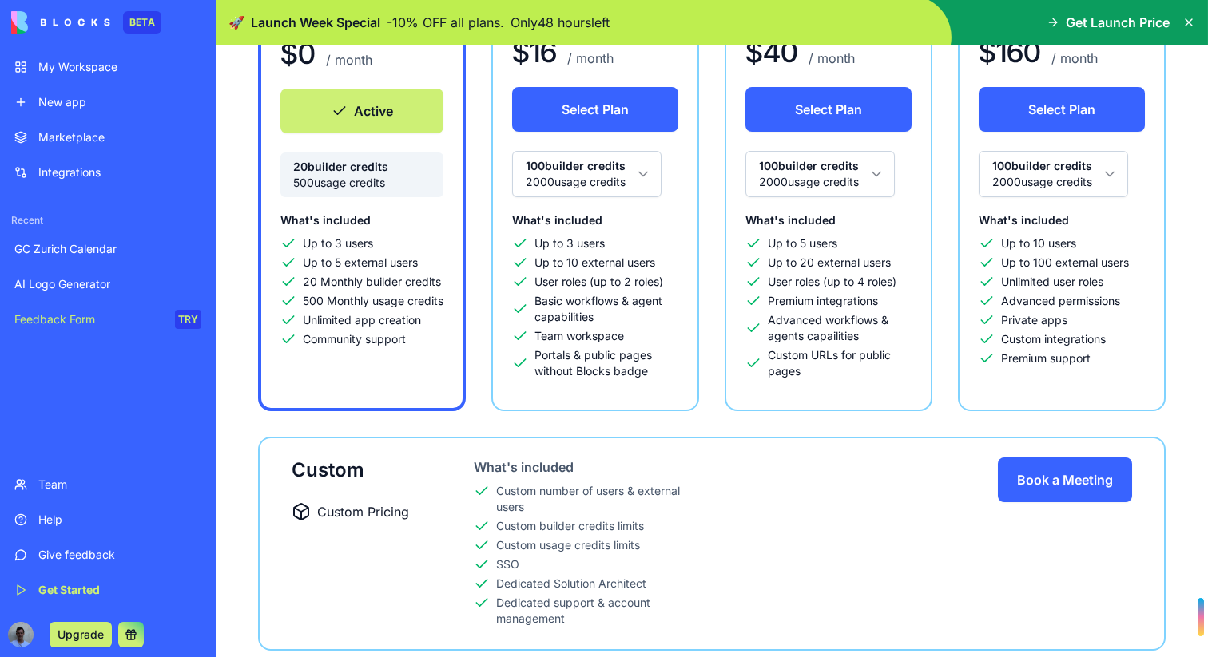
scroll to position [45, 0]
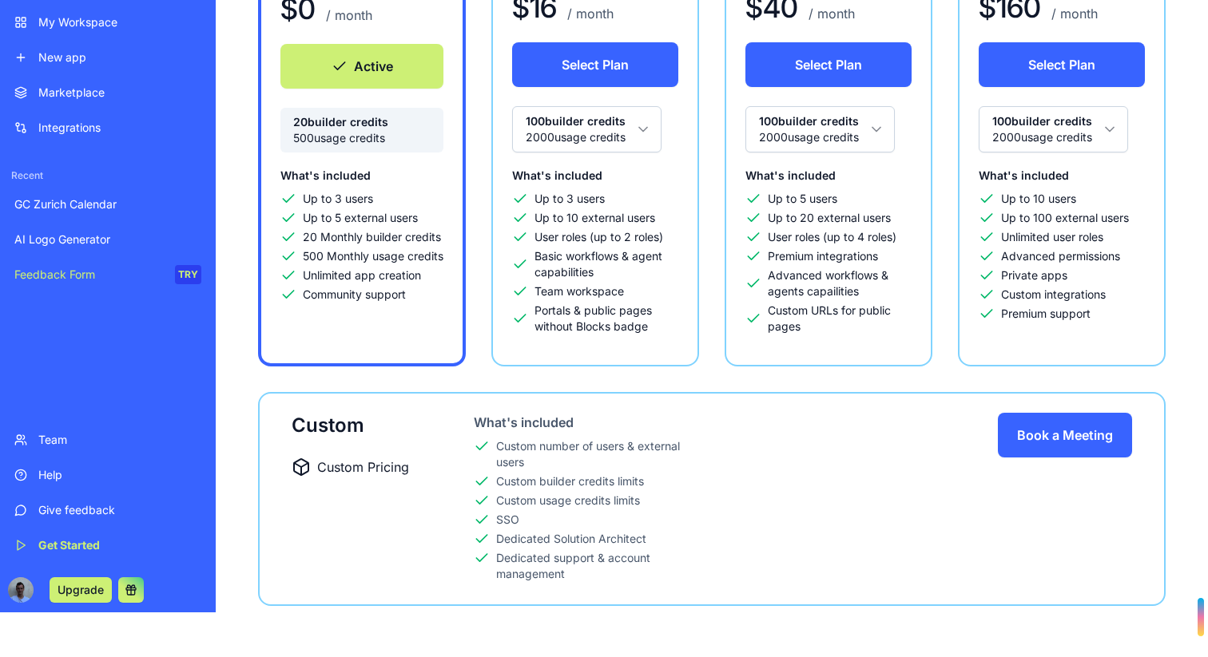
click at [1060, 433] on button "Book a Meeting" at bounding box center [1065, 435] width 134 height 45
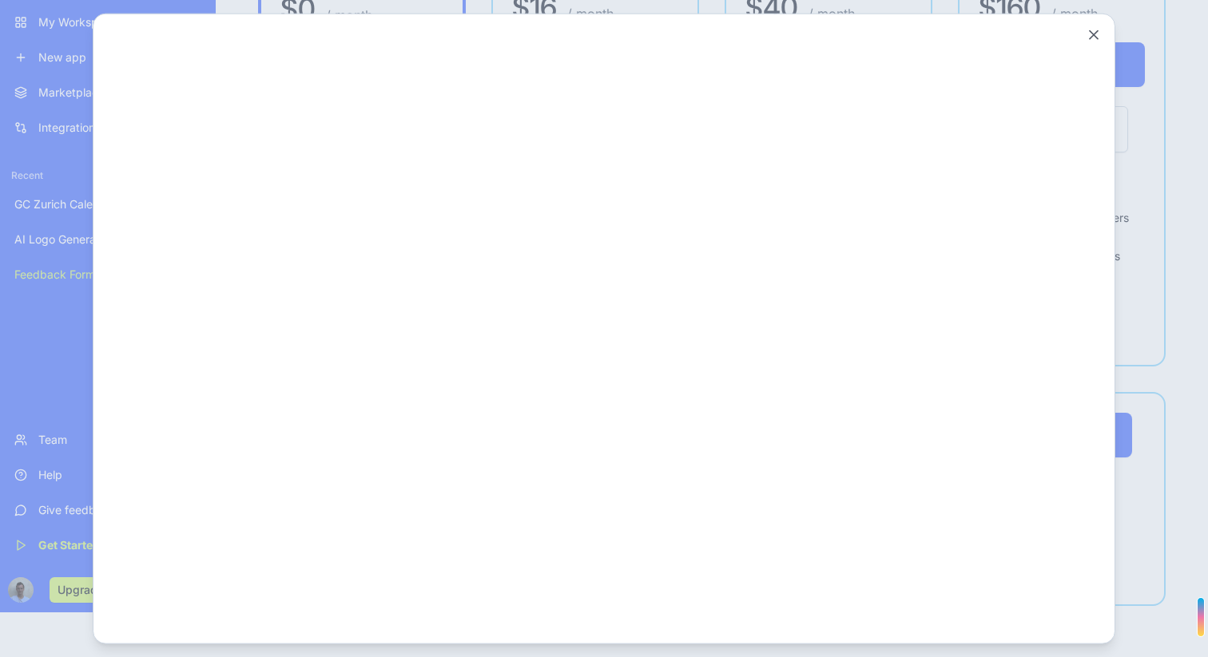
scroll to position [0, 0]
